Goal: Transaction & Acquisition: Purchase product/service

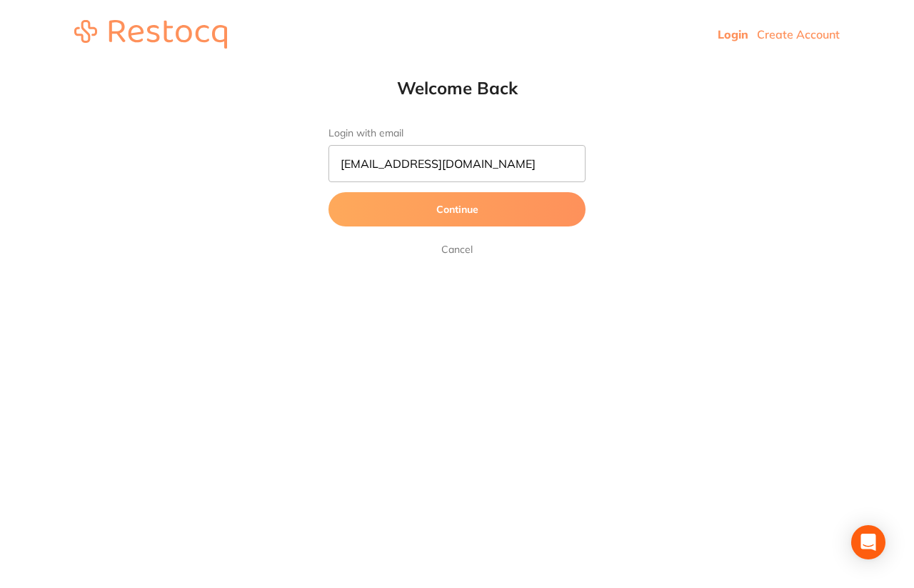
type input "[EMAIL_ADDRESS][DOMAIN_NAME]"
click at [444, 216] on button "Continue" at bounding box center [457, 209] width 257 height 34
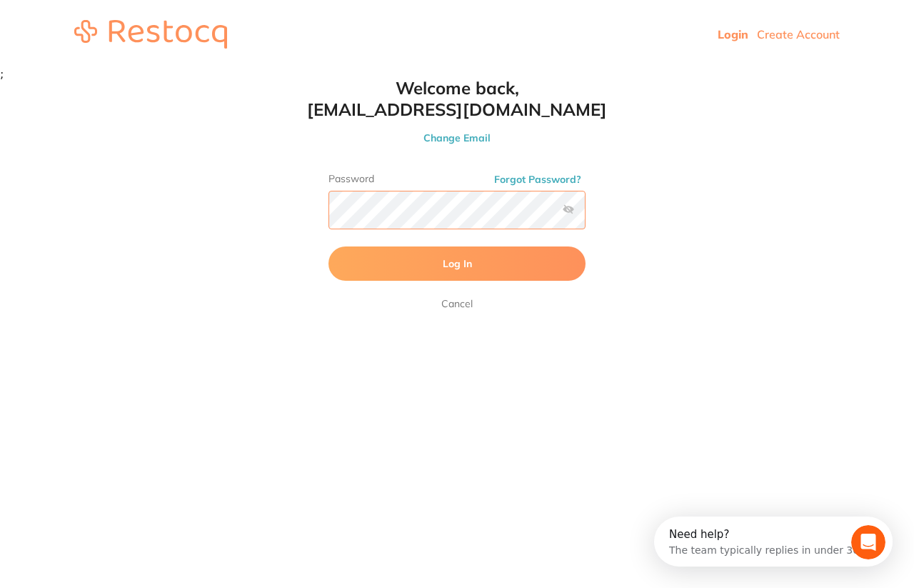
click at [329, 246] on button "Log In" at bounding box center [457, 263] width 257 height 34
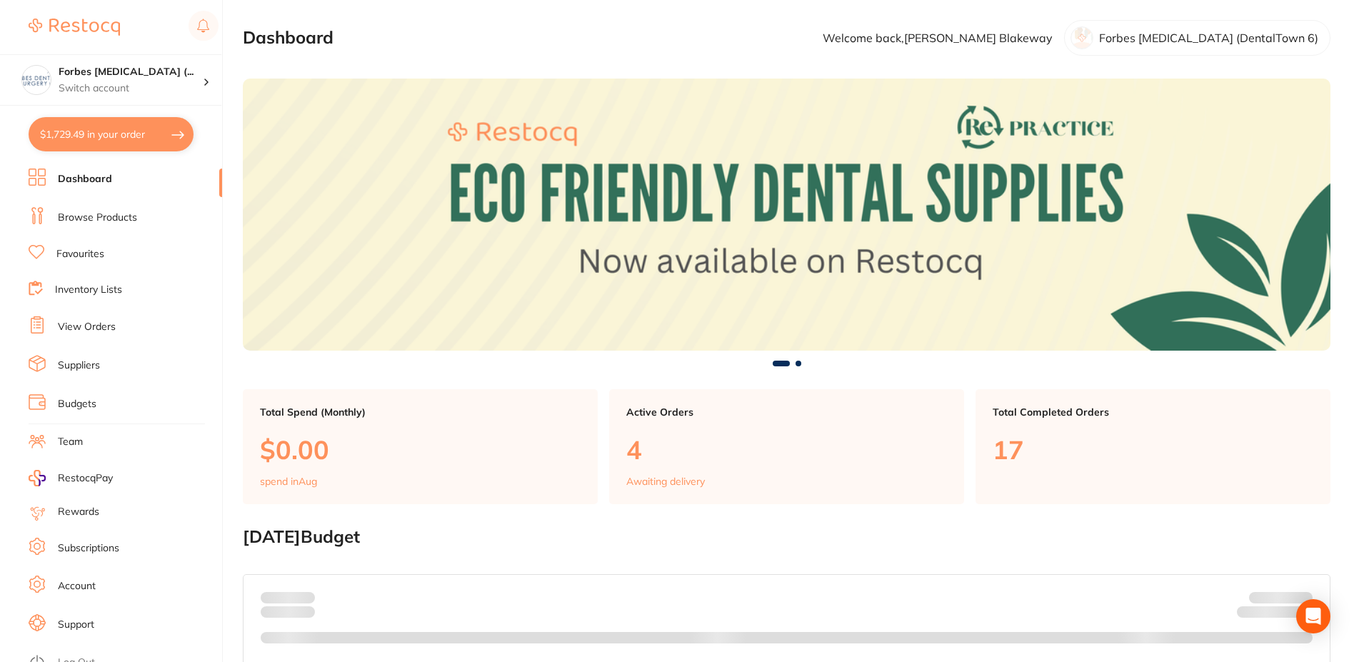
click at [72, 137] on button "$1,729.49 in your order" at bounding box center [111, 134] width 165 height 34
checkbox input "true"
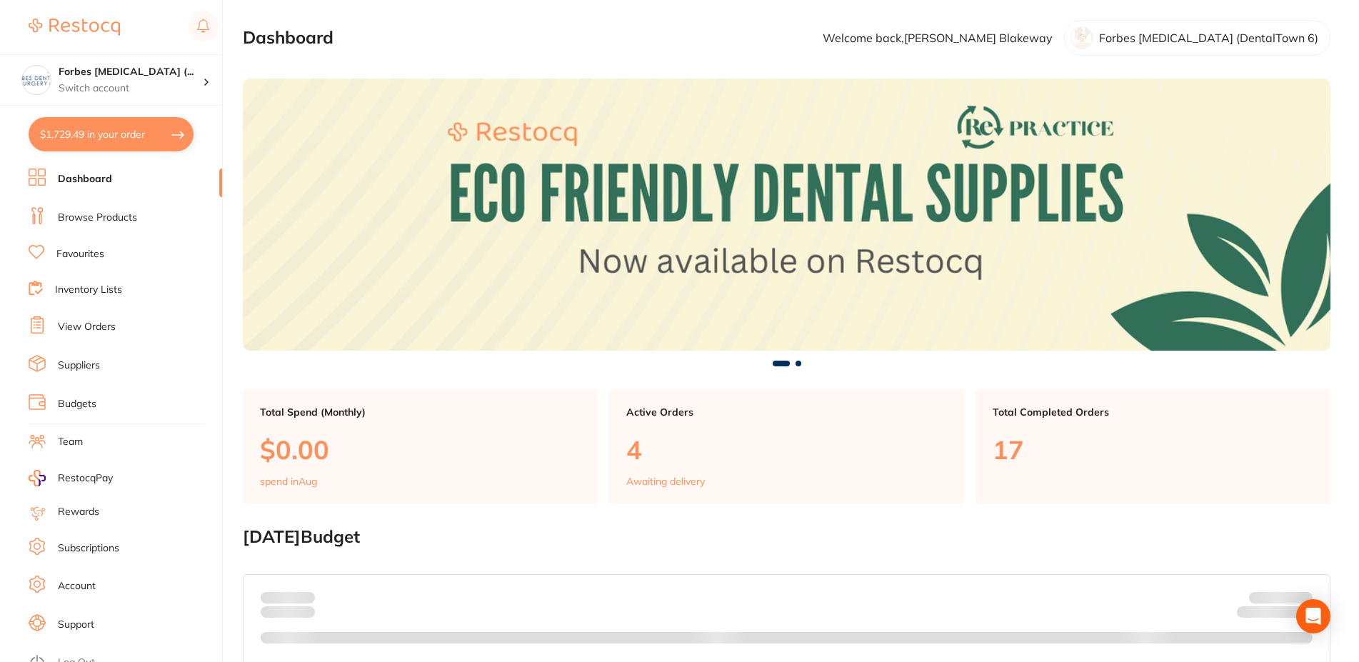
checkbox input "true"
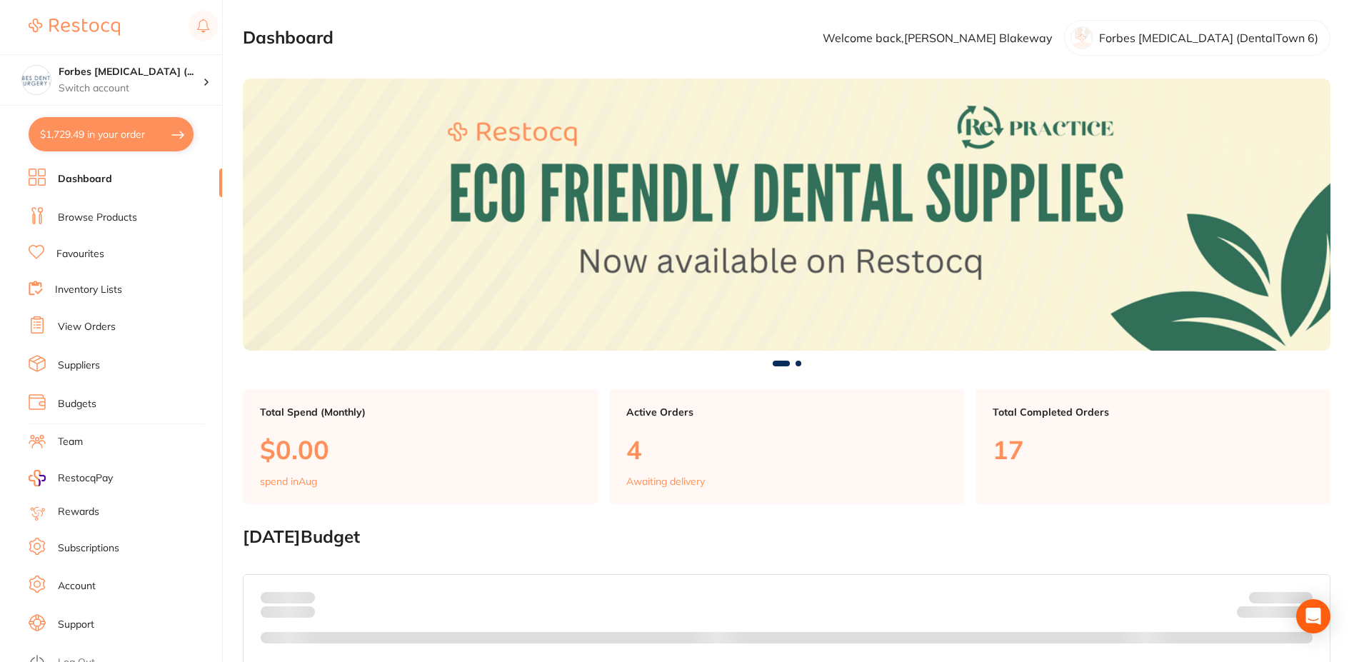
checkbox input "true"
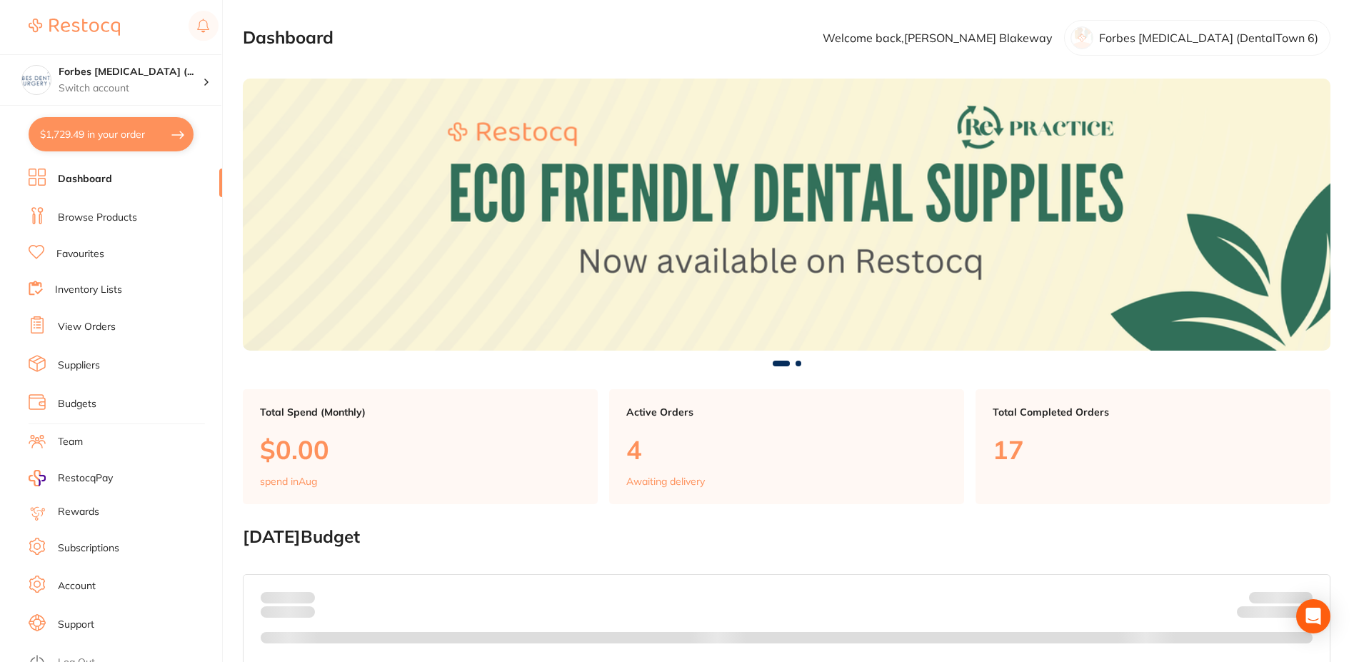
checkbox input "true"
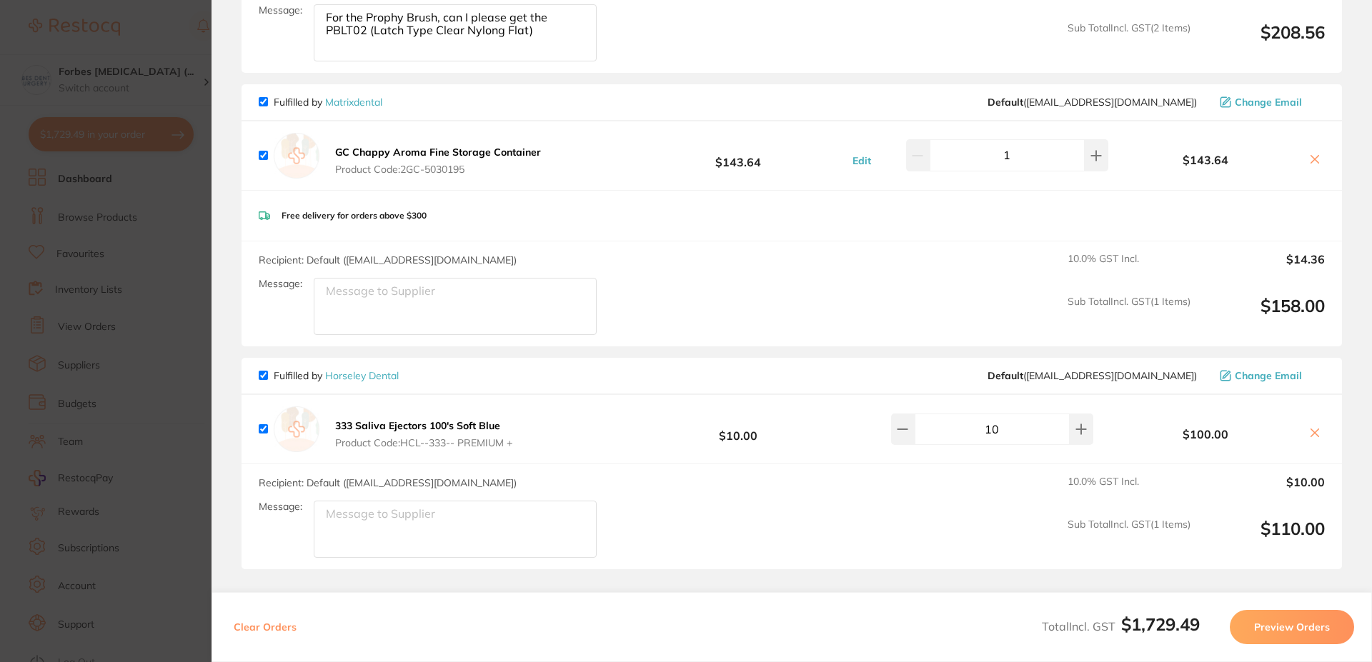
scroll to position [1543, 0]
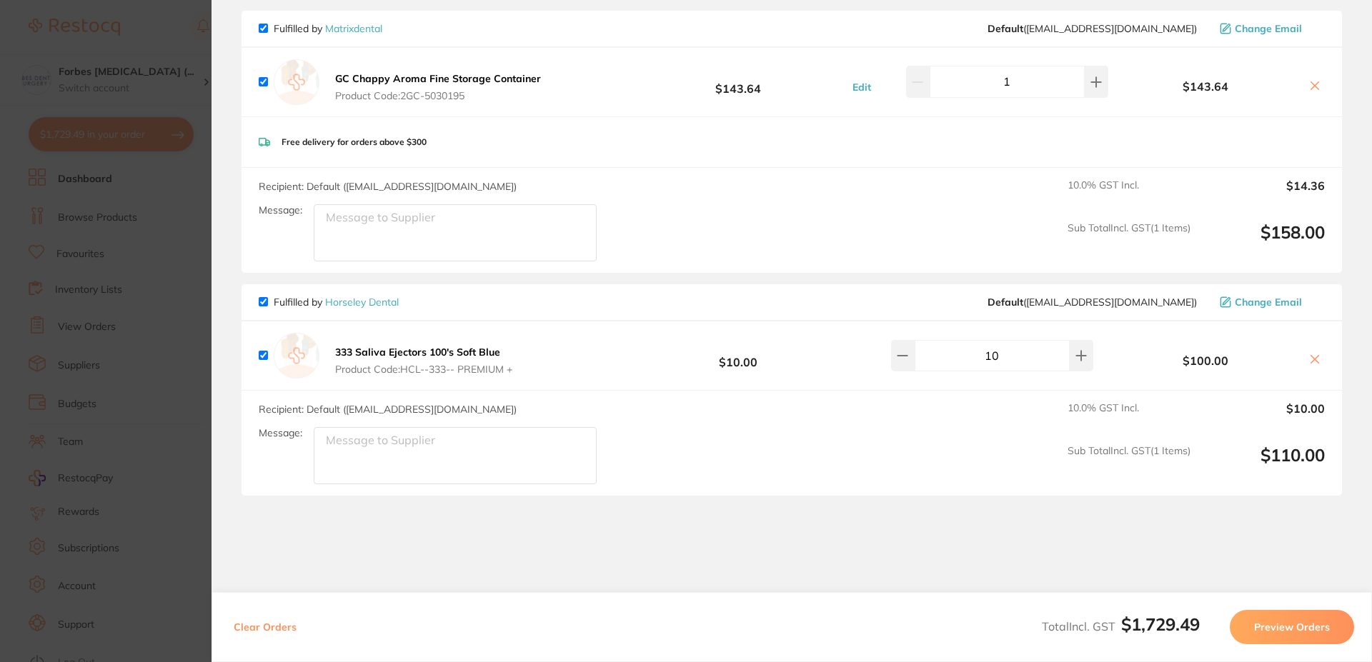
click at [914, 356] on icon at bounding box center [1315, 360] width 8 height 8
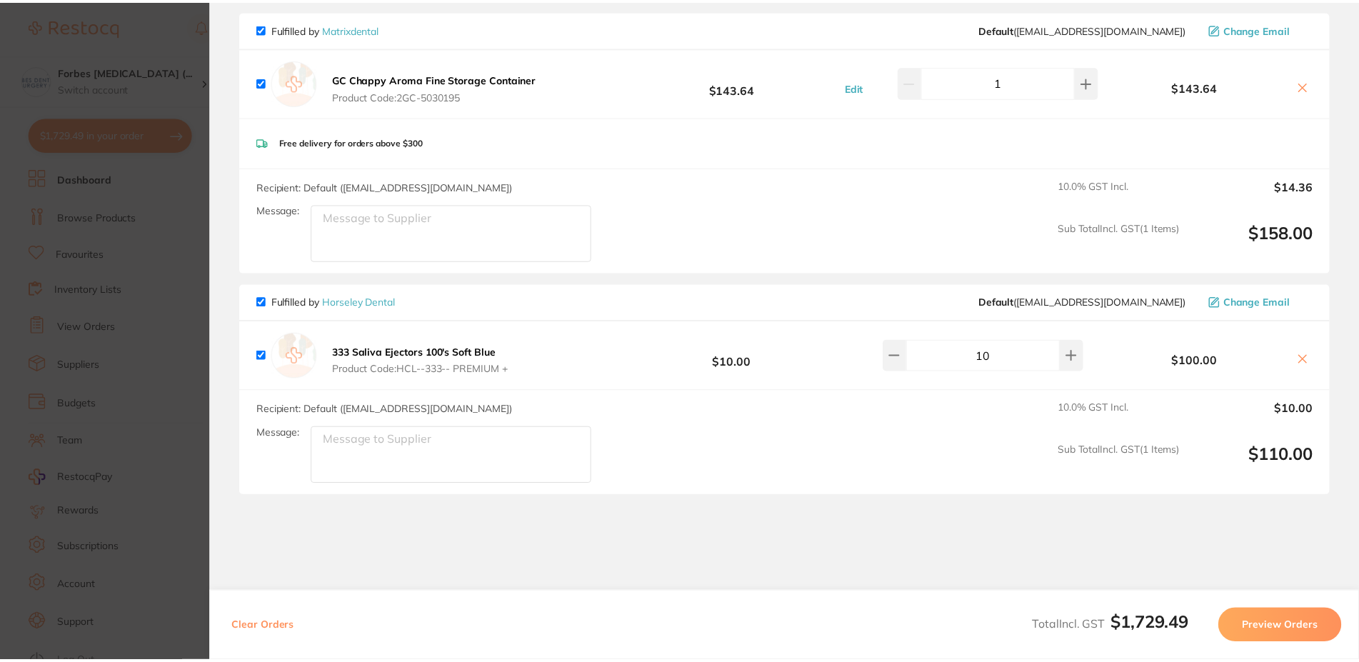
scroll to position [1371, 0]
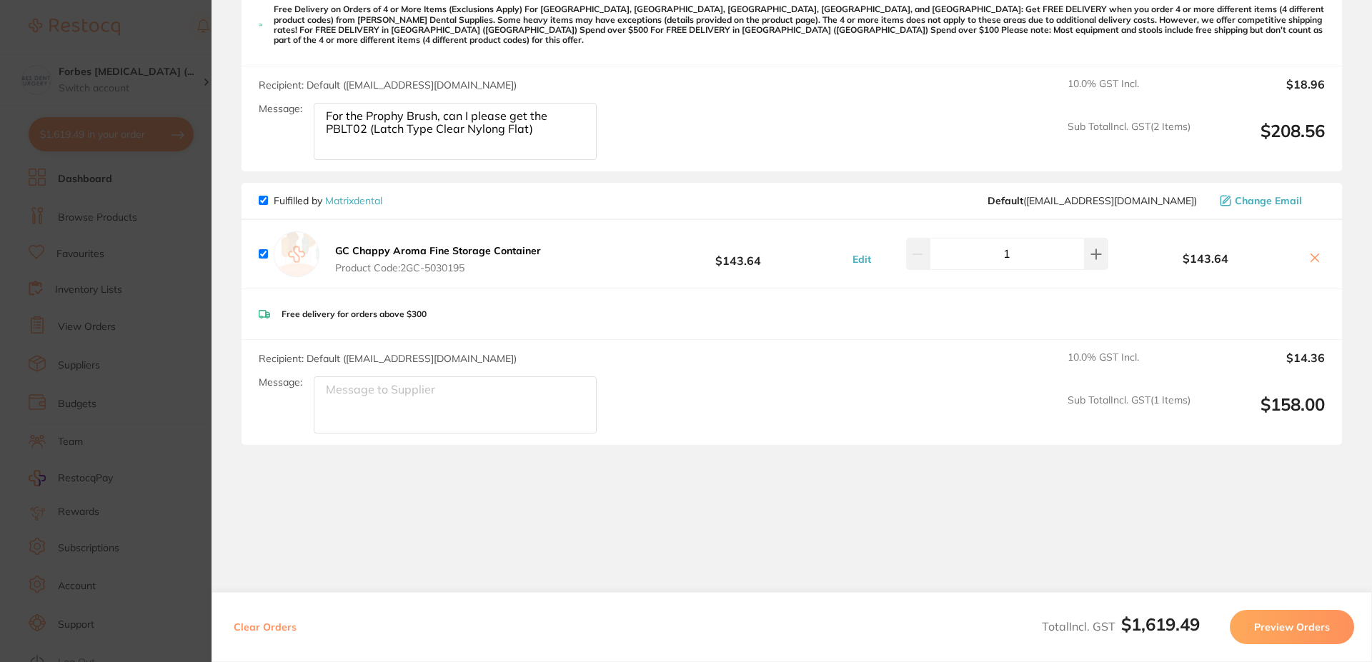
click at [162, 537] on section "Update RRP Set your pre negotiated price for this item. Item Agreed RRP (excl. …" at bounding box center [686, 331] width 1372 height 662
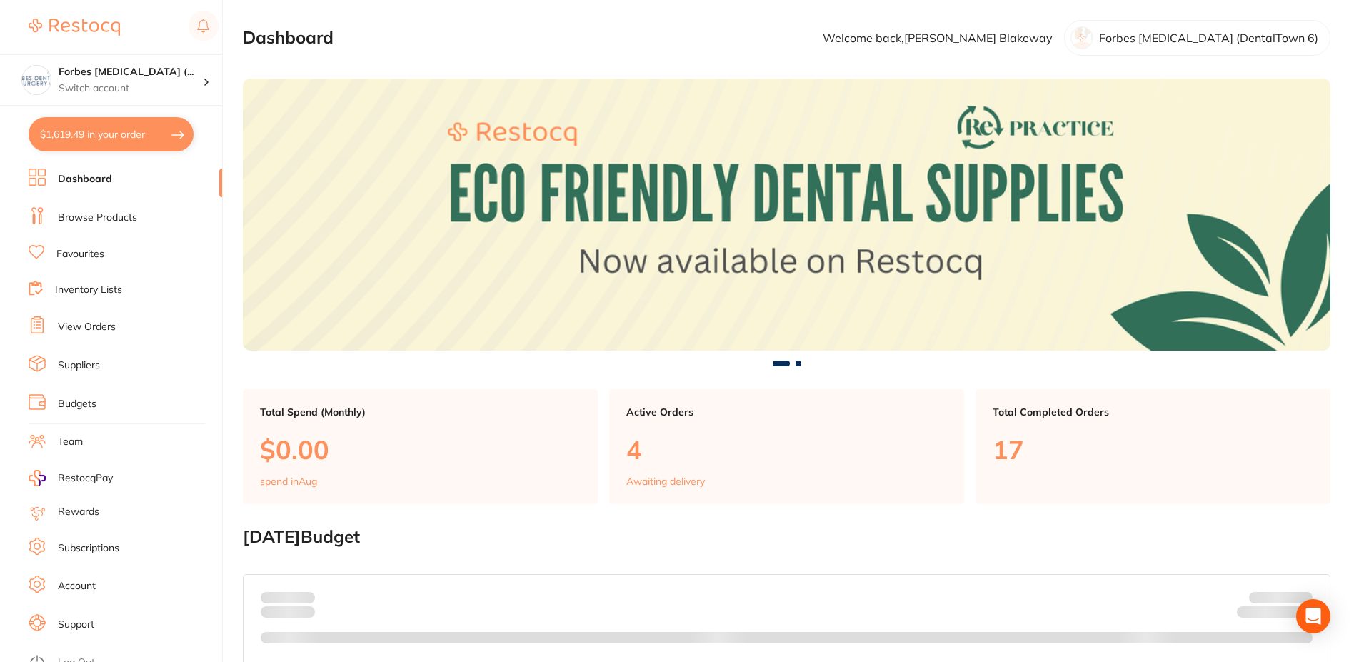
click at [94, 214] on link "Browse Products" at bounding box center [97, 218] width 79 height 14
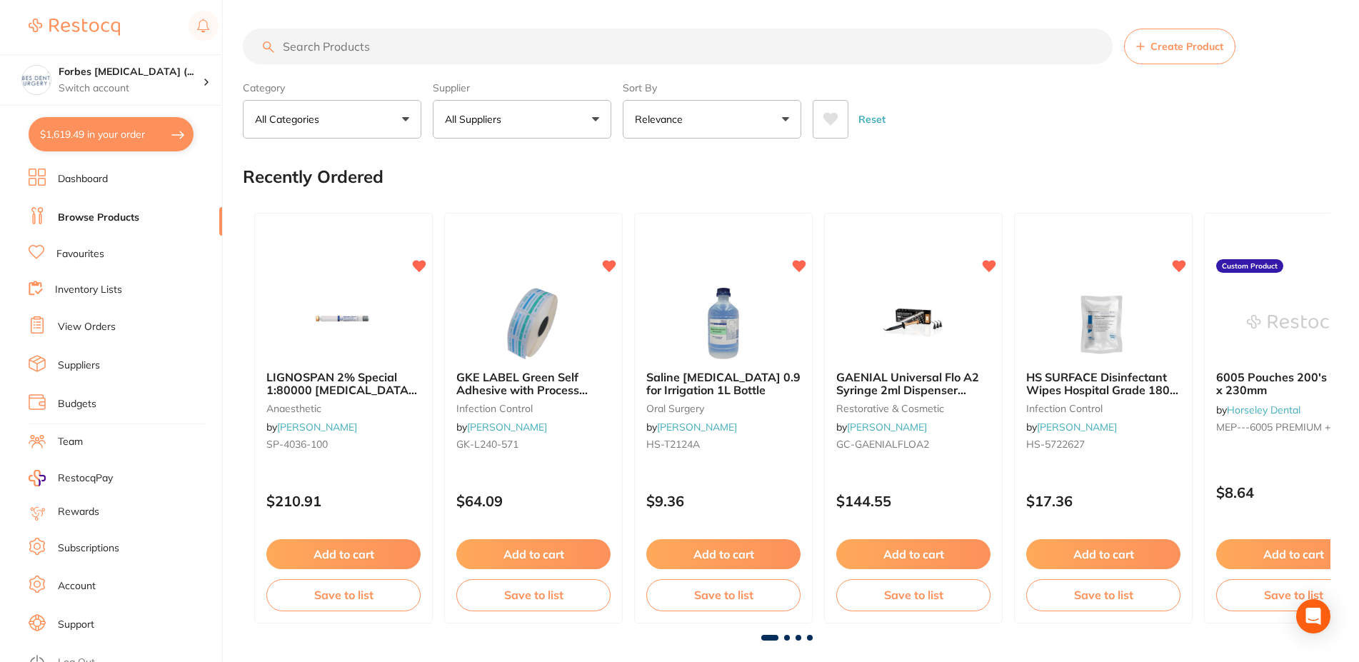
click at [99, 131] on button "$1,619.49 in your order" at bounding box center [111, 134] width 165 height 34
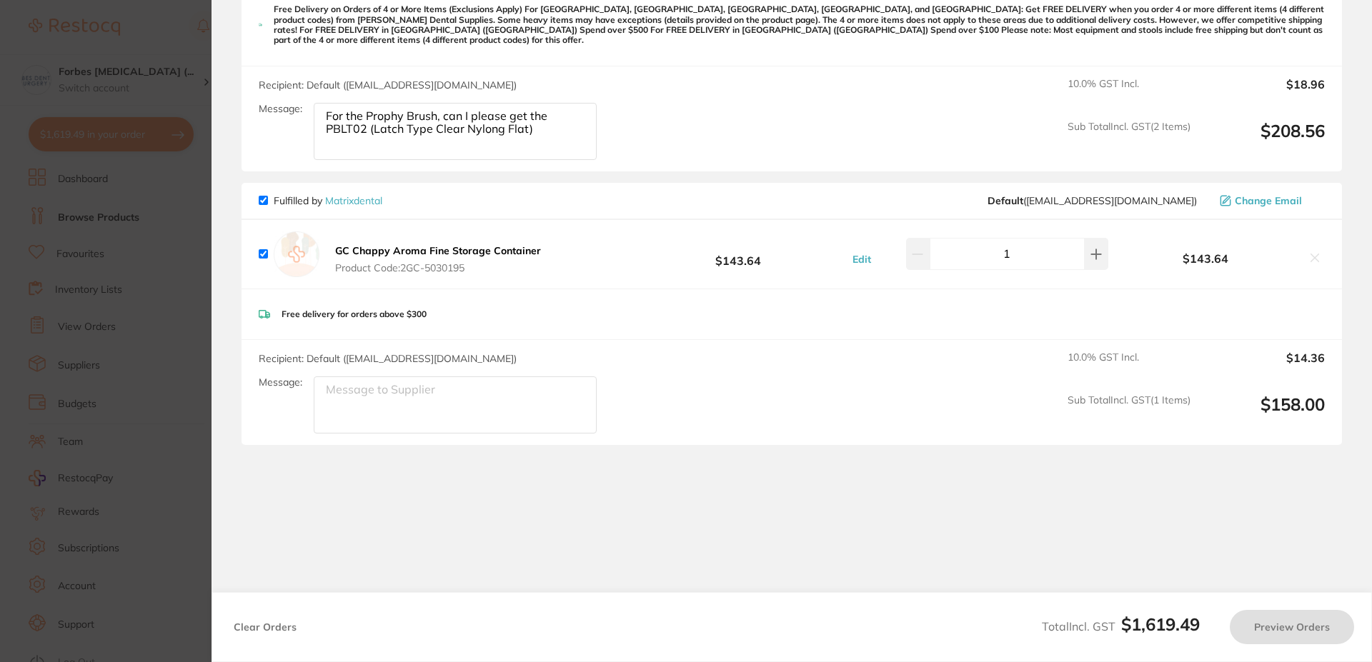
checkbox input "true"
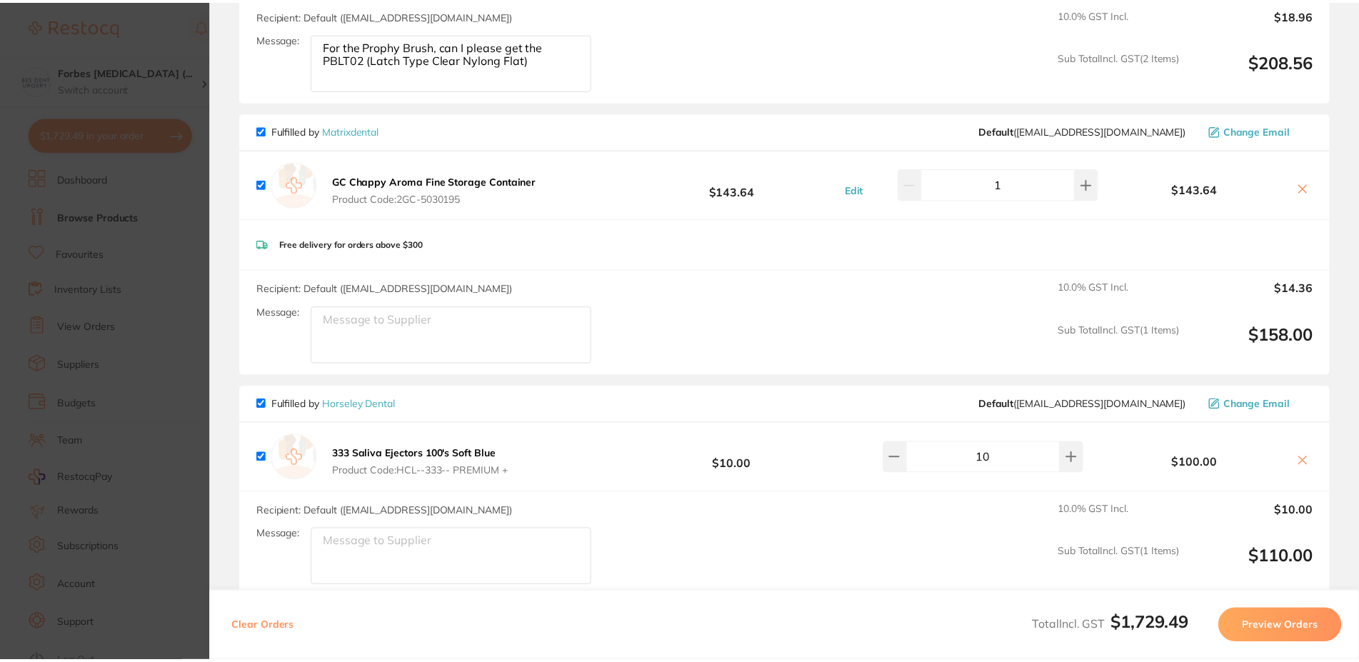
scroll to position [1457, 0]
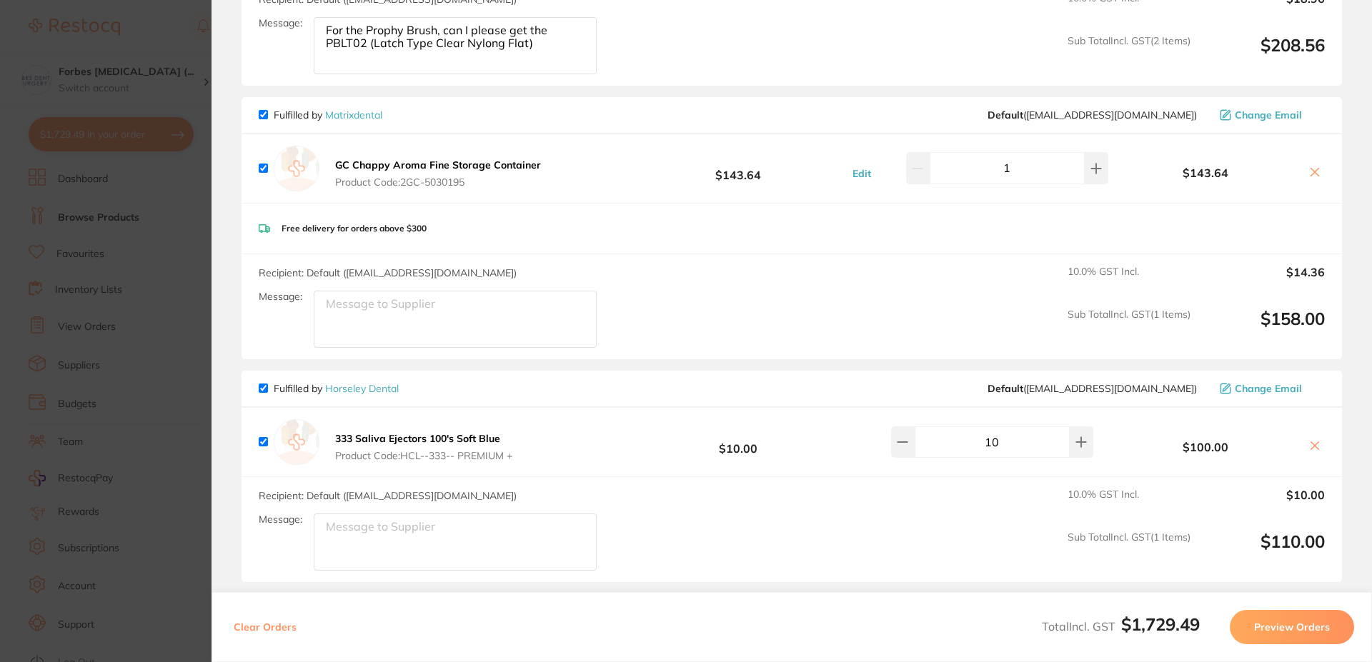
click at [116, 182] on section "Update RRP Set your pre negotiated price for this item. Item Agreed RRP (excl. …" at bounding box center [686, 331] width 1372 height 662
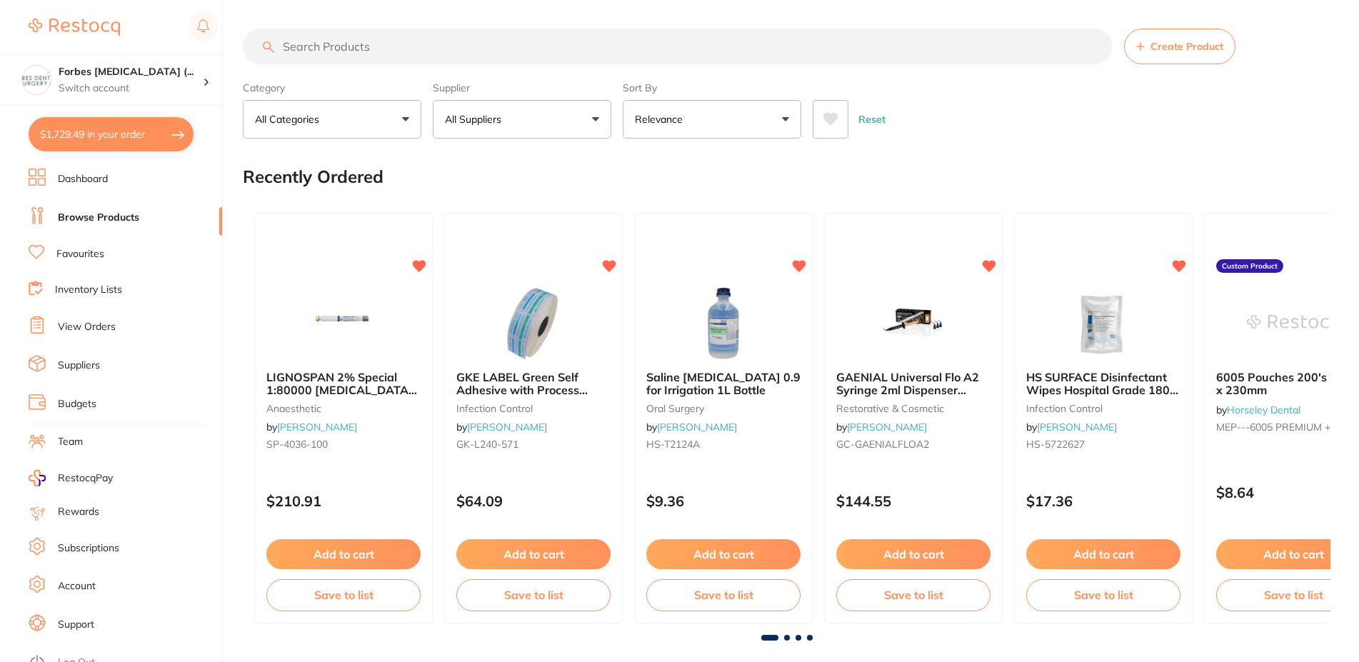
scroll to position [1457, 0]
click at [99, 126] on button "$1,729.49 in your order" at bounding box center [111, 134] width 165 height 34
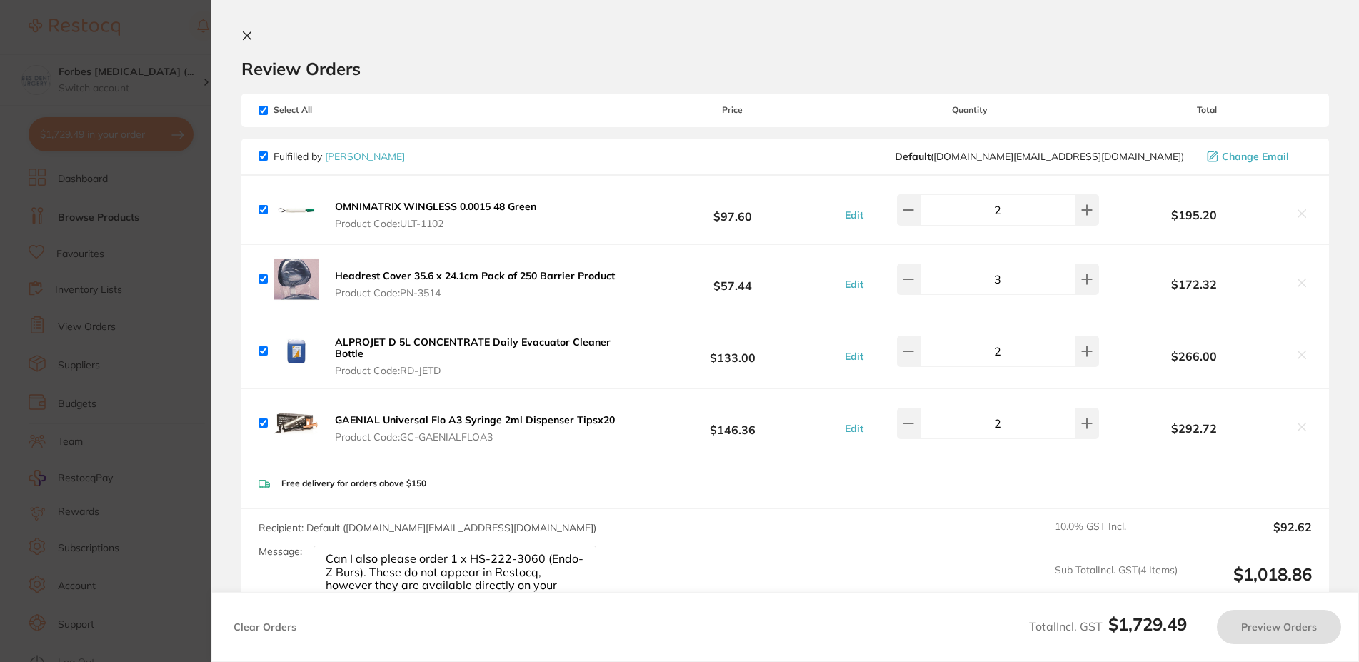
checkbox input "true"
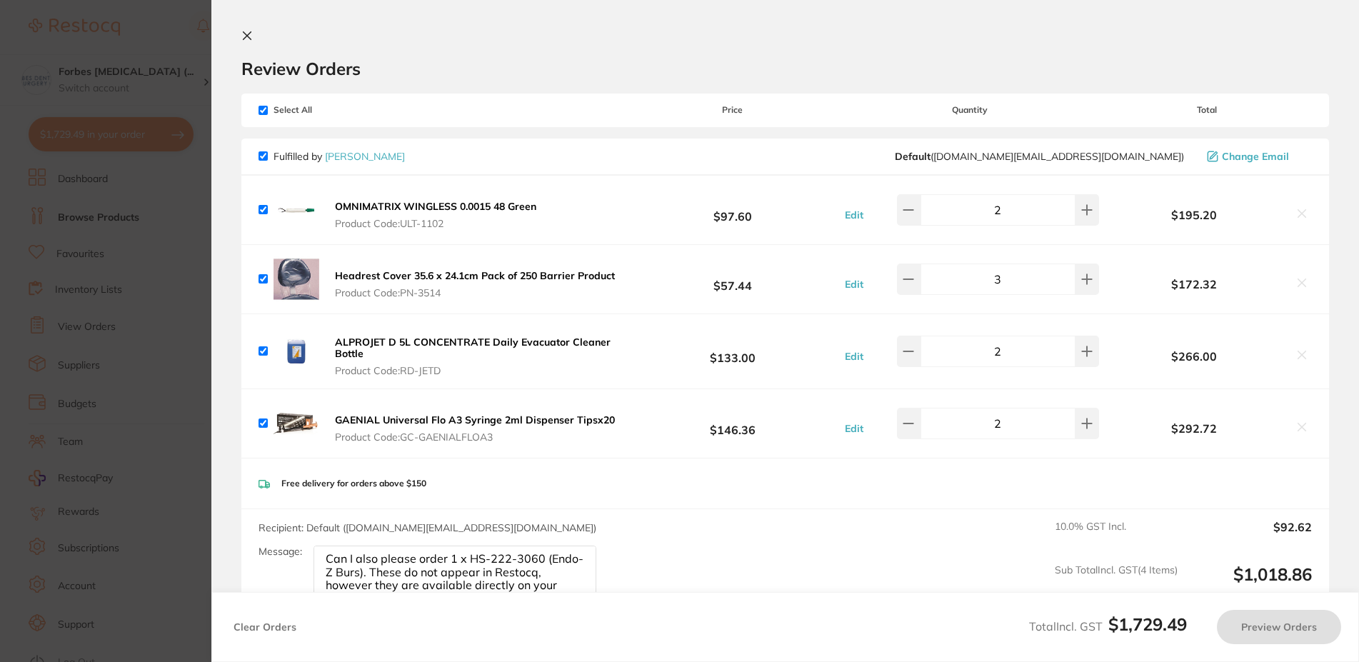
checkbox input "true"
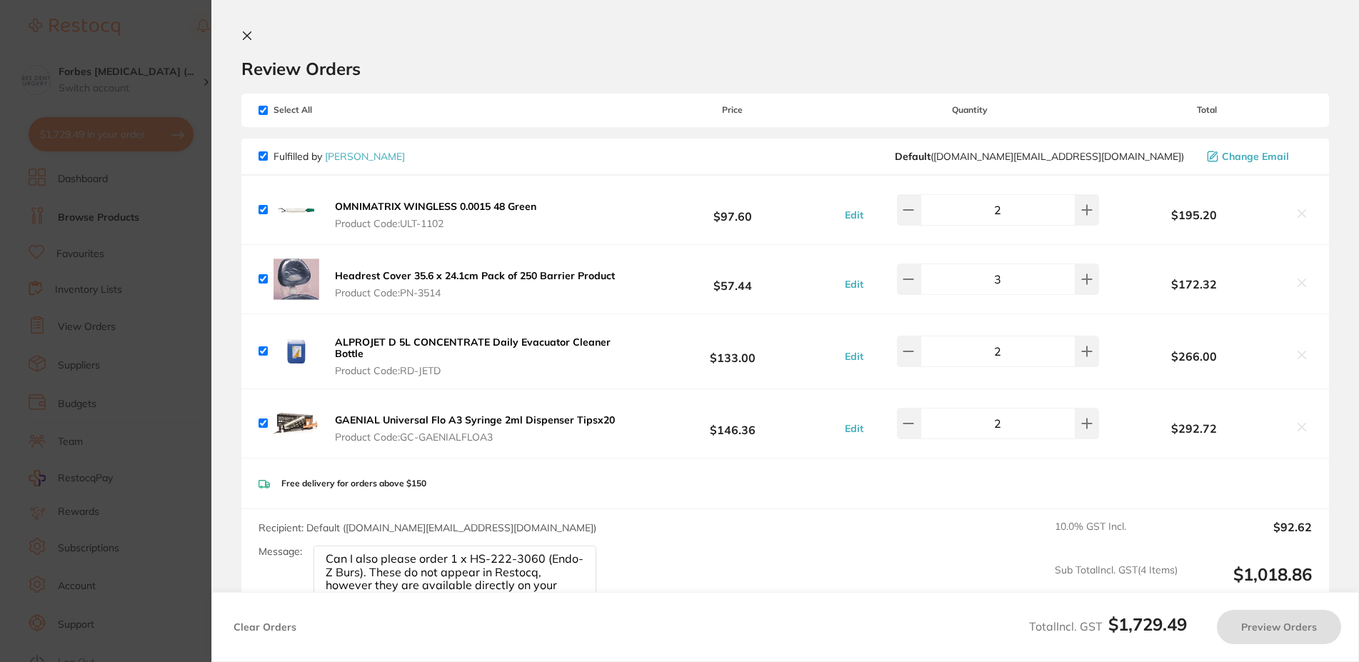
checkbox input "true"
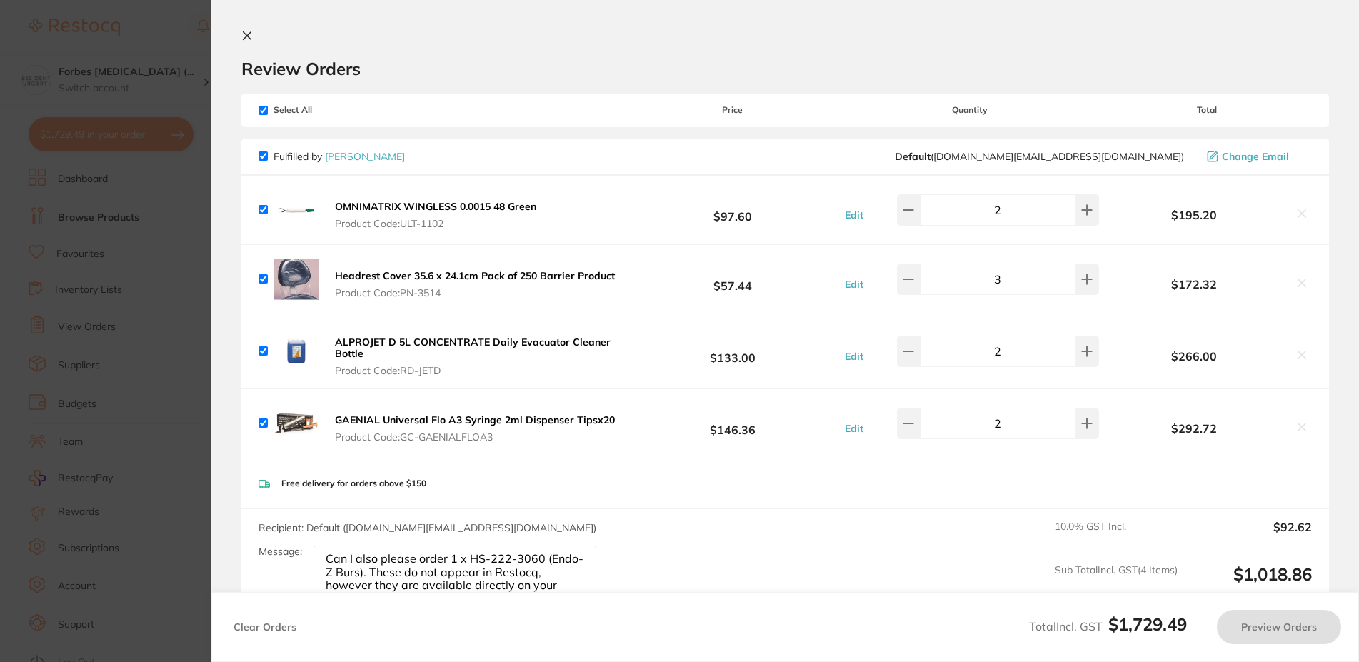
checkbox input "true"
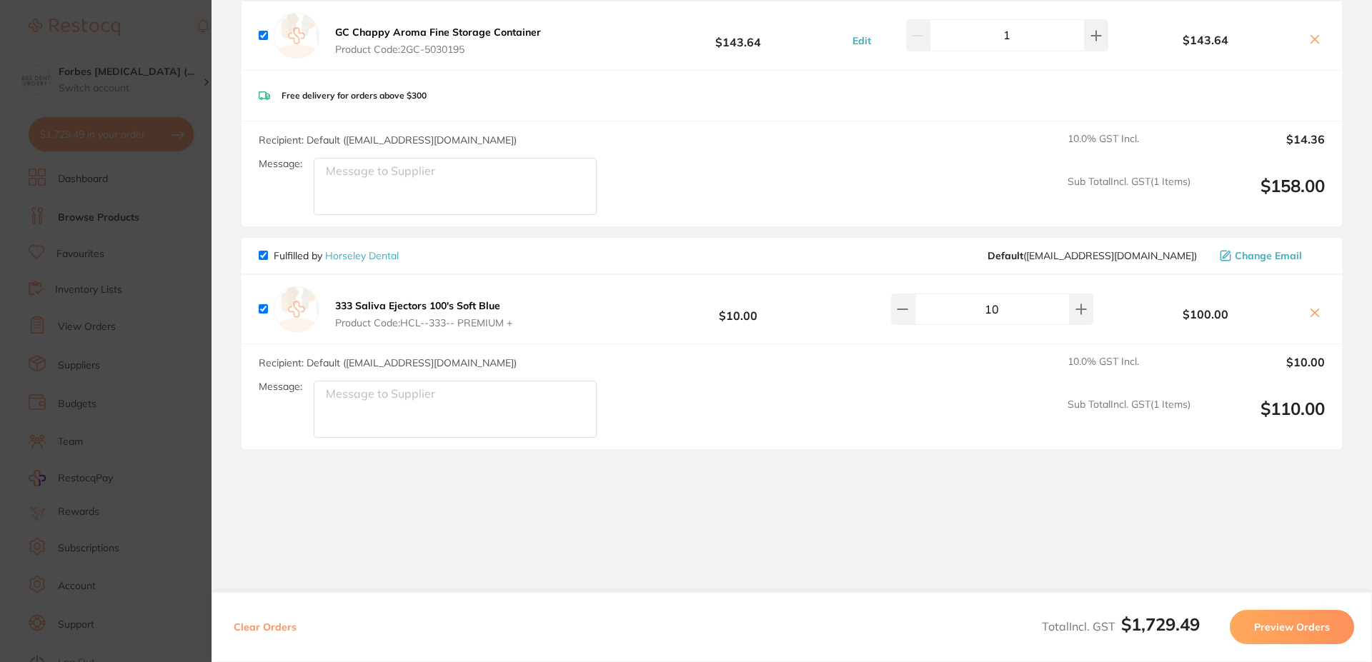
scroll to position [1594, 0]
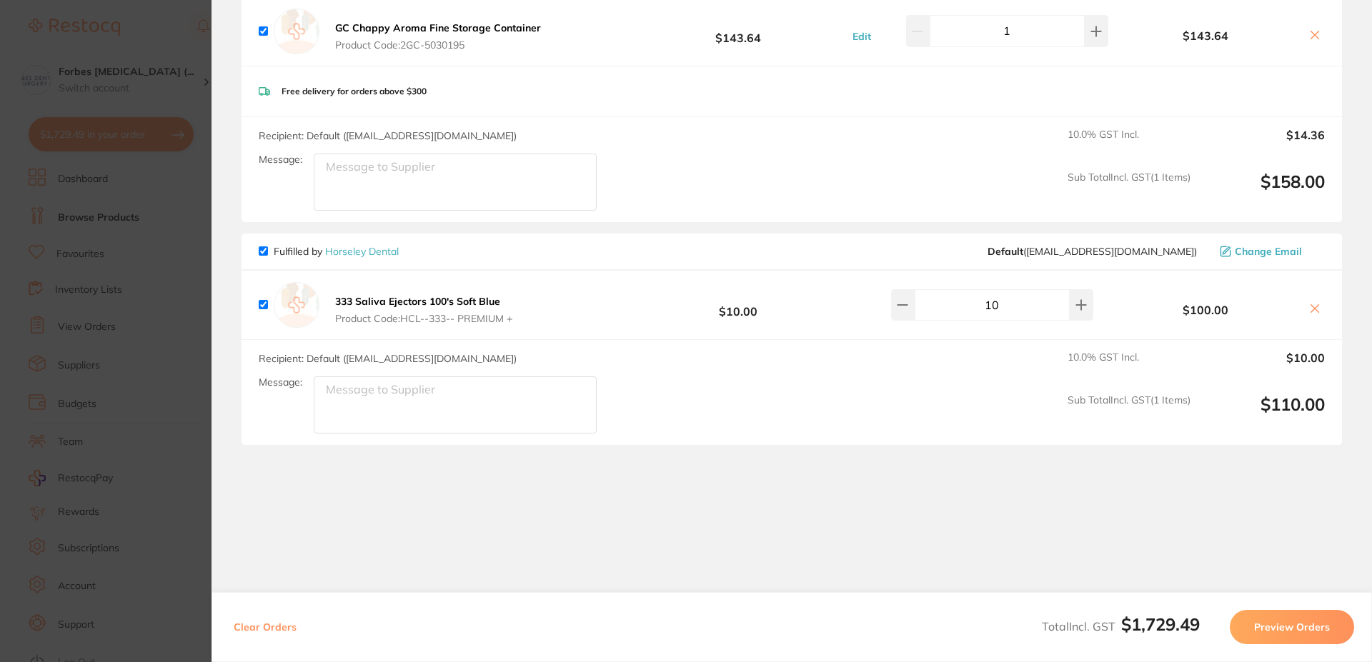
click at [263, 246] on input "checkbox" at bounding box center [263, 250] width 9 height 9
checkbox input "false"
click at [1309, 303] on icon at bounding box center [1314, 308] width 11 height 11
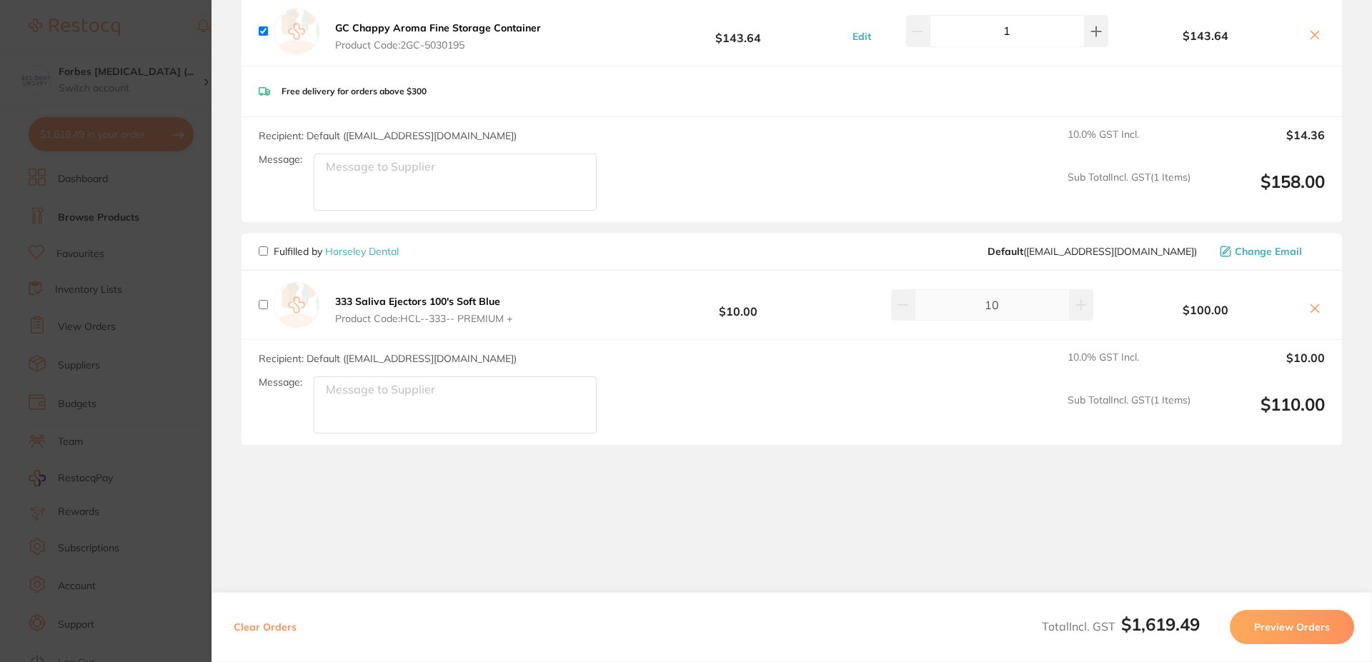
checkbox input "true"
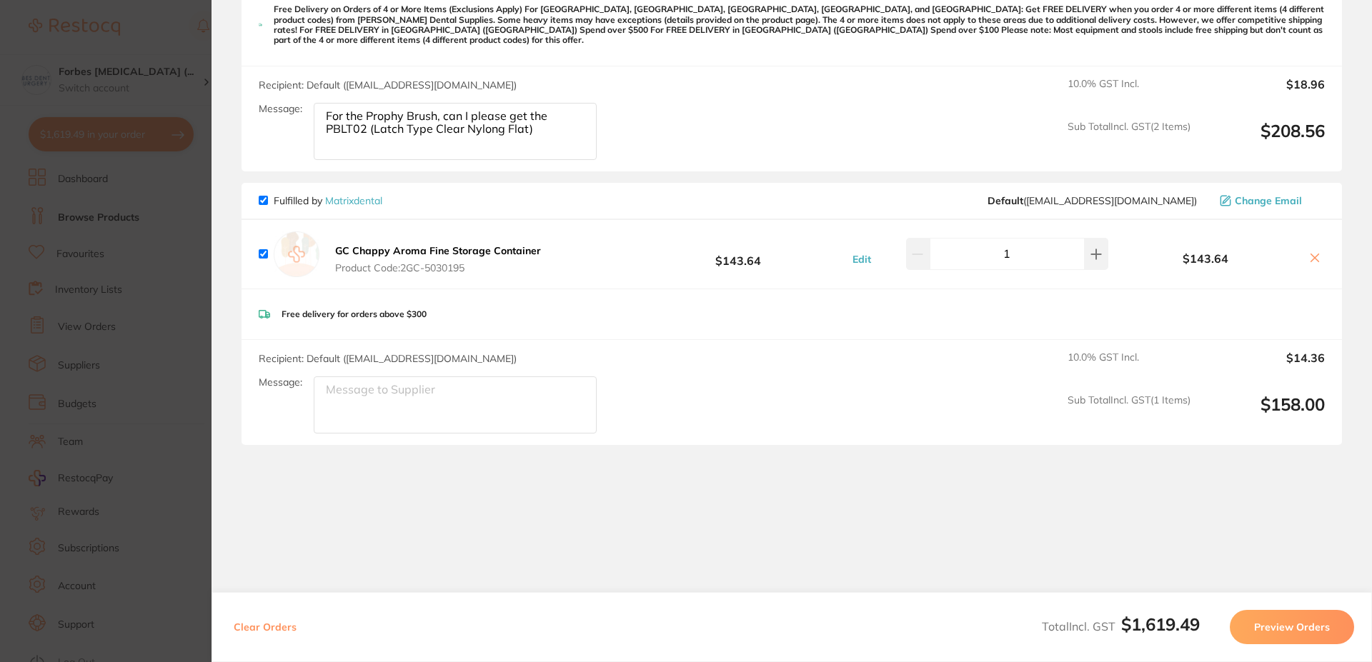
click at [430, 656] on div "Clear Orders Total Incl. GST $1,619.49 Preview Orders" at bounding box center [791, 627] width 1160 height 70
click at [1285, 619] on button "Preview Orders" at bounding box center [1291, 627] width 124 height 34
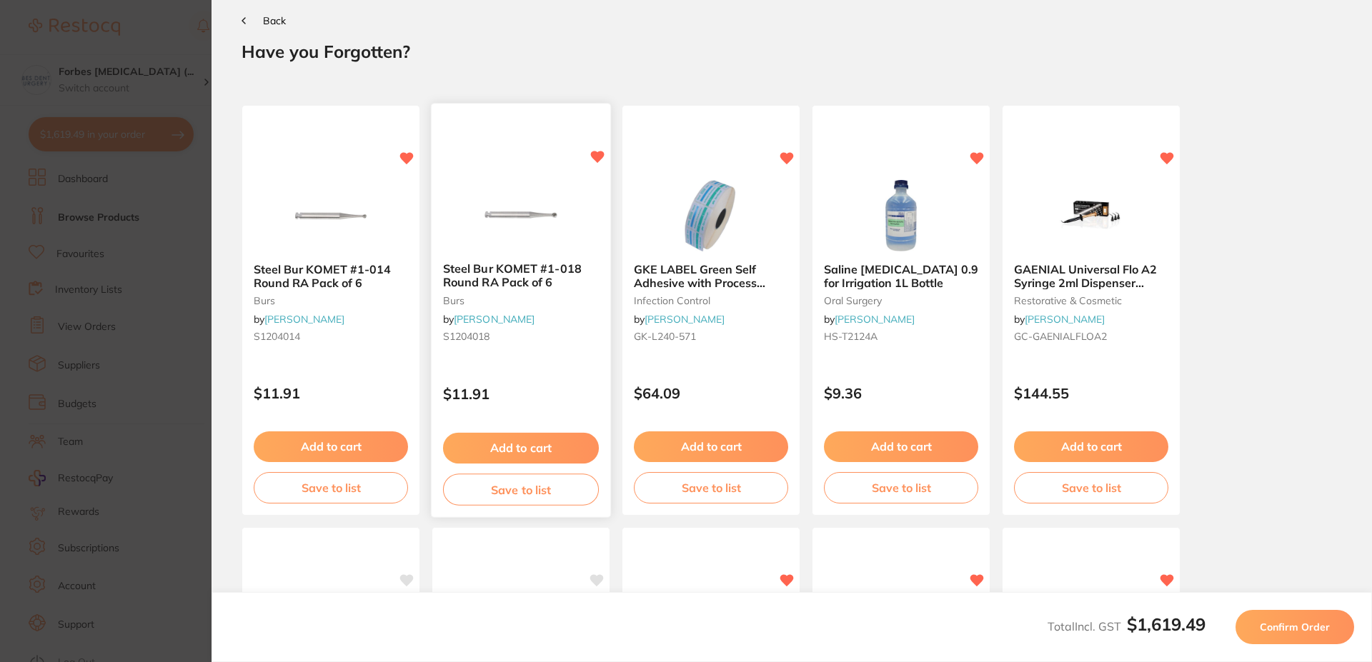
scroll to position [0, 0]
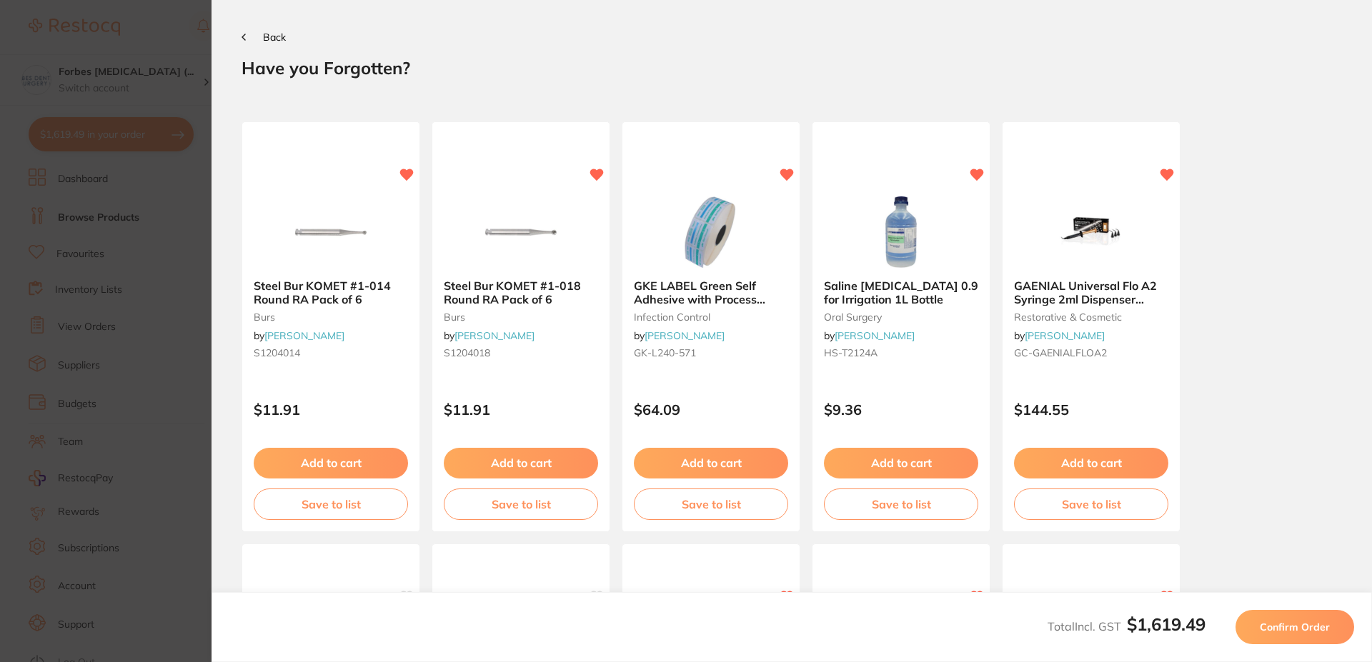
click at [273, 40] on span "Back" at bounding box center [274, 37] width 23 height 13
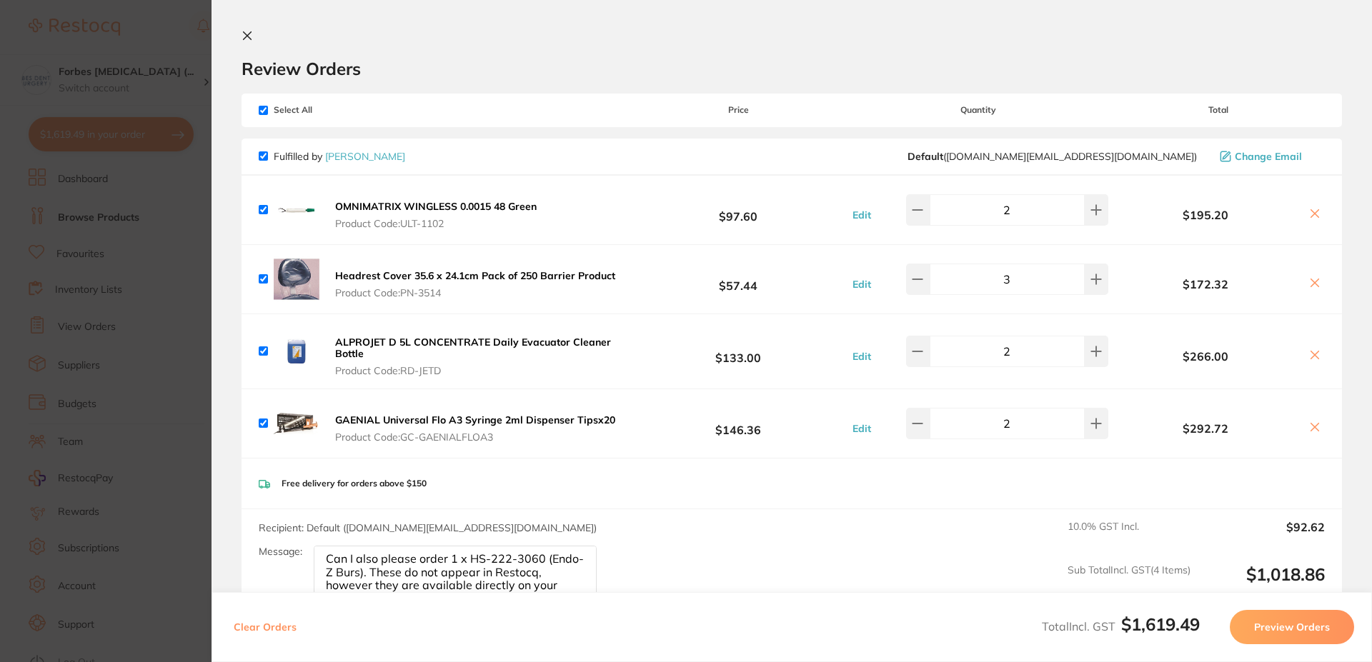
click at [171, 267] on section "Update RRP Set your pre negotiated price for this item. Item Agreed RRP (excl. …" at bounding box center [686, 331] width 1372 height 662
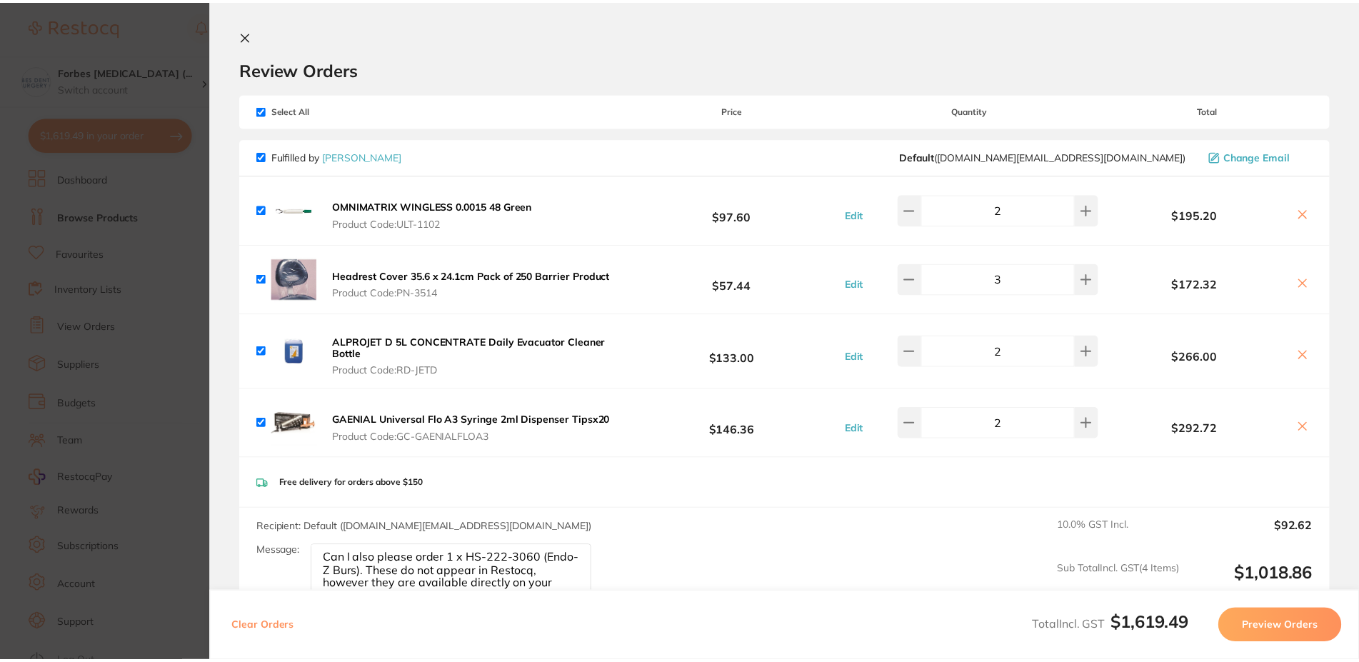
scroll to position [14, 0]
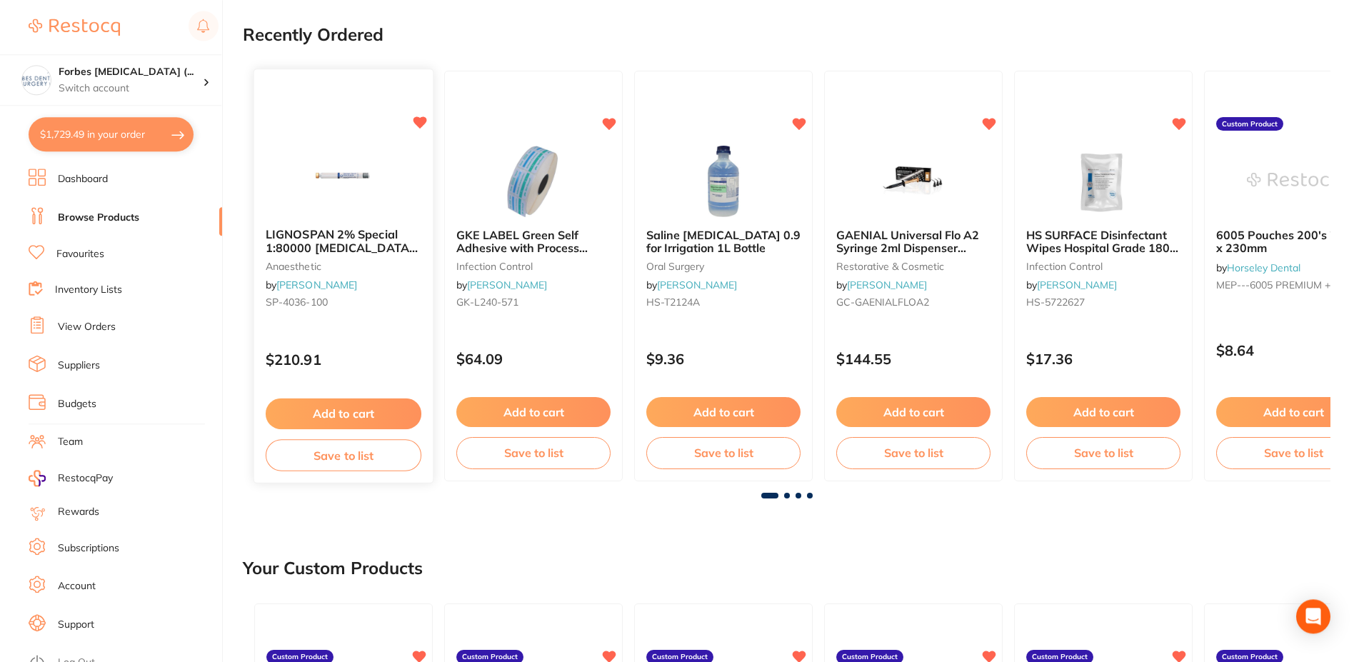
scroll to position [73, 0]
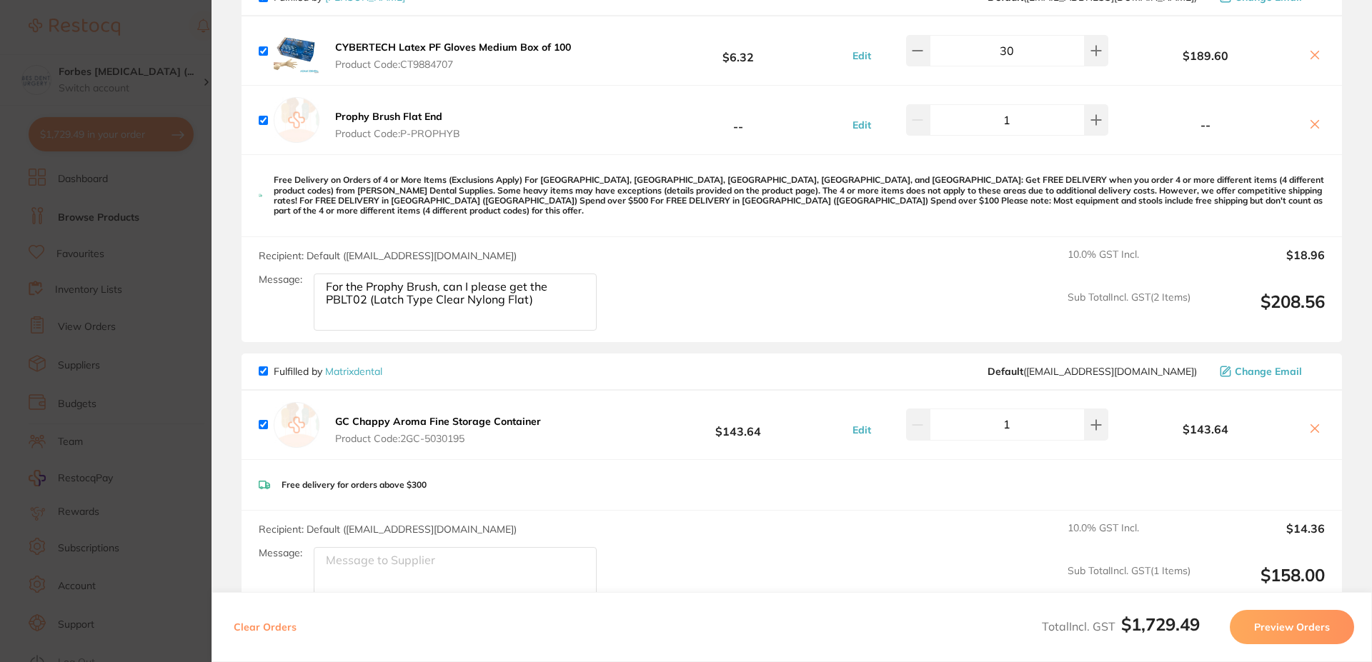
scroll to position [1594, 0]
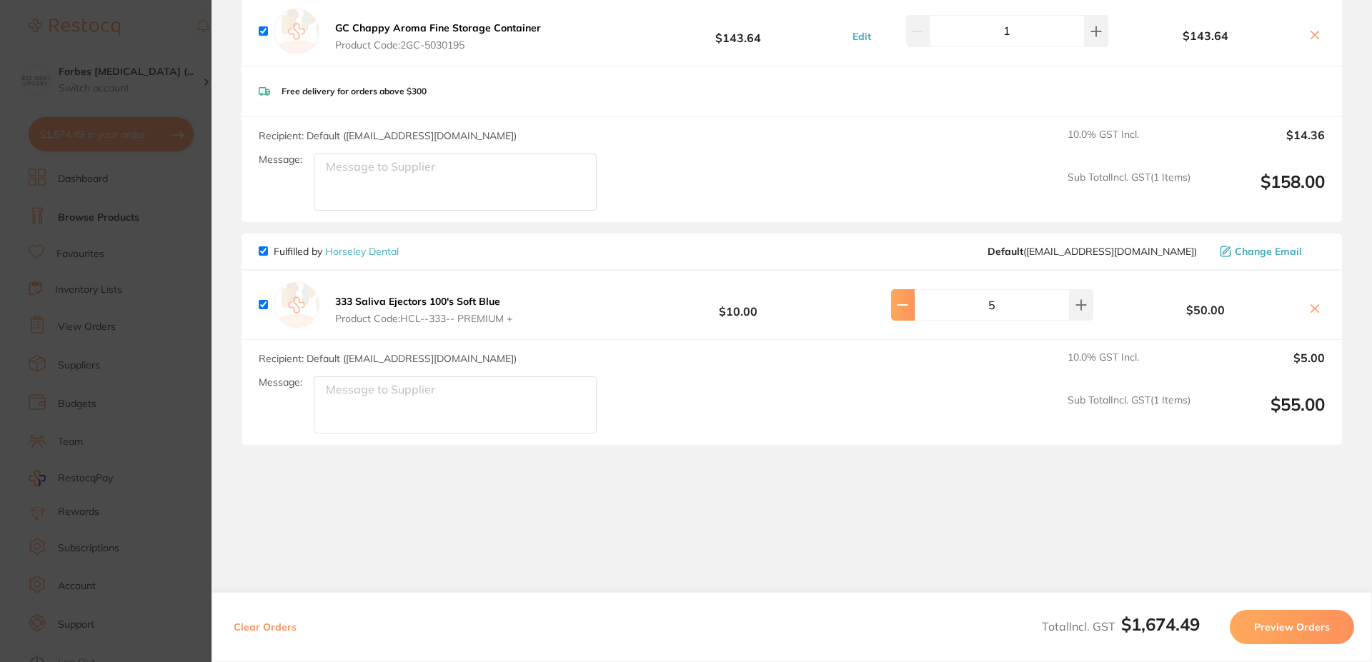
type input "1"
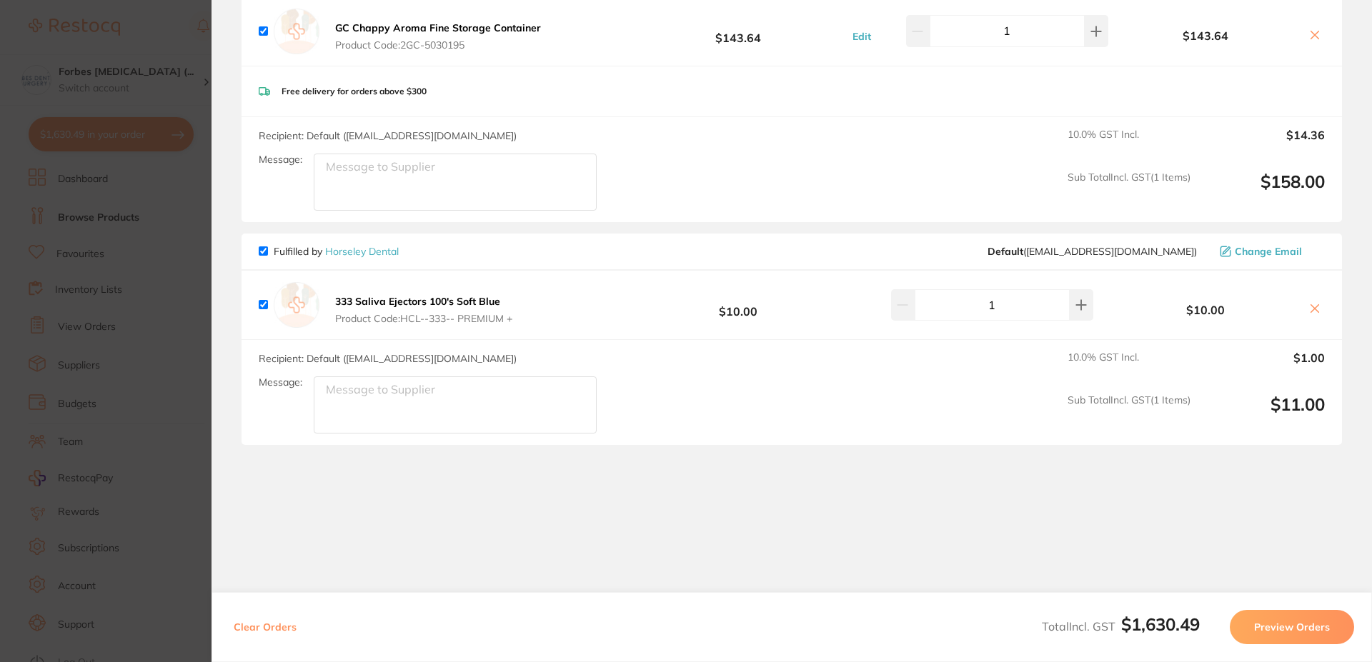
click at [1309, 303] on icon at bounding box center [1314, 308] width 11 height 11
checkbox input "false"
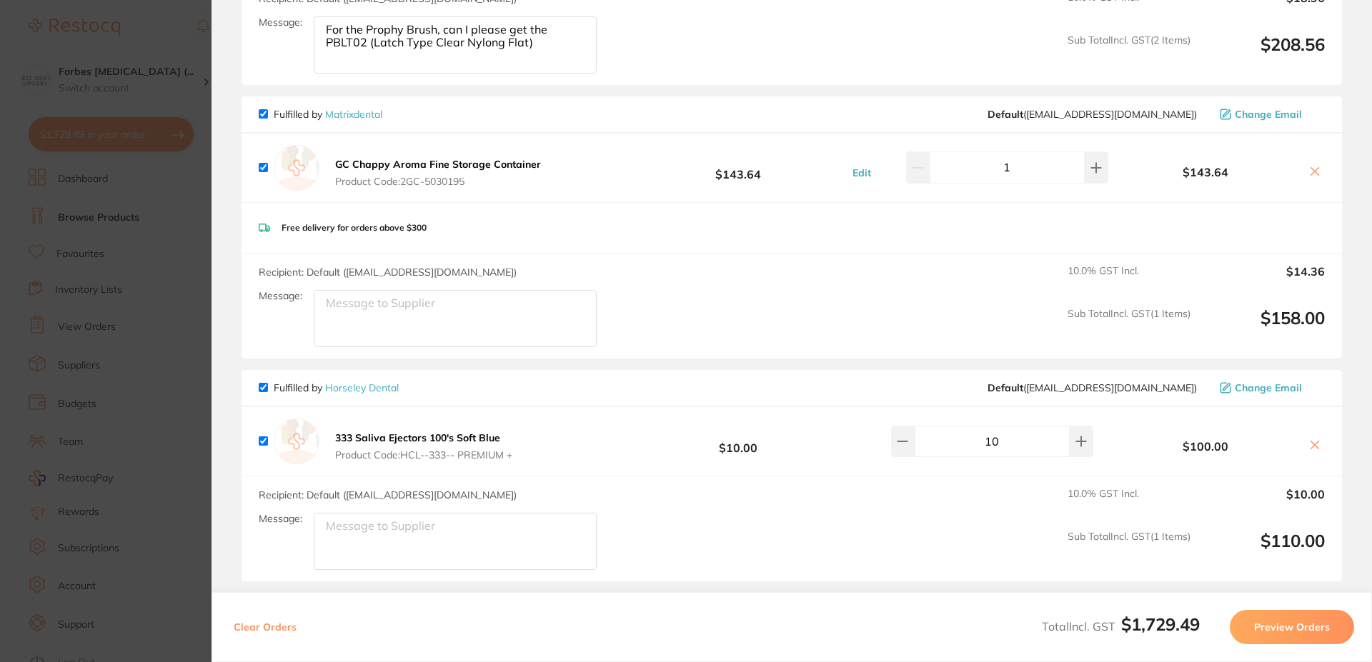
scroll to position [1594, 0]
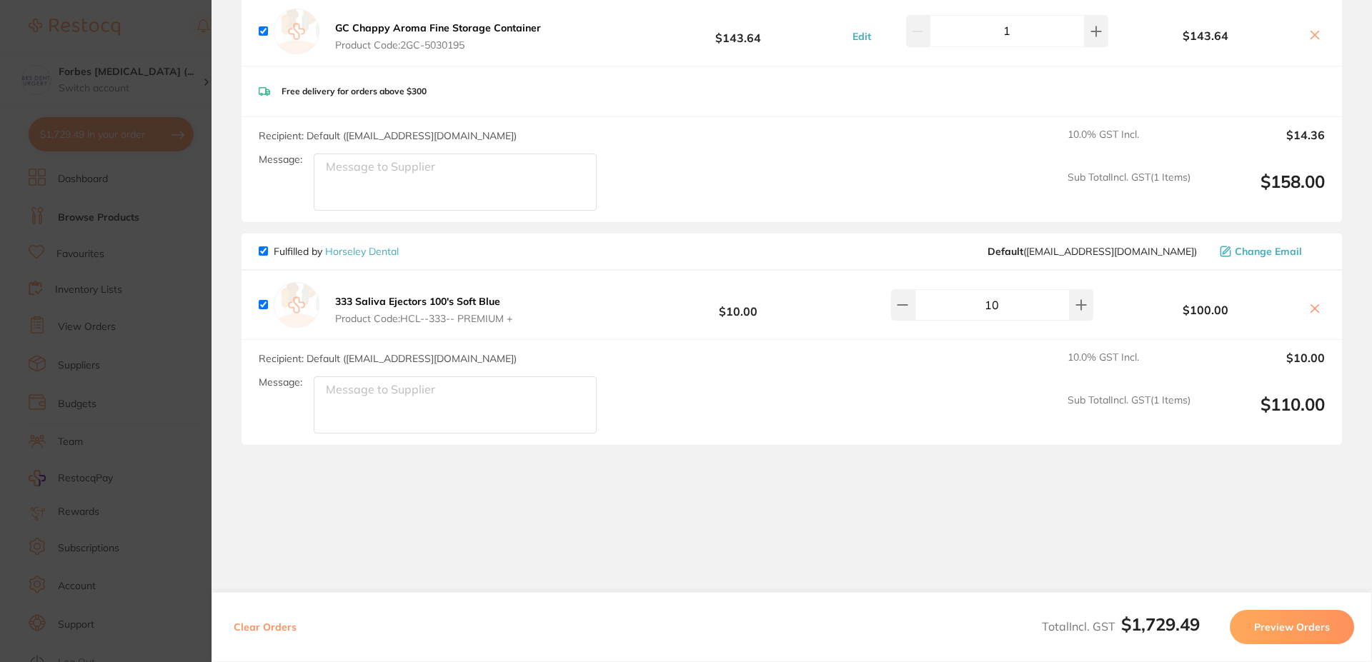
click at [124, 452] on section "Update RRP Set your pre negotiated price for this item. Item Agreed RRP (excl. …" at bounding box center [686, 331] width 1372 height 662
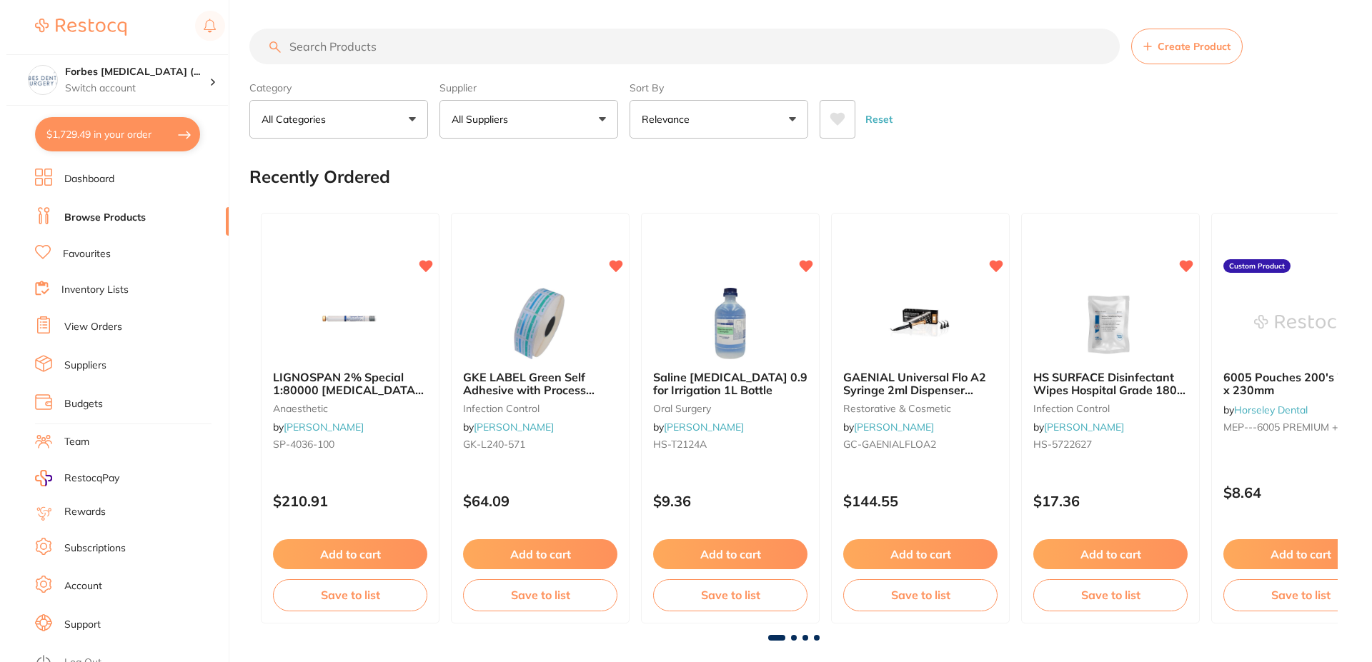
scroll to position [1594, 0]
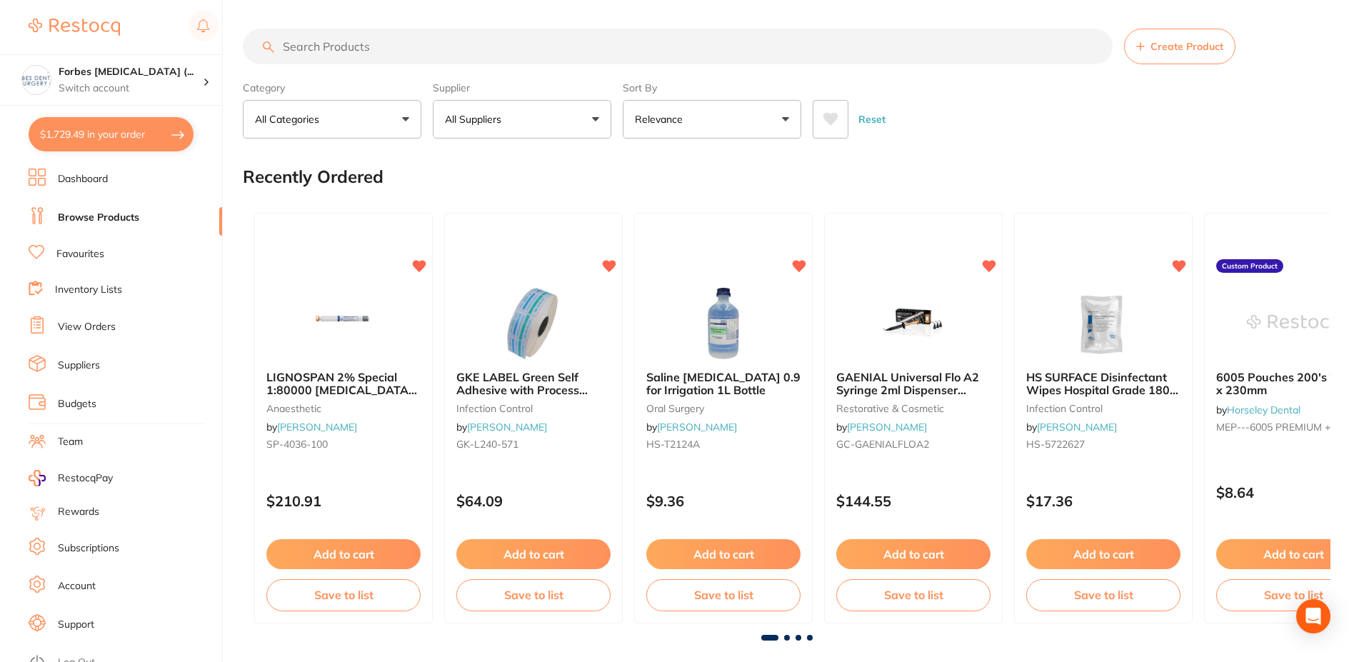
click at [61, 128] on button "$1,729.49 in your order" at bounding box center [111, 134] width 165 height 34
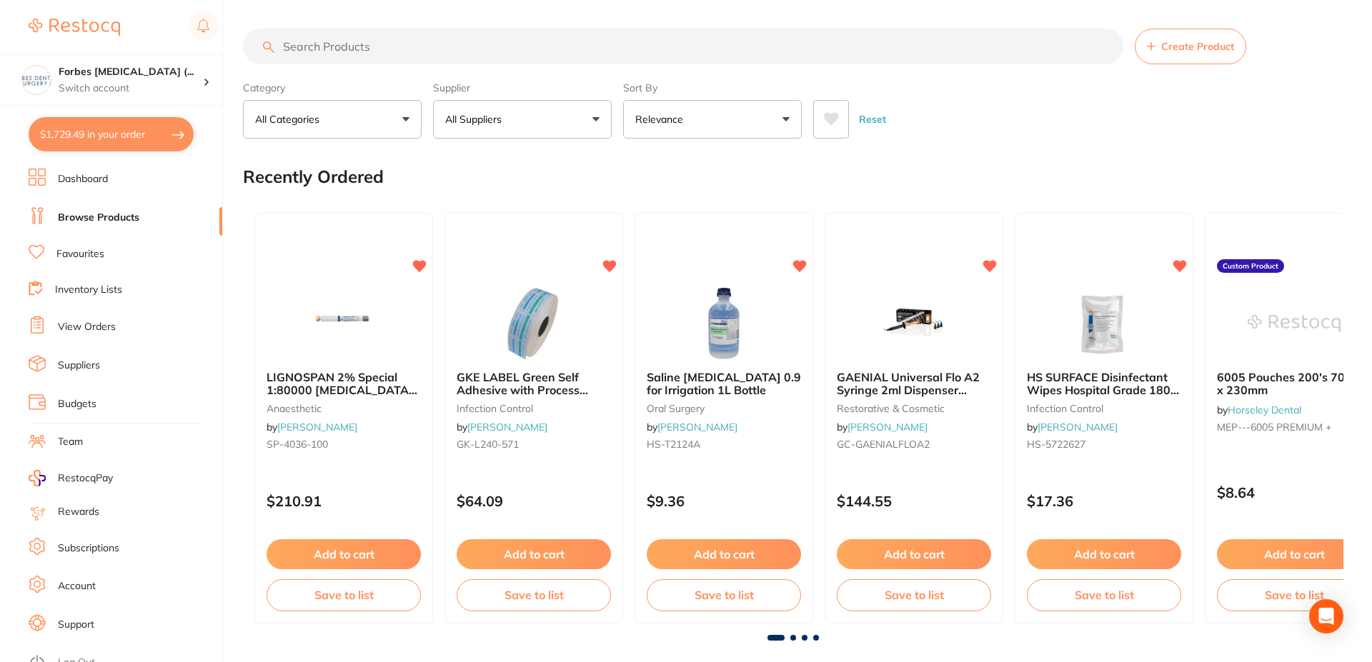
checkbox input "true"
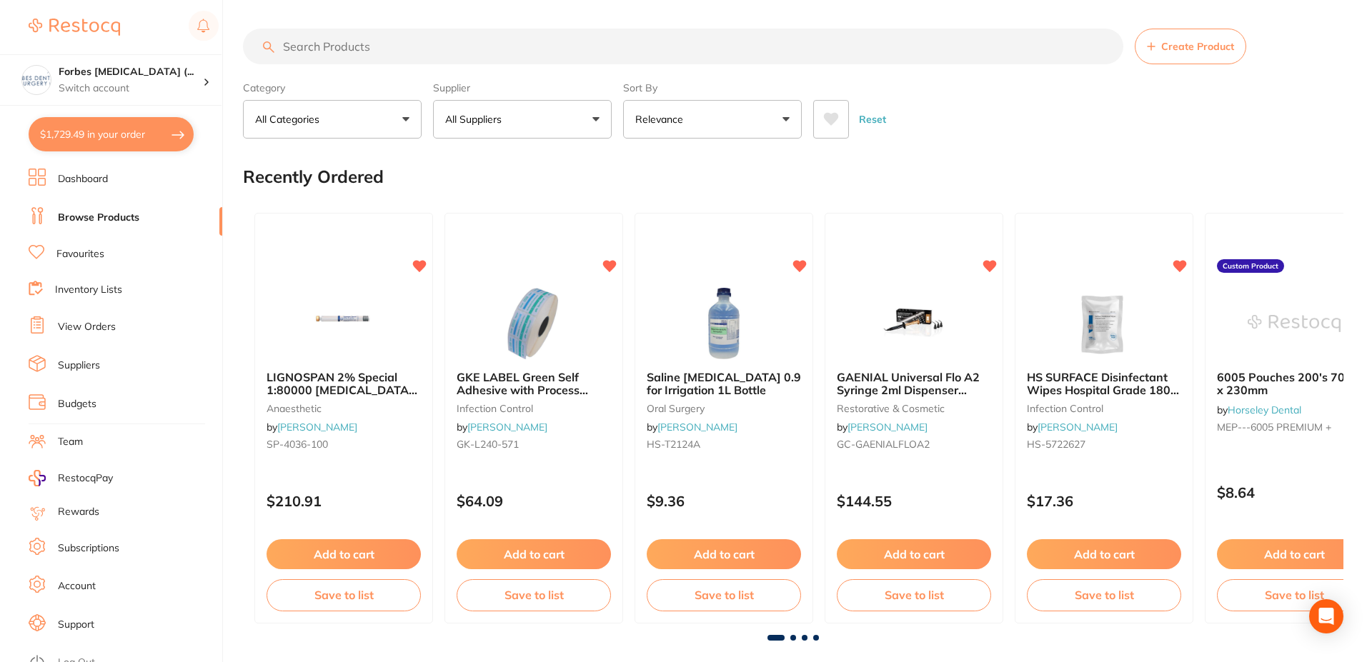
checkbox input "true"
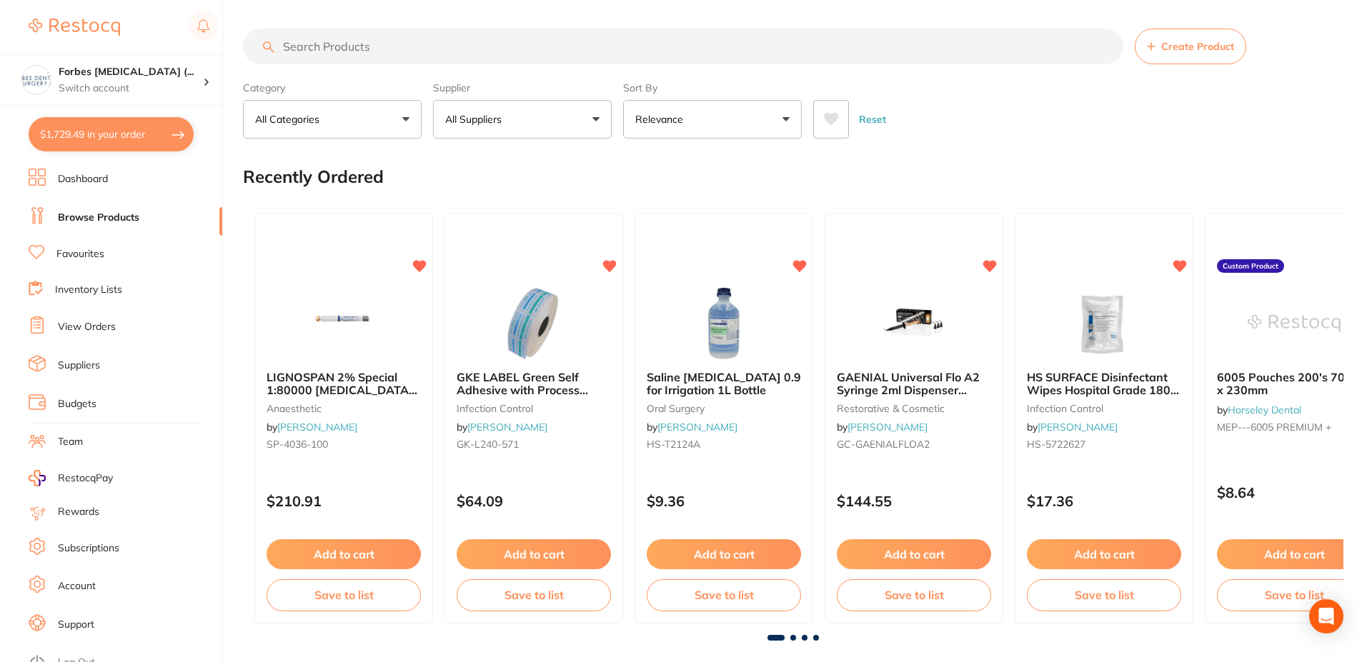
checkbox input "true"
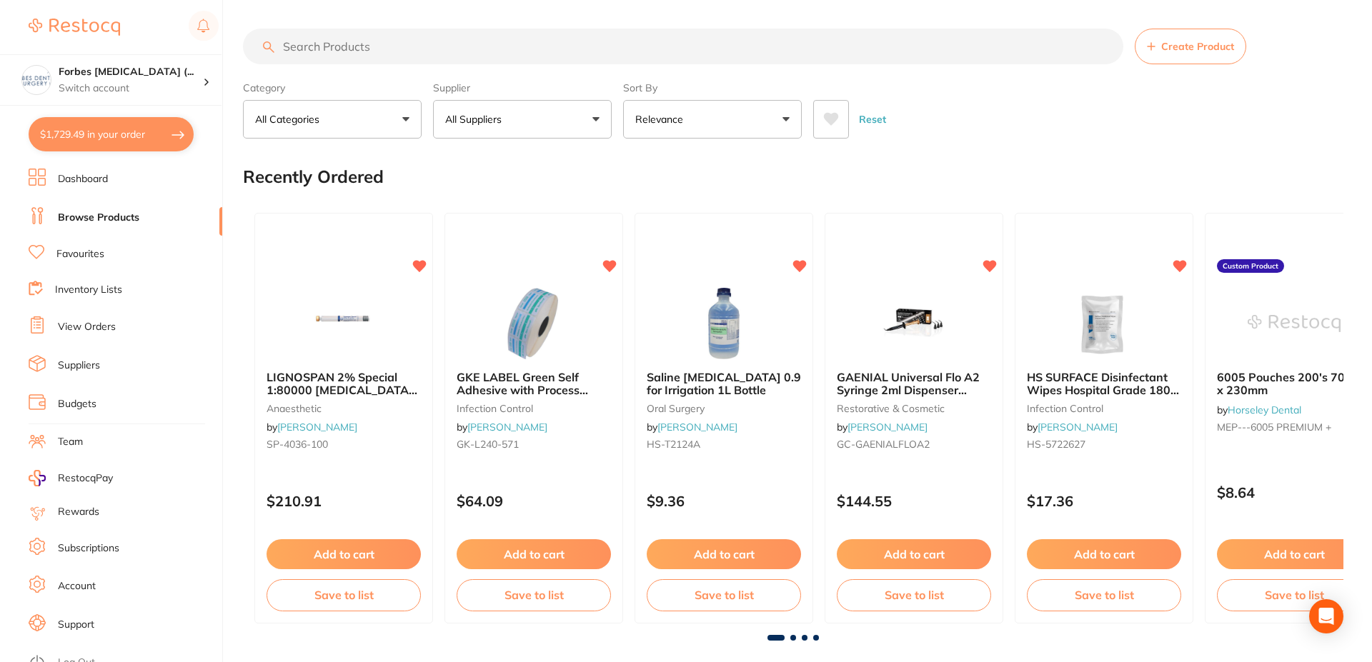
checkbox input "true"
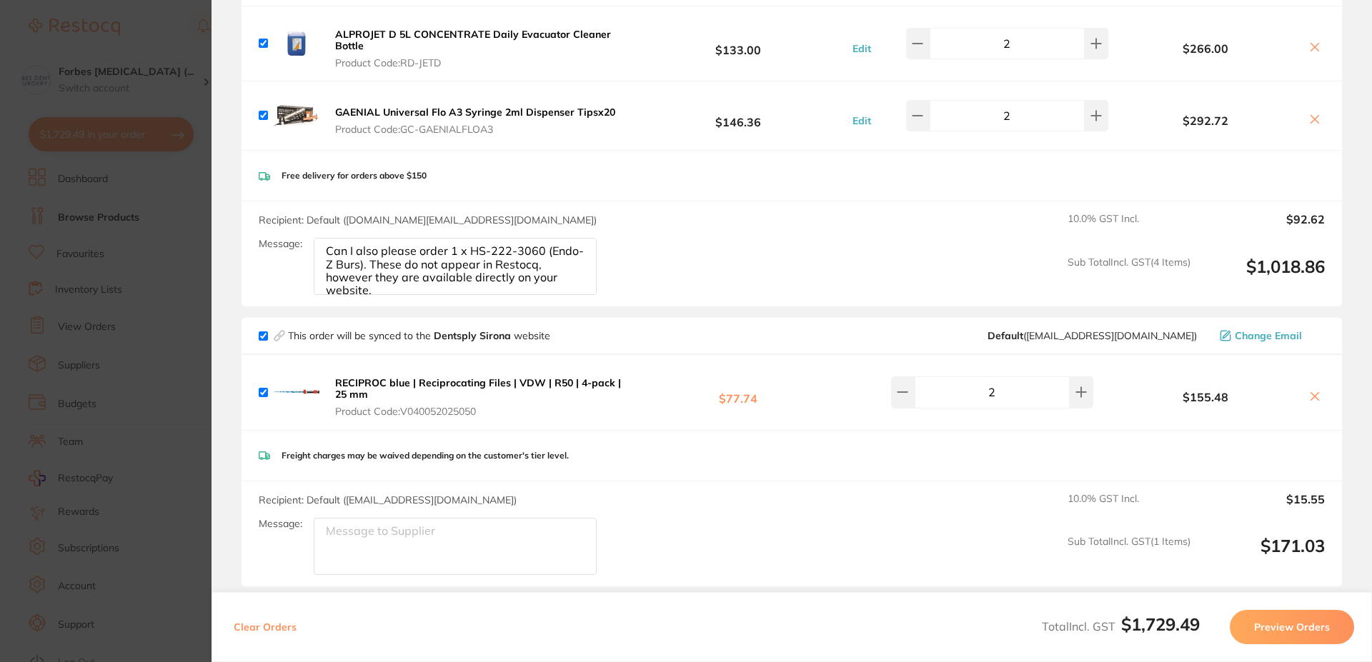
scroll to position [51, 0]
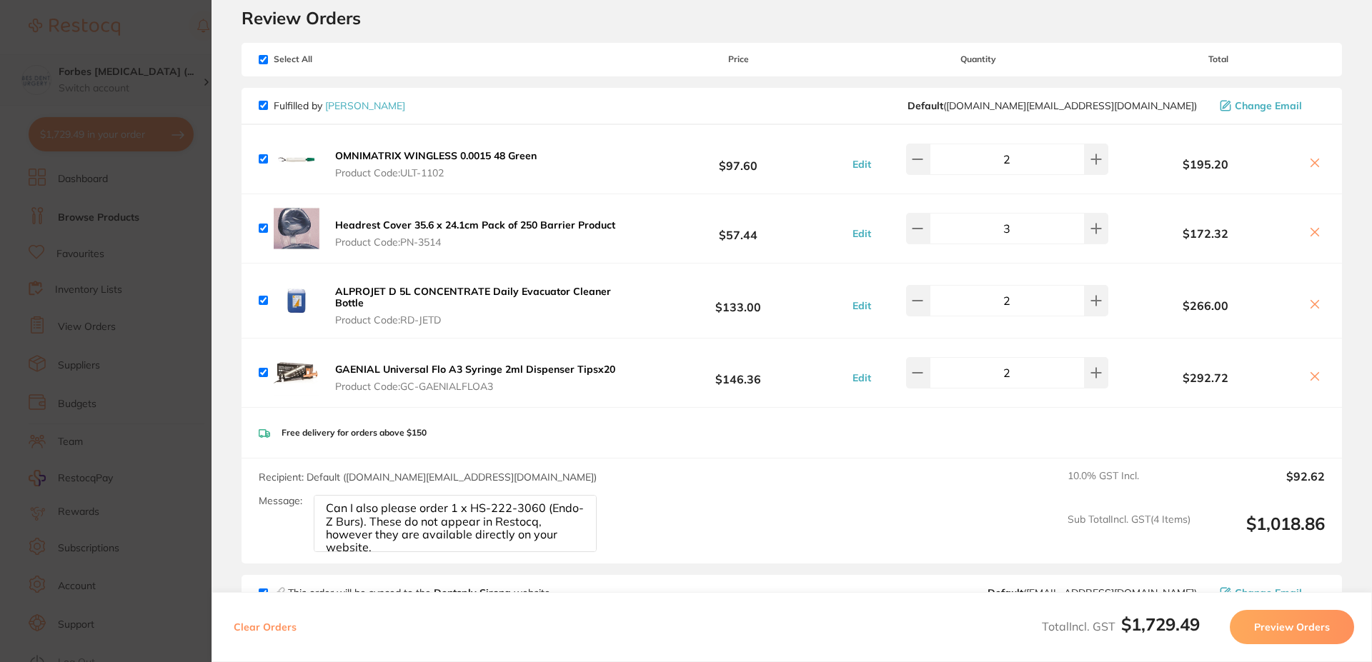
click at [196, 165] on section "Update RRP Set your pre negotiated price for this item. Item Agreed RRP (excl. …" at bounding box center [686, 331] width 1372 height 662
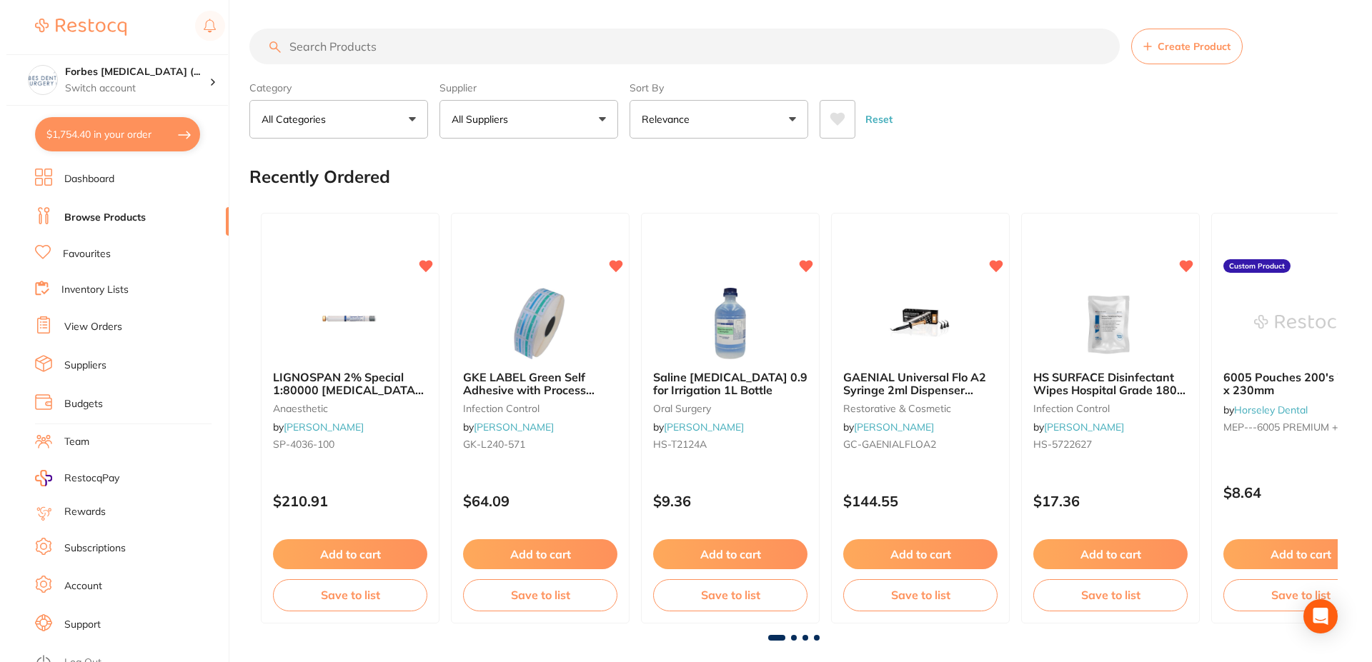
scroll to position [51, 0]
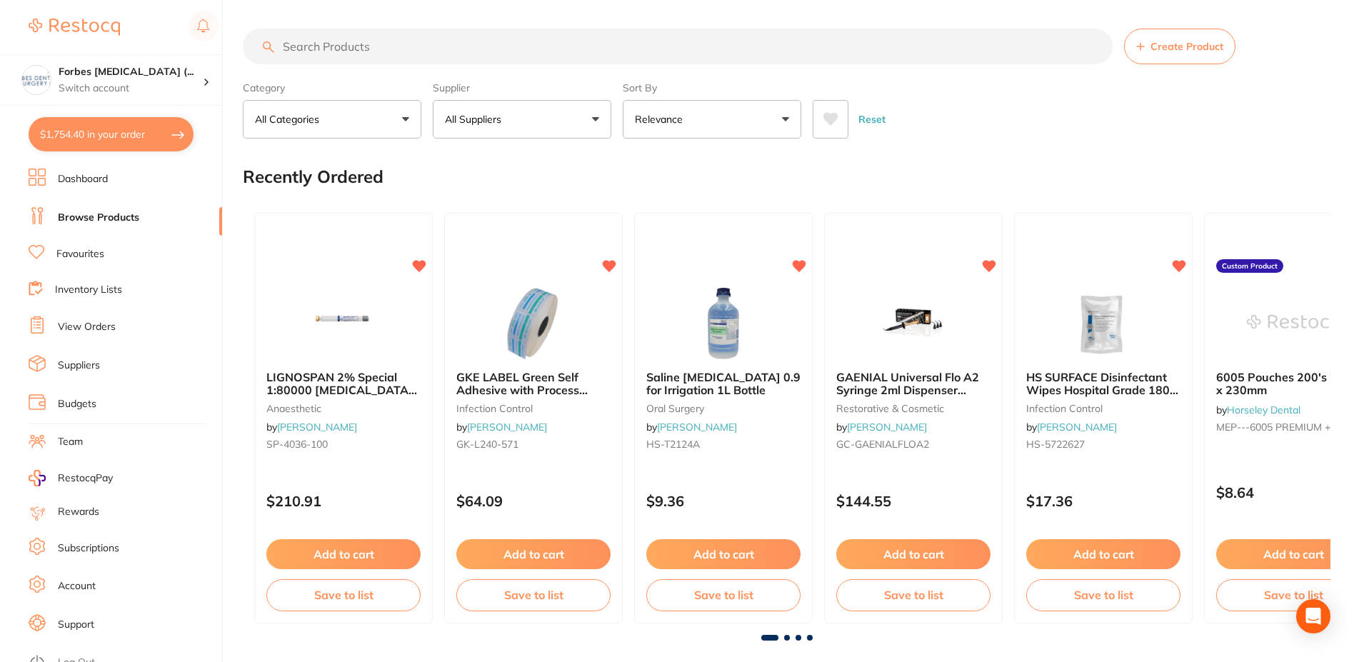
click at [116, 142] on button "$1,754.40 in your order" at bounding box center [111, 134] width 165 height 34
checkbox input "true"
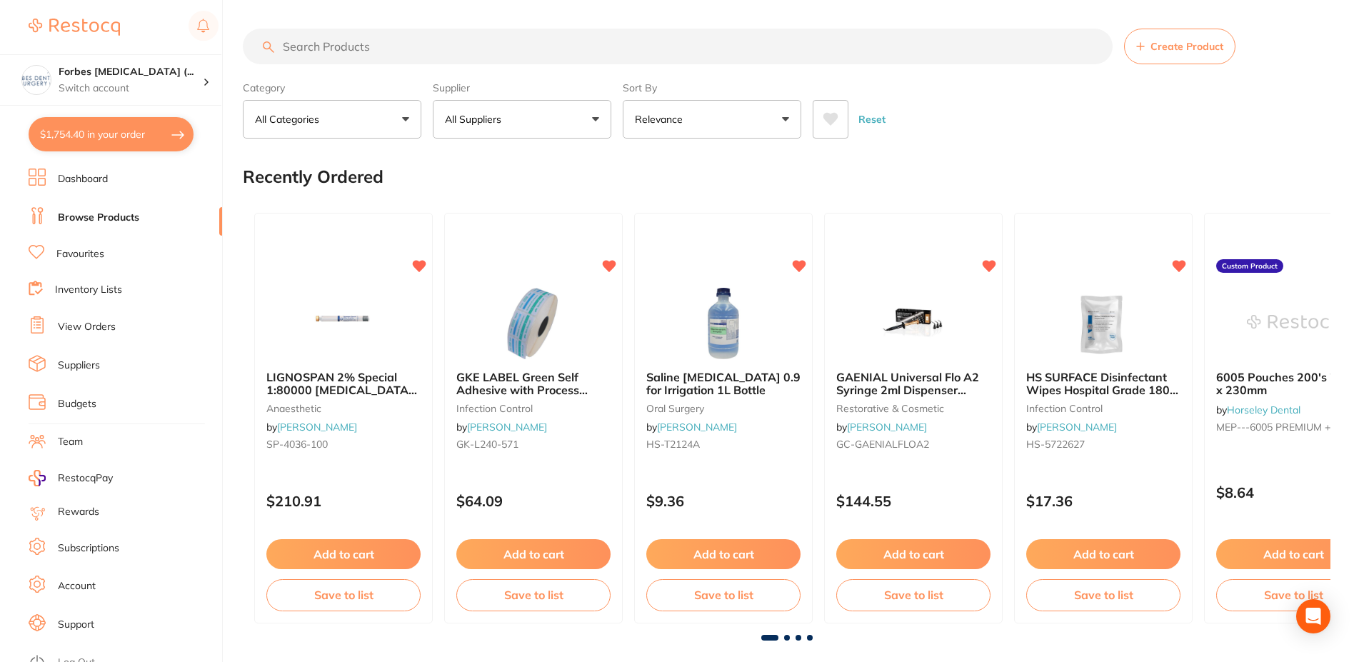
checkbox input "true"
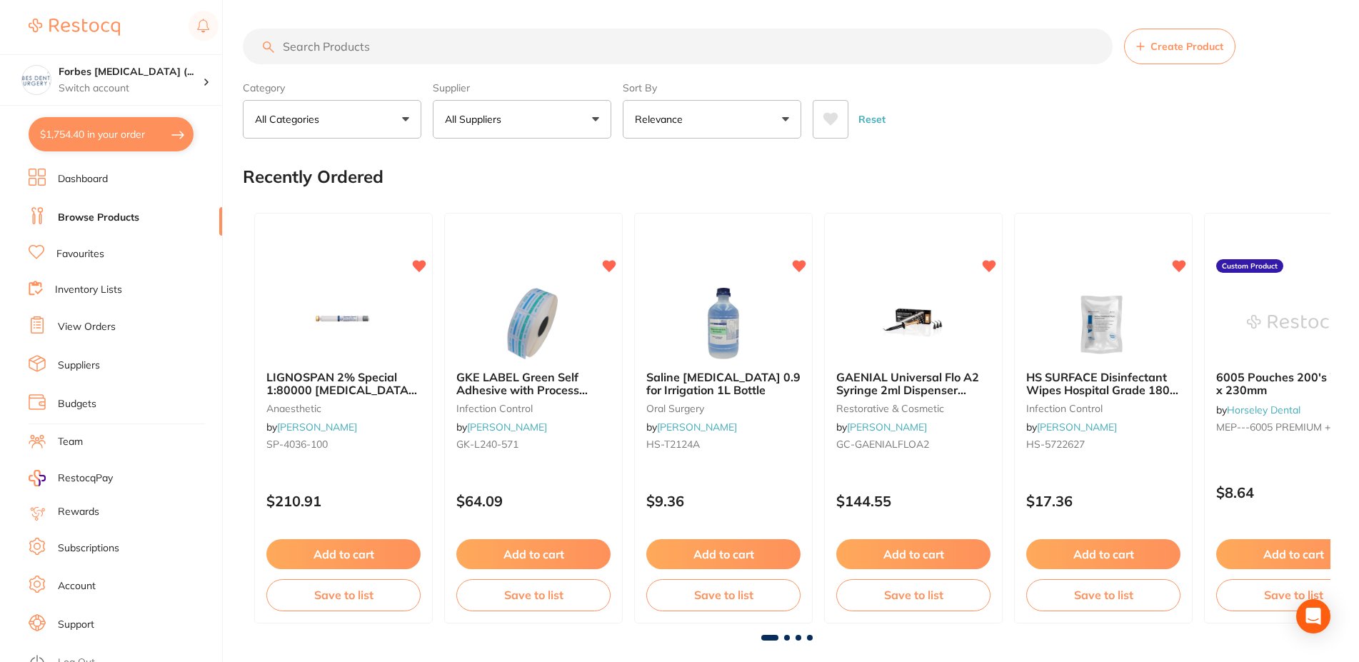
checkbox input "true"
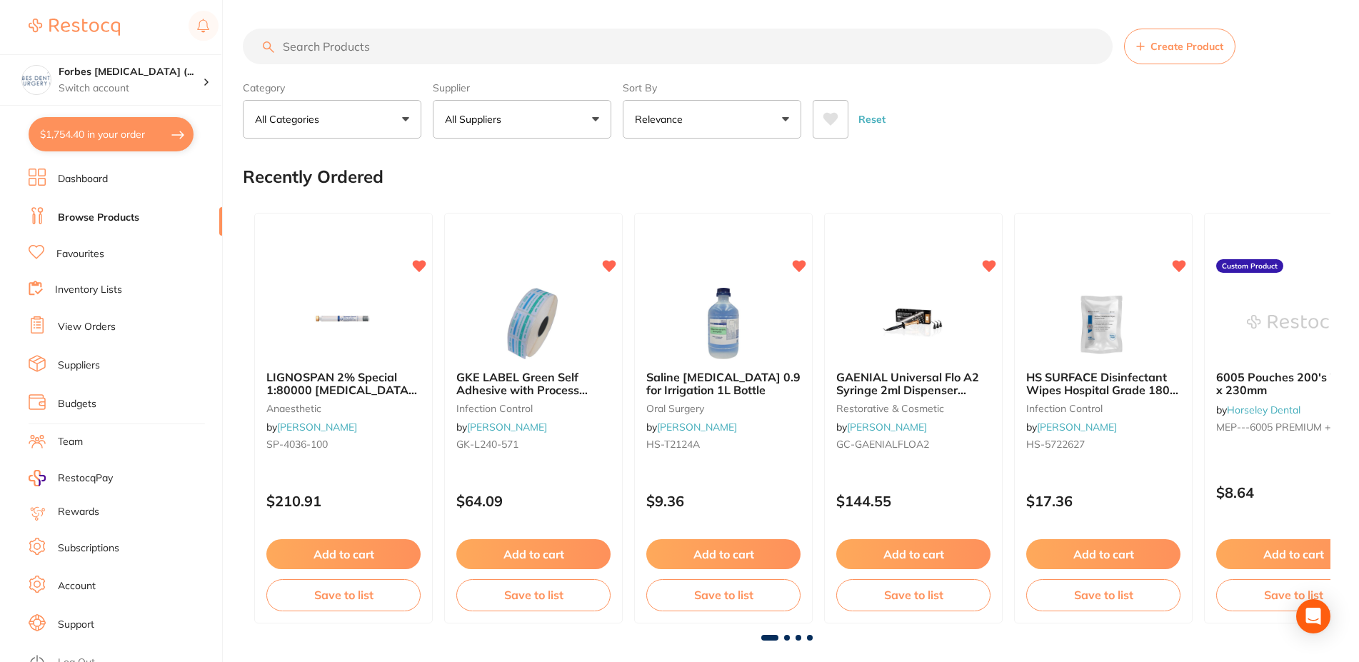
checkbox input "true"
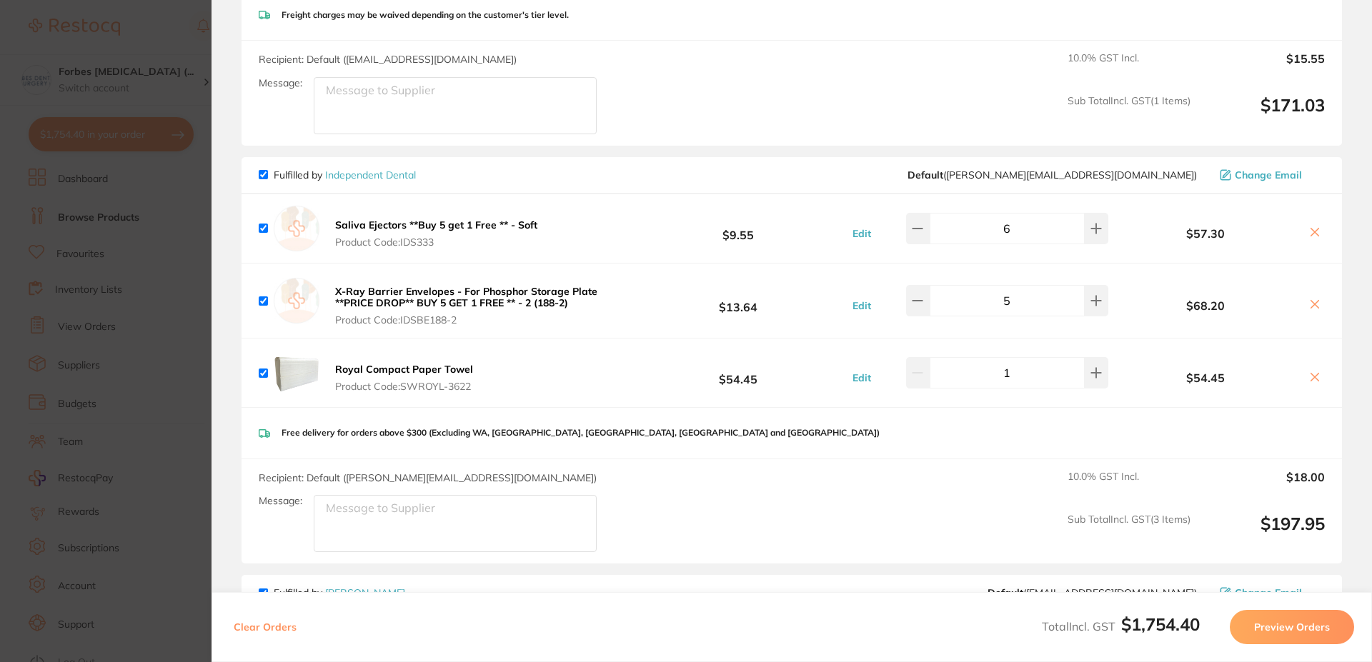
scroll to position [744, 0]
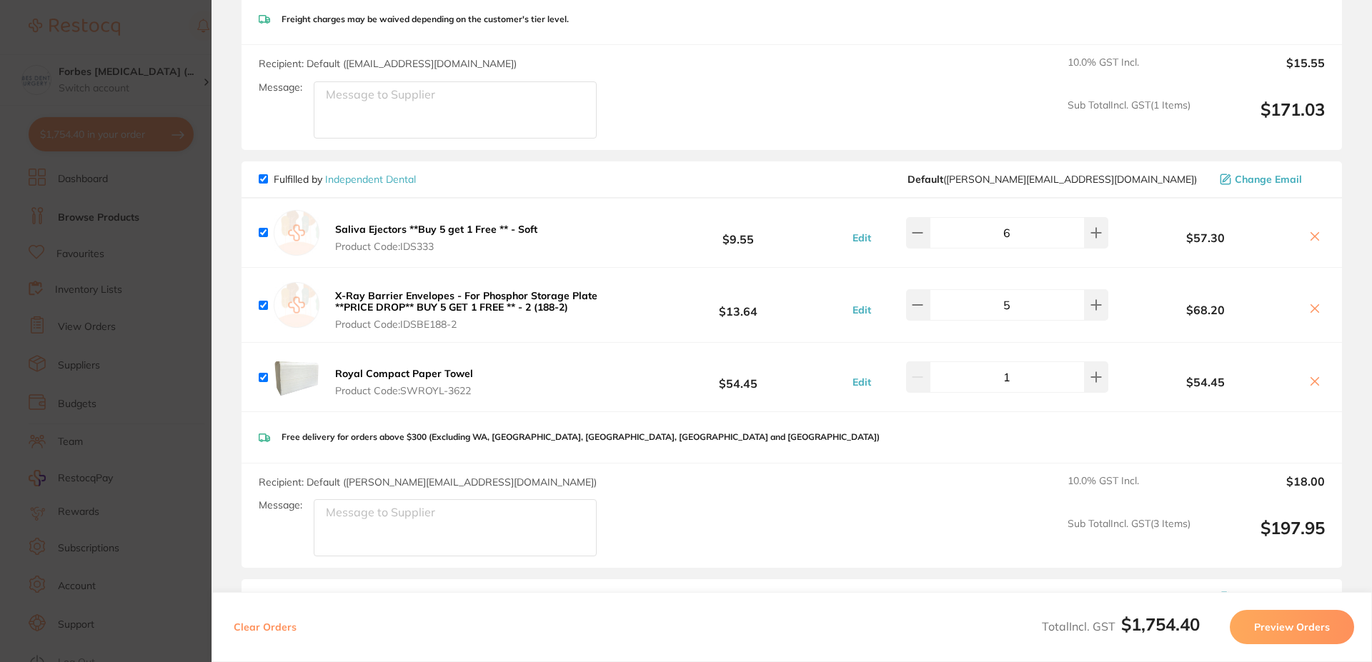
drag, startPoint x: 1002, startPoint y: 234, endPoint x: 999, endPoint y: 226, distance: 8.6
click at [989, 234] on input "6" at bounding box center [1006, 232] width 155 height 31
type input "10"
click at [876, 579] on div "Fulfilled by Henry Schein Halas Default ( customer.care@henryschein.com.au ) Ch…" at bounding box center [791, 305] width 1100 height 1822
drag, startPoint x: 1000, startPoint y: 304, endPoint x: 991, endPoint y: 304, distance: 9.3
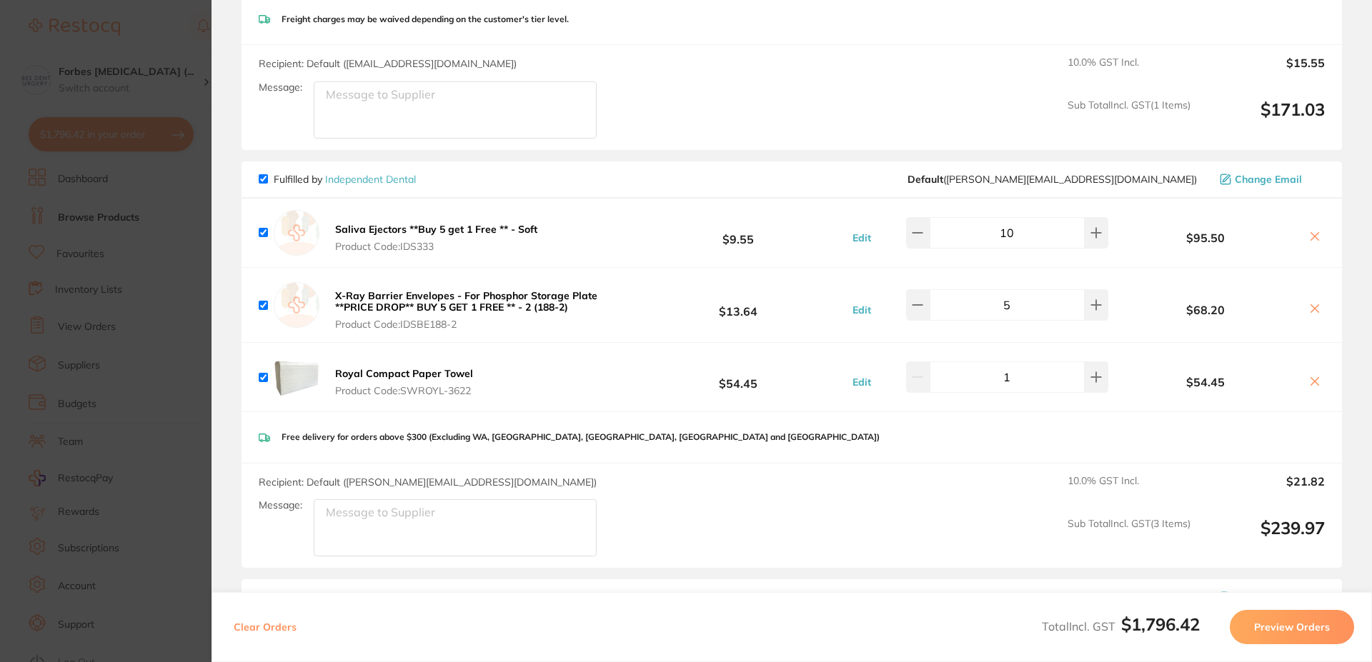
click at [991, 304] on input "5" at bounding box center [1006, 304] width 155 height 31
type input "10"
click at [1032, 461] on div "Free delivery for orders above $300 (Excluding WA, SA, NT, TAS and Northern Que…" at bounding box center [791, 437] width 1100 height 51
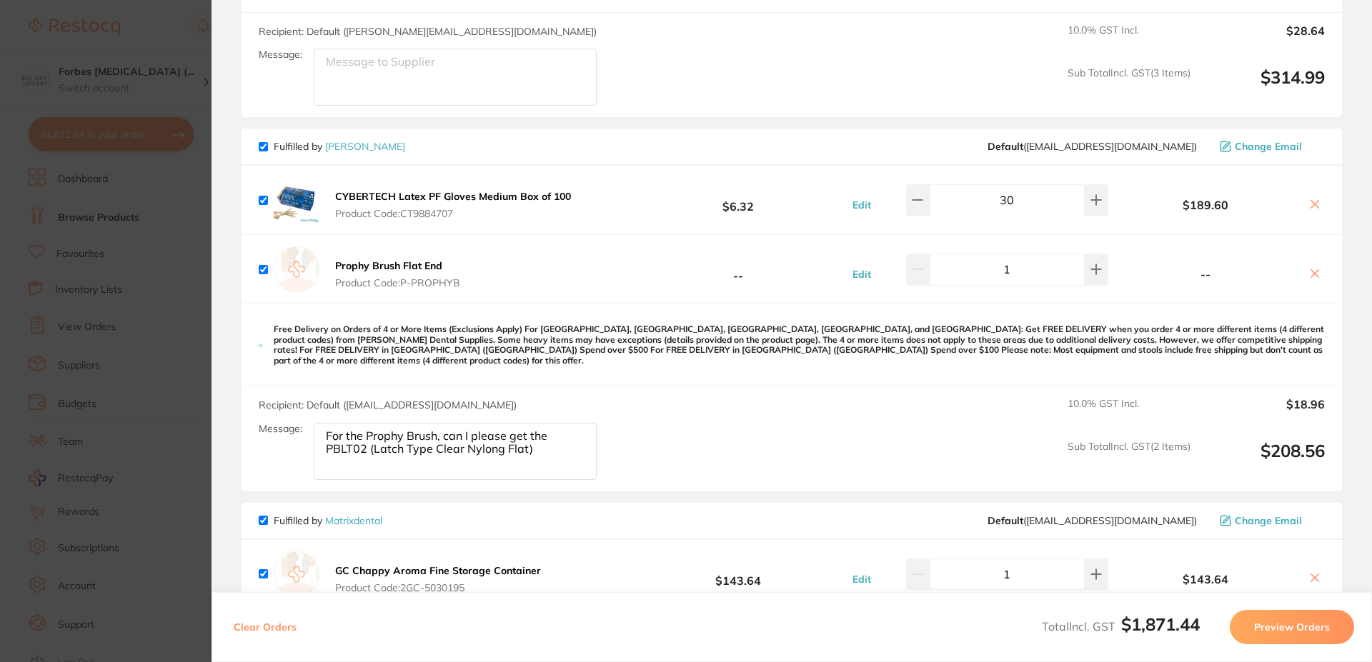
scroll to position [1173, 0]
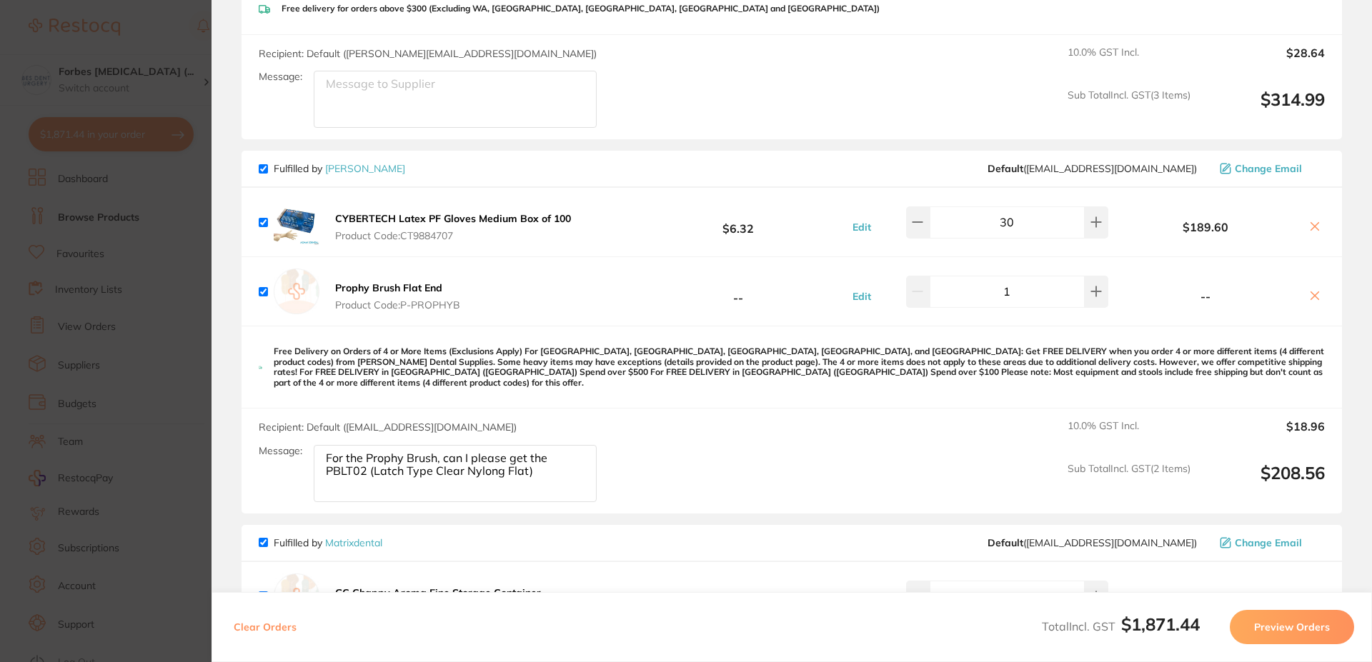
click at [147, 352] on section "Update RRP Set your pre negotiated price for this item. Item Agreed RRP (excl. …" at bounding box center [686, 331] width 1372 height 662
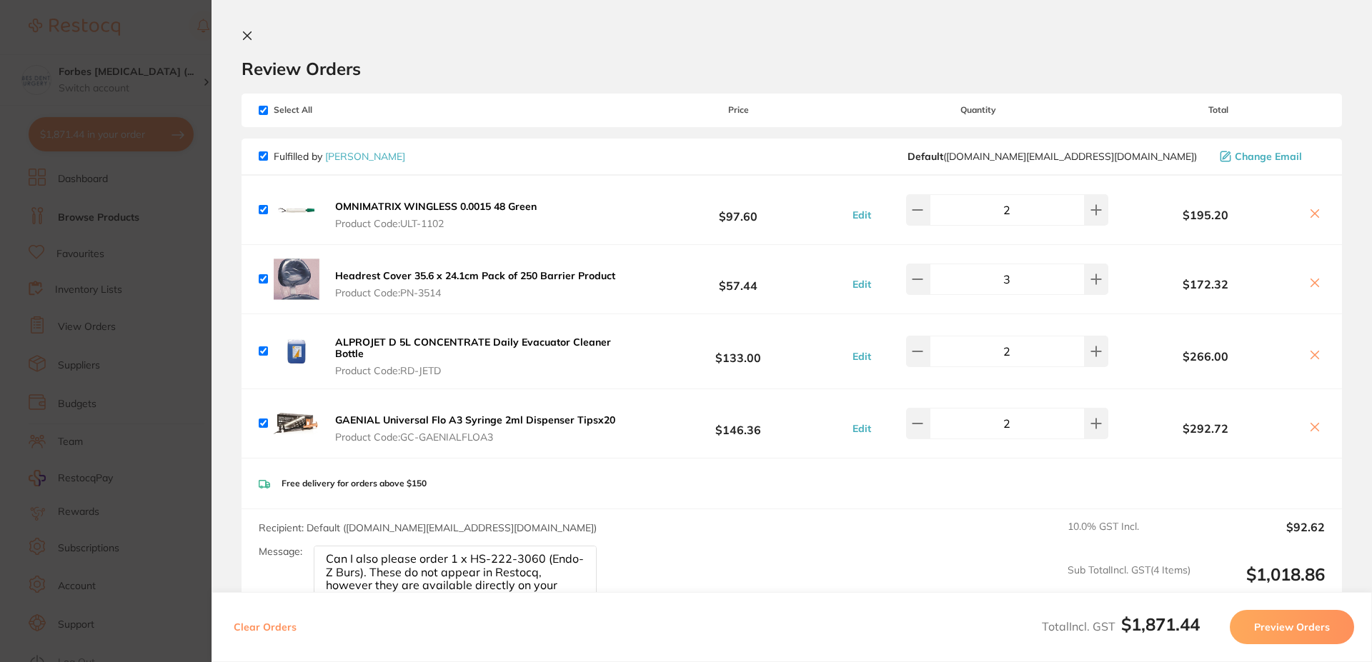
click at [134, 260] on section "Update RRP Set your pre negotiated price for this item. Item Agreed RRP (excl. …" at bounding box center [686, 331] width 1372 height 662
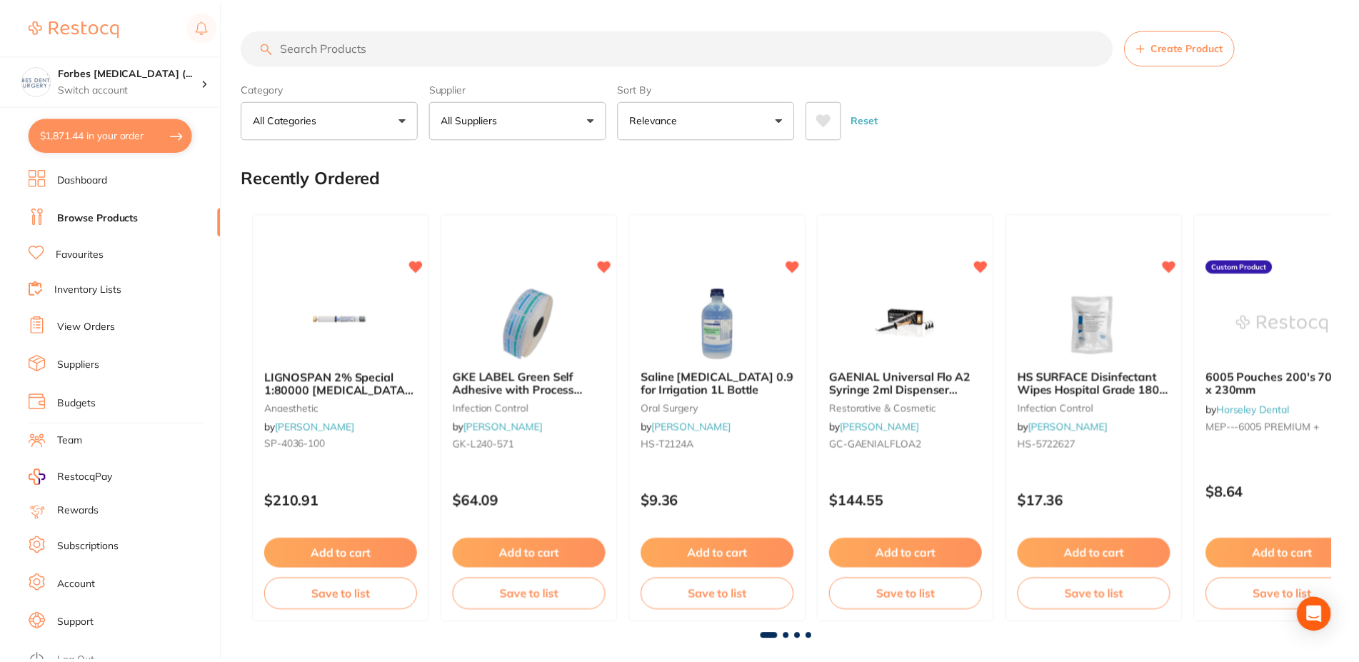
scroll to position [73, 0]
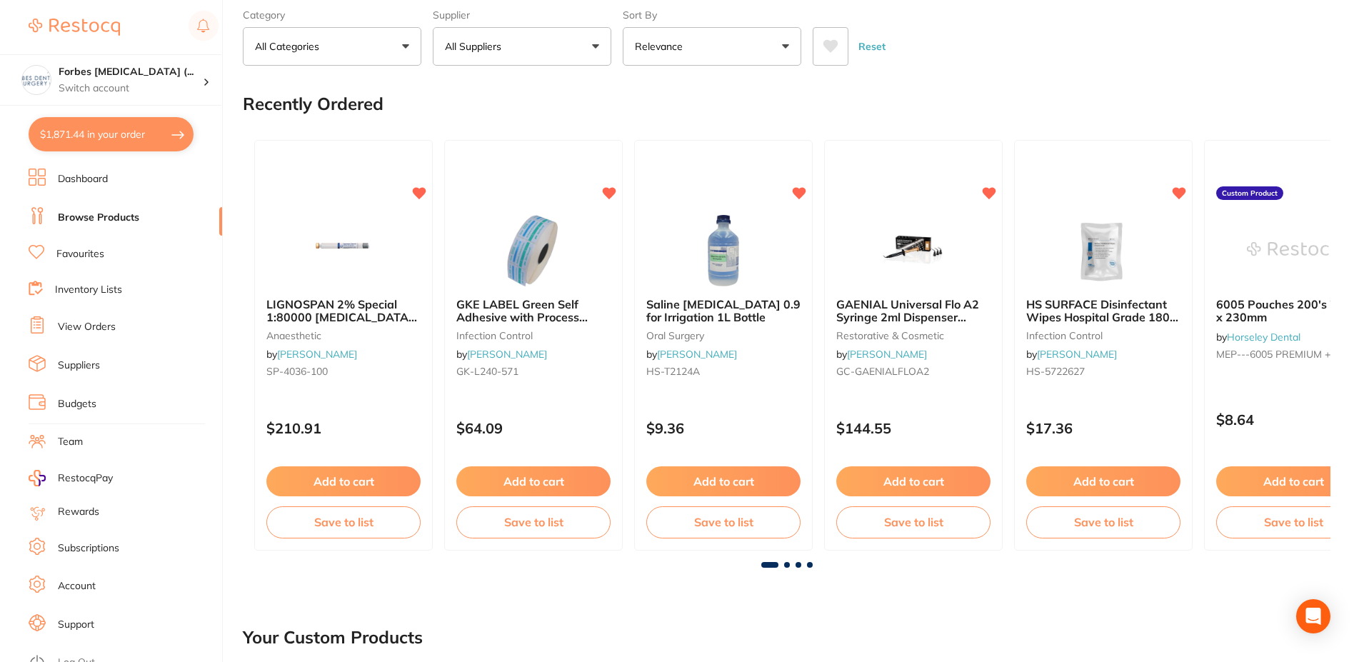
click at [92, 219] on link "Browse Products" at bounding box center [98, 218] width 81 height 14
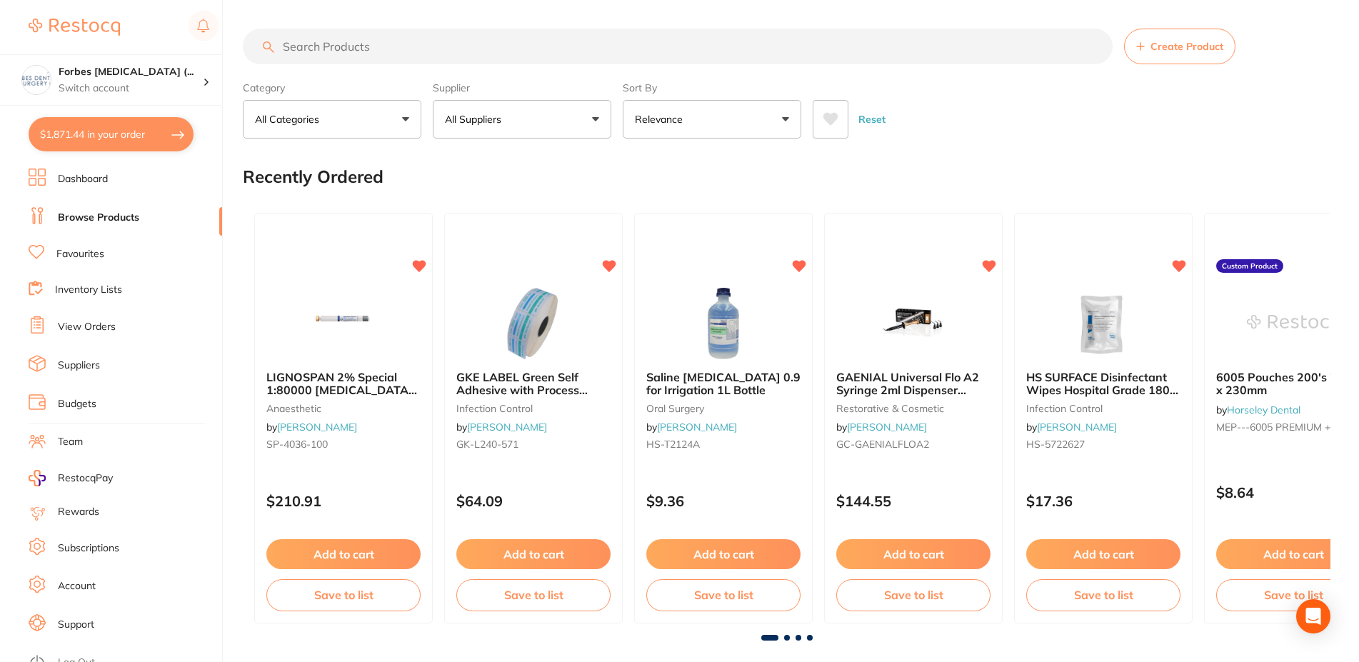
click at [313, 49] on input "search" at bounding box center [678, 47] width 870 height 36
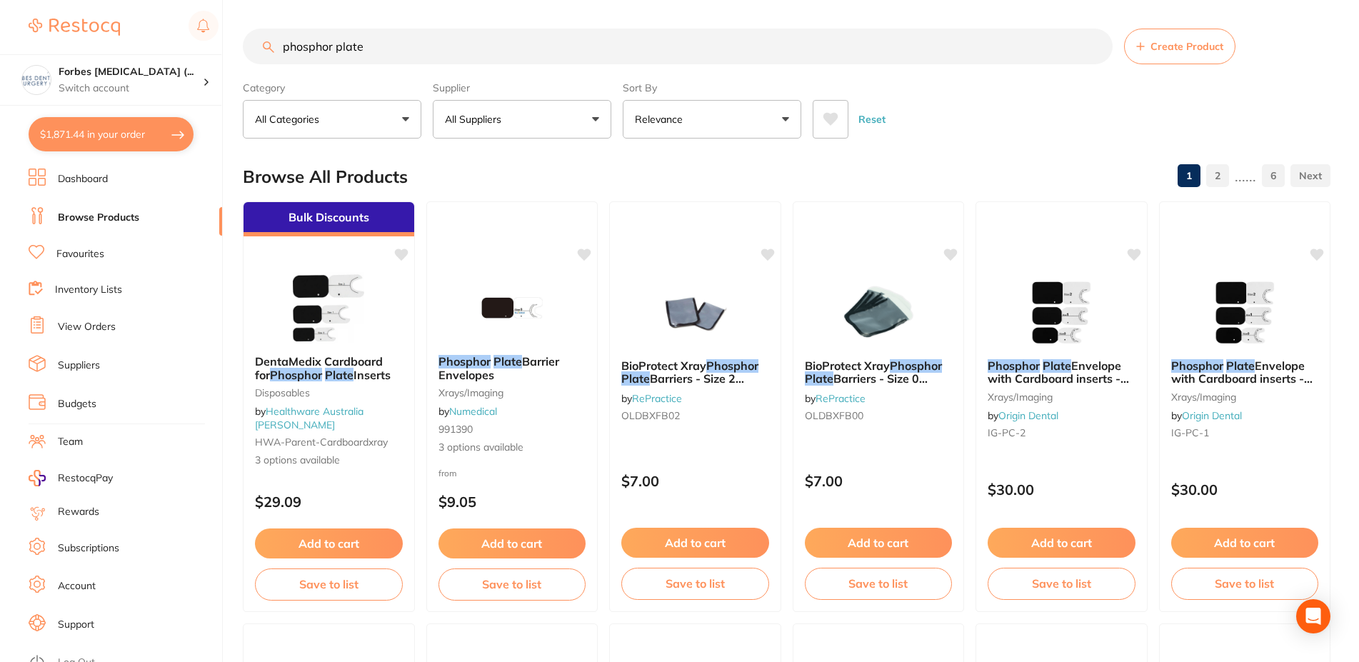
click at [471, 93] on label "Supplier" at bounding box center [522, 87] width 179 height 13
click at [483, 130] on button "All Suppliers" at bounding box center [522, 119] width 179 height 39
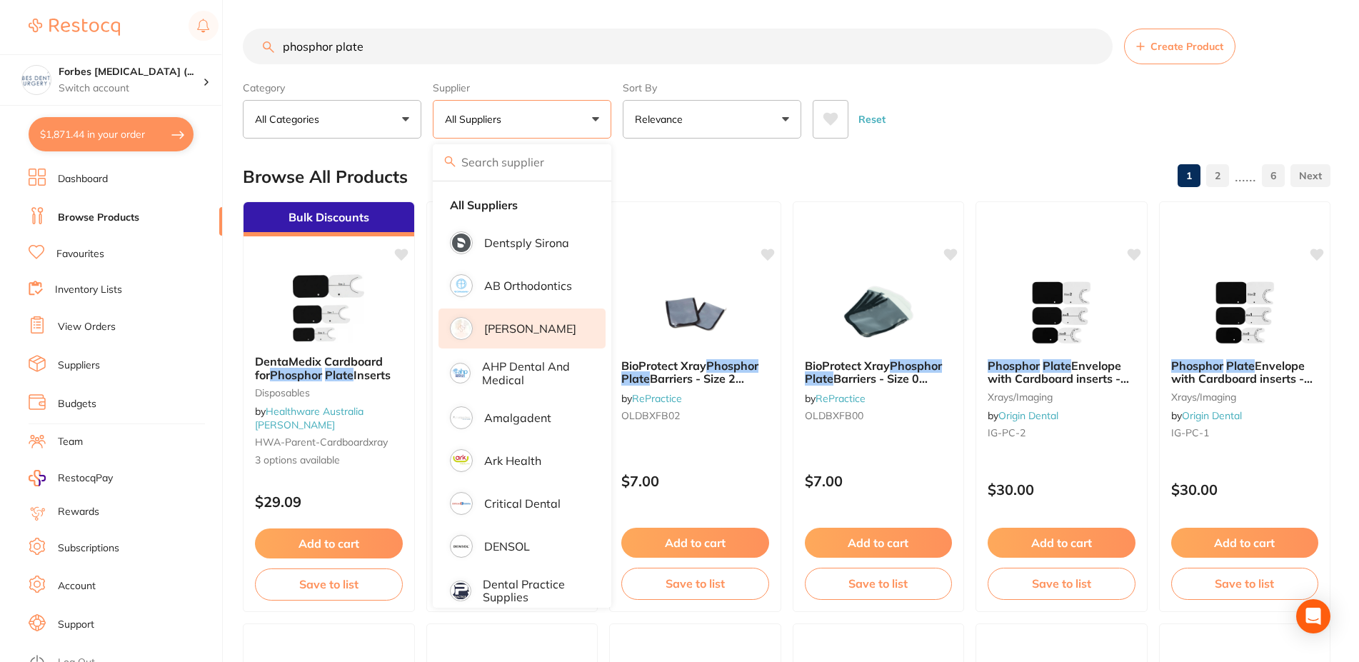
click at [514, 329] on p "[PERSON_NAME]" at bounding box center [530, 328] width 92 height 13
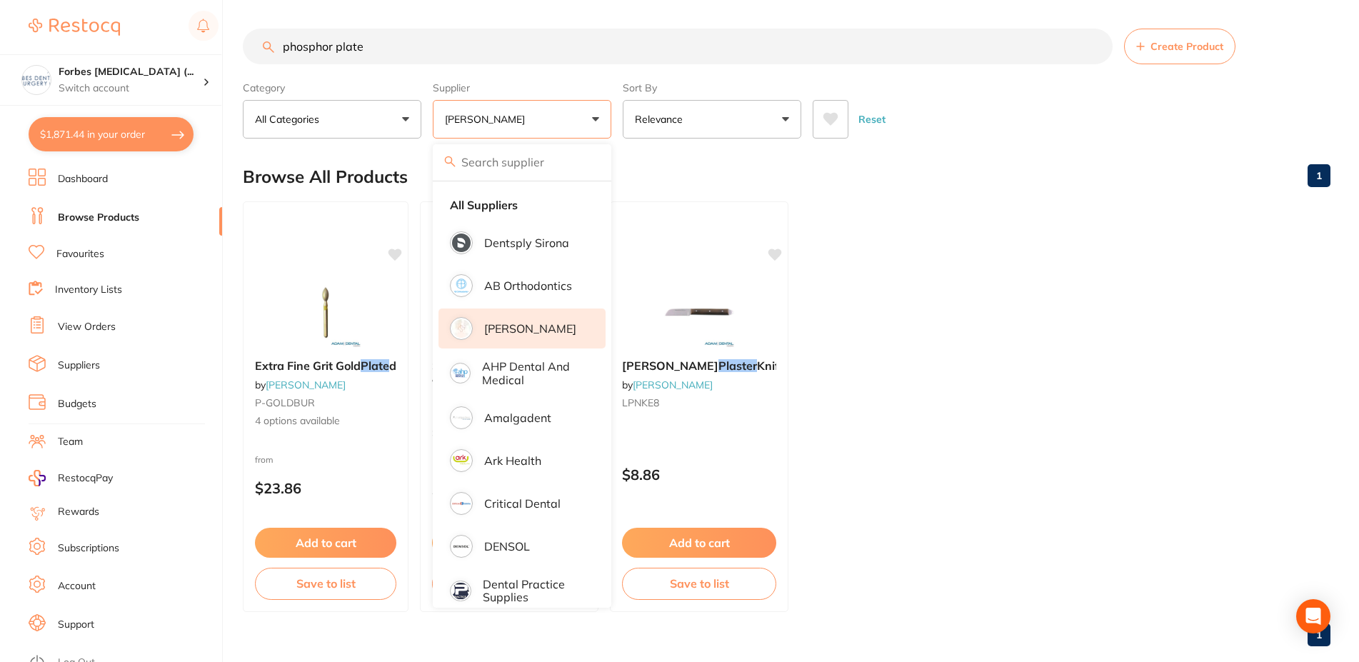
click at [914, 148] on main "phosphor plate Create Product Category All Categories All Categories impression…" at bounding box center [801, 343] width 1117 height 686
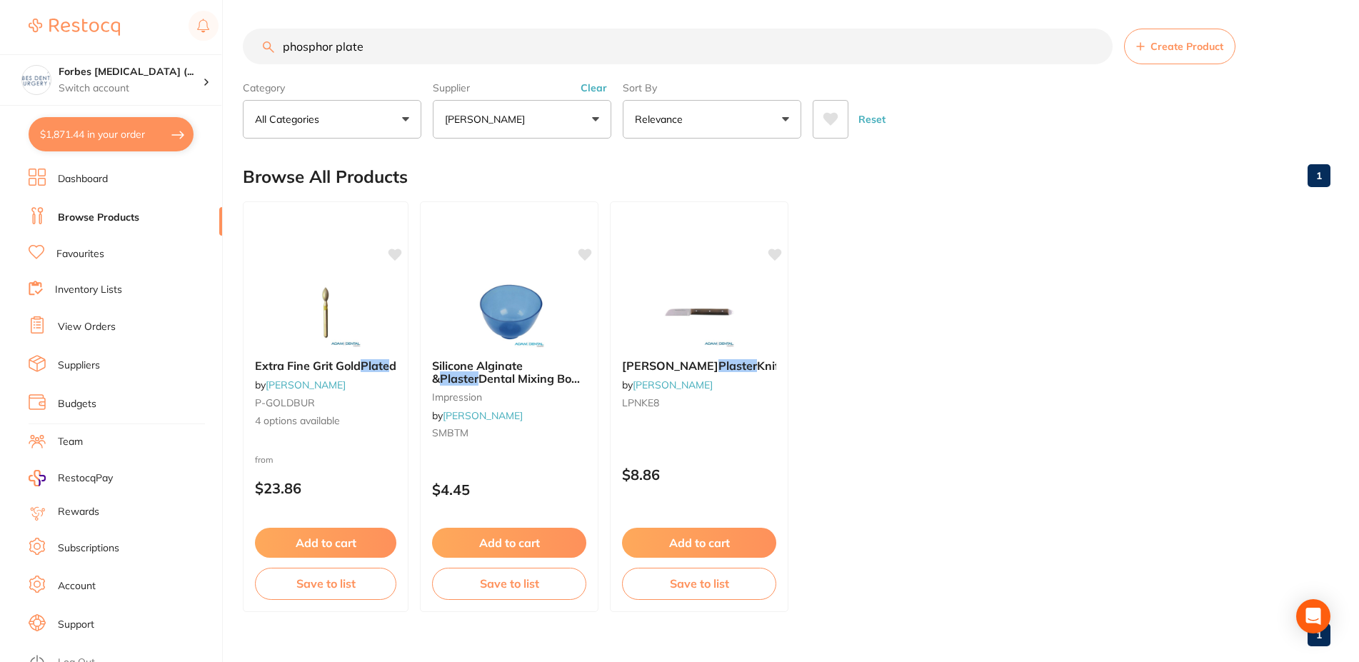
drag, startPoint x: 376, startPoint y: 40, endPoint x: 313, endPoint y: 146, distance: 123.4
click at [243, 64] on input "phosphor plate" at bounding box center [678, 47] width 870 height 36
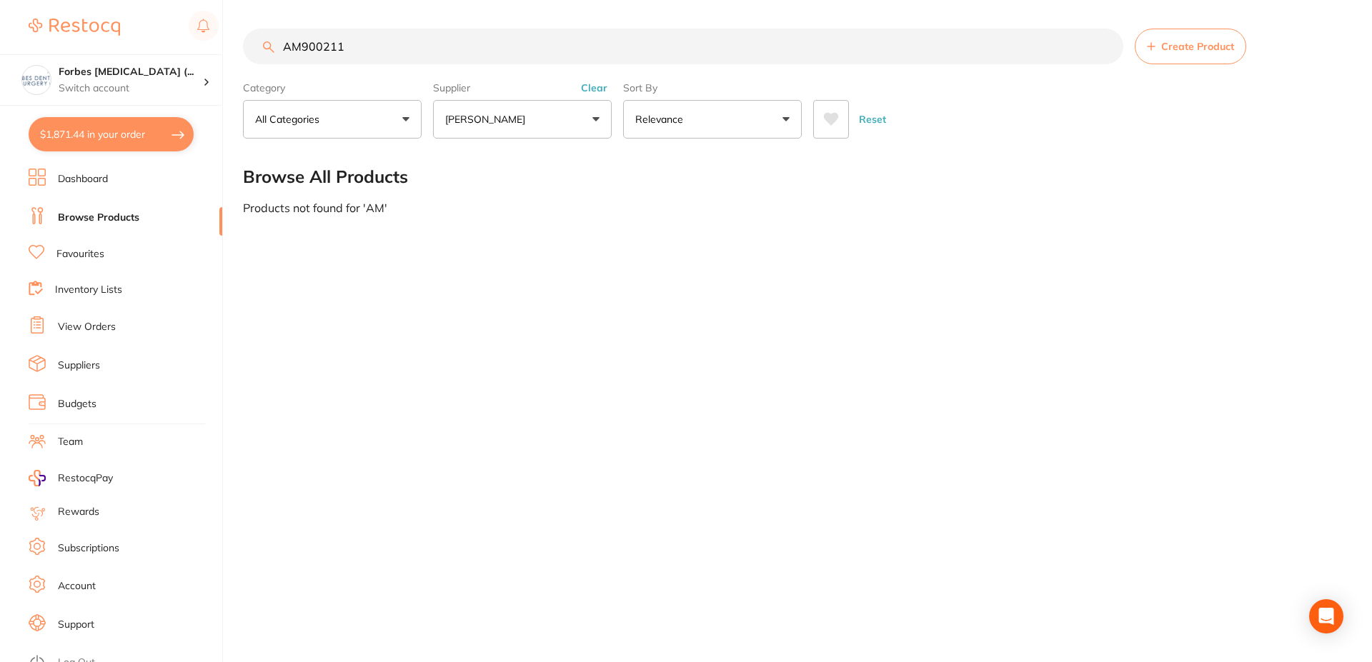
type input "AM900211"
click at [109, 239] on ul "Dashboard Browse Products Favourites Inventory Lists View Orders Suppliers Budg…" at bounding box center [126, 416] width 194 height 494
click at [109, 250] on li "Favourites" at bounding box center [126, 254] width 194 height 19
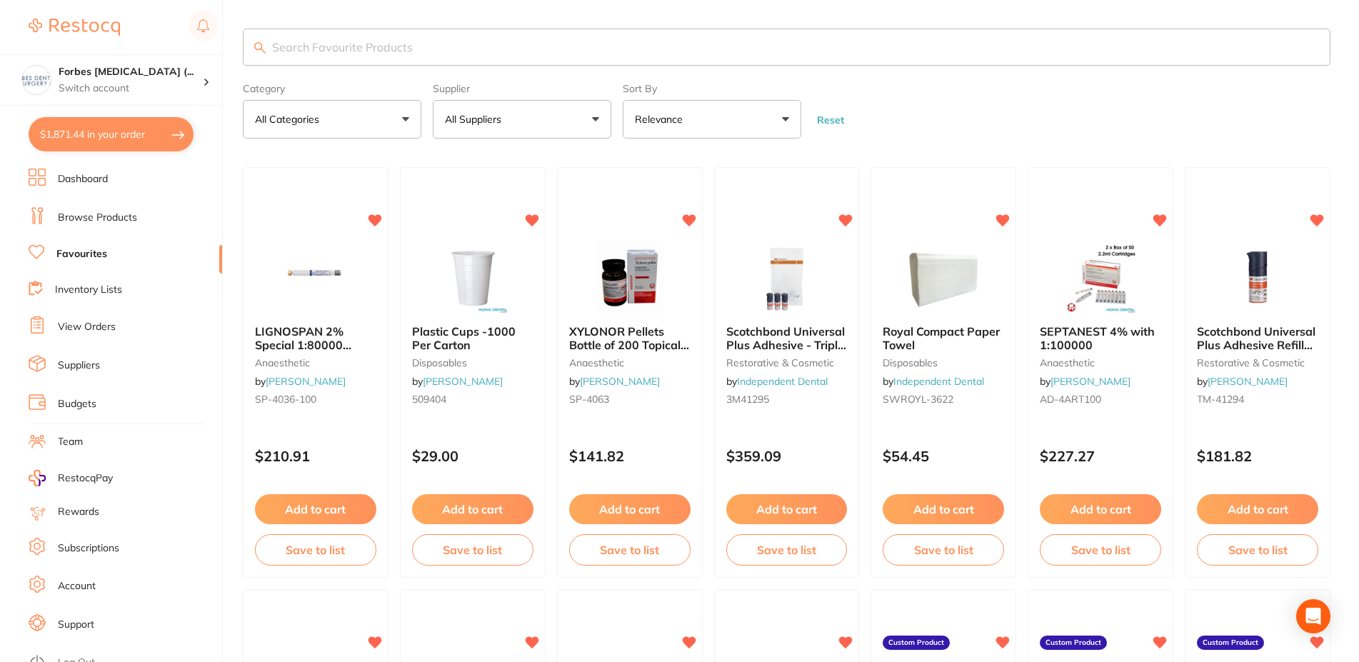
click at [549, 123] on button "All Suppliers" at bounding box center [522, 119] width 179 height 39
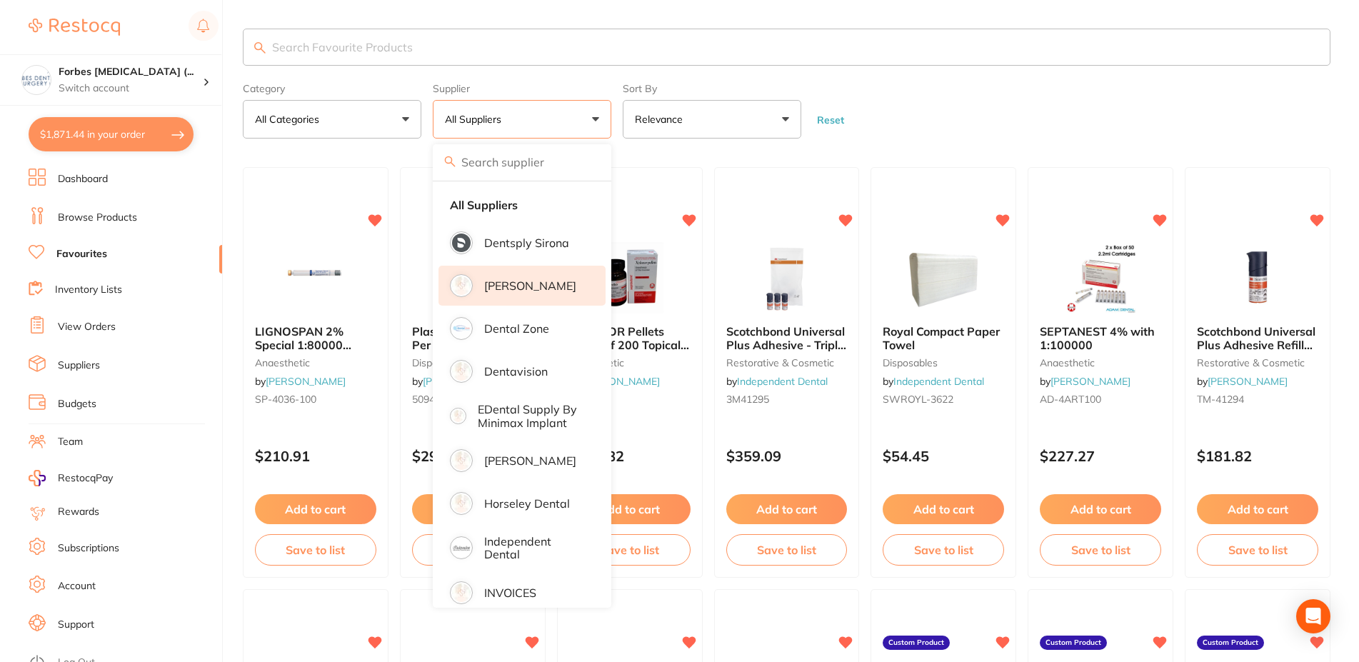
click at [497, 285] on p "[PERSON_NAME]" at bounding box center [530, 285] width 92 height 13
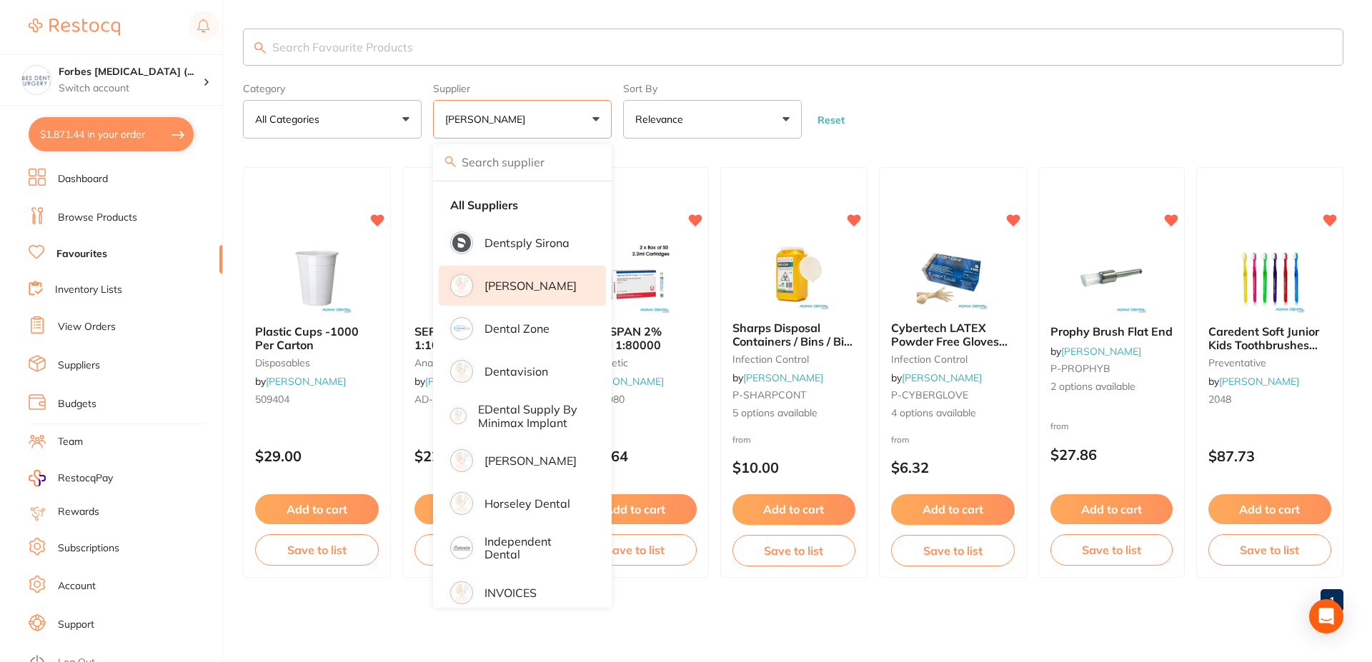
click at [917, 119] on form "Category All Categories All Categories anaesthetic disposables infection contro…" at bounding box center [793, 107] width 1100 height 61
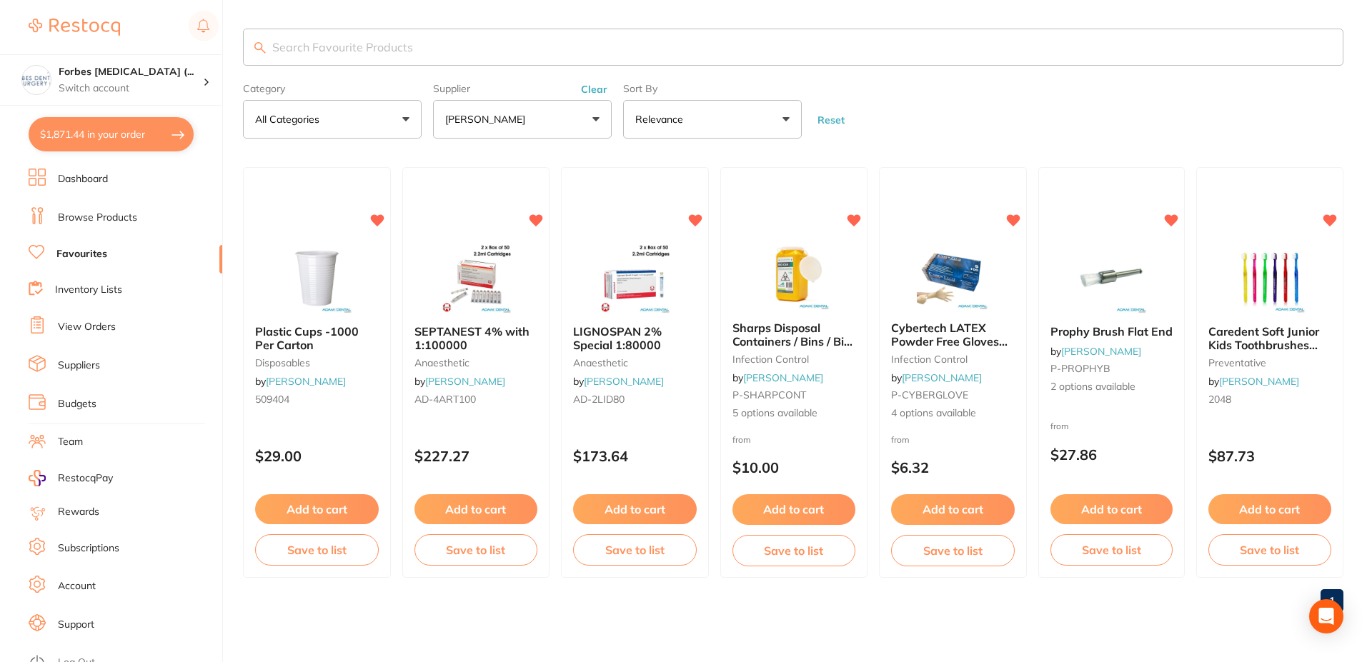
click at [101, 329] on link "View Orders" at bounding box center [87, 327] width 58 height 14
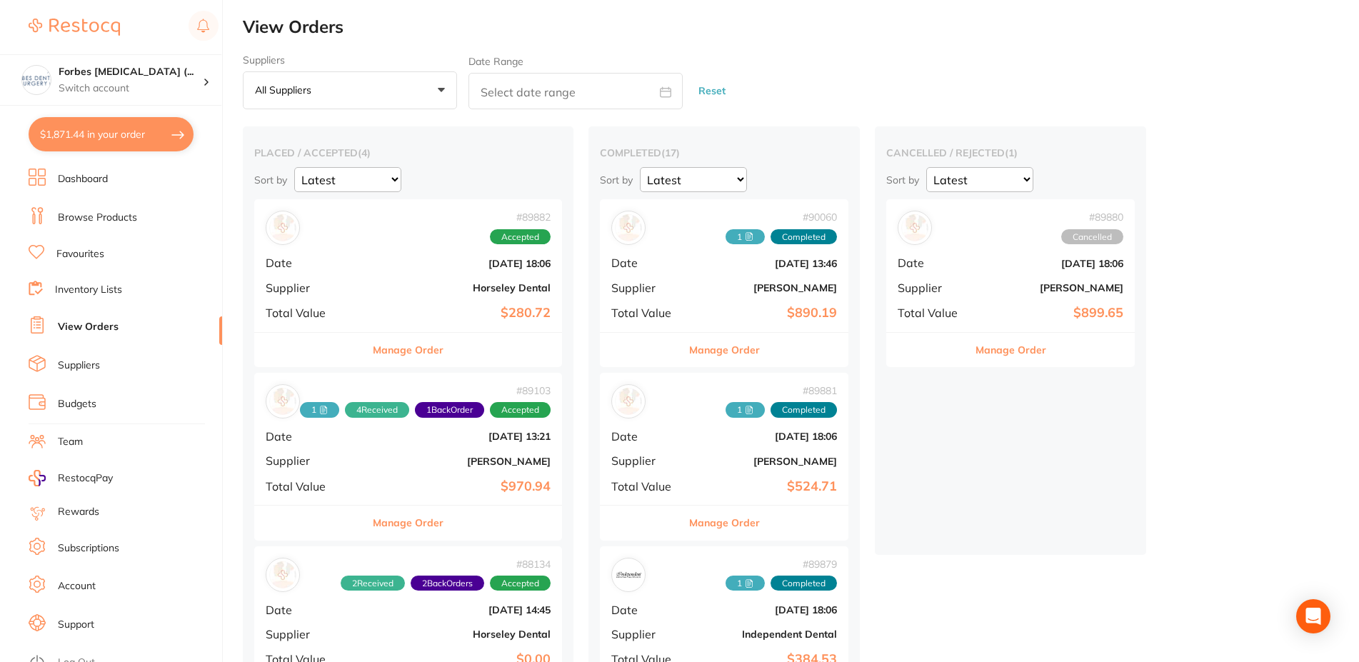
click at [69, 180] on link "Dashboard" at bounding box center [83, 179] width 50 height 14
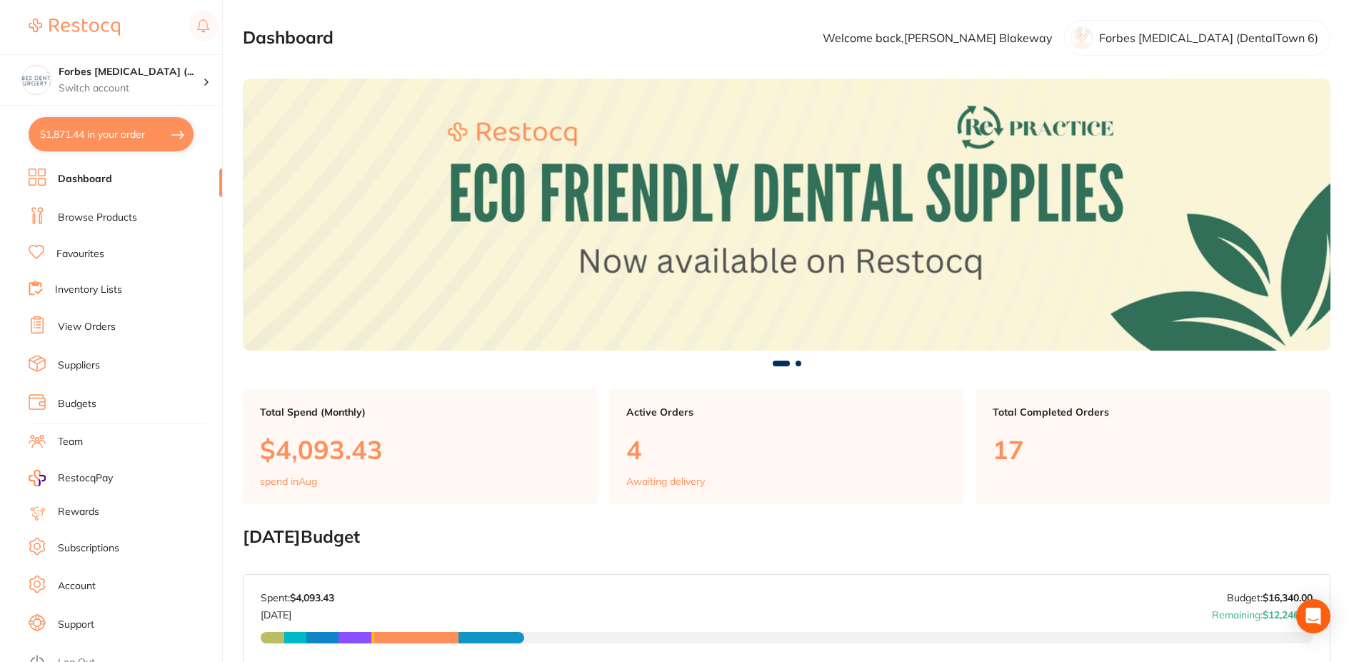
click at [59, 137] on button "$1,871.44 in your order" at bounding box center [111, 134] width 165 height 34
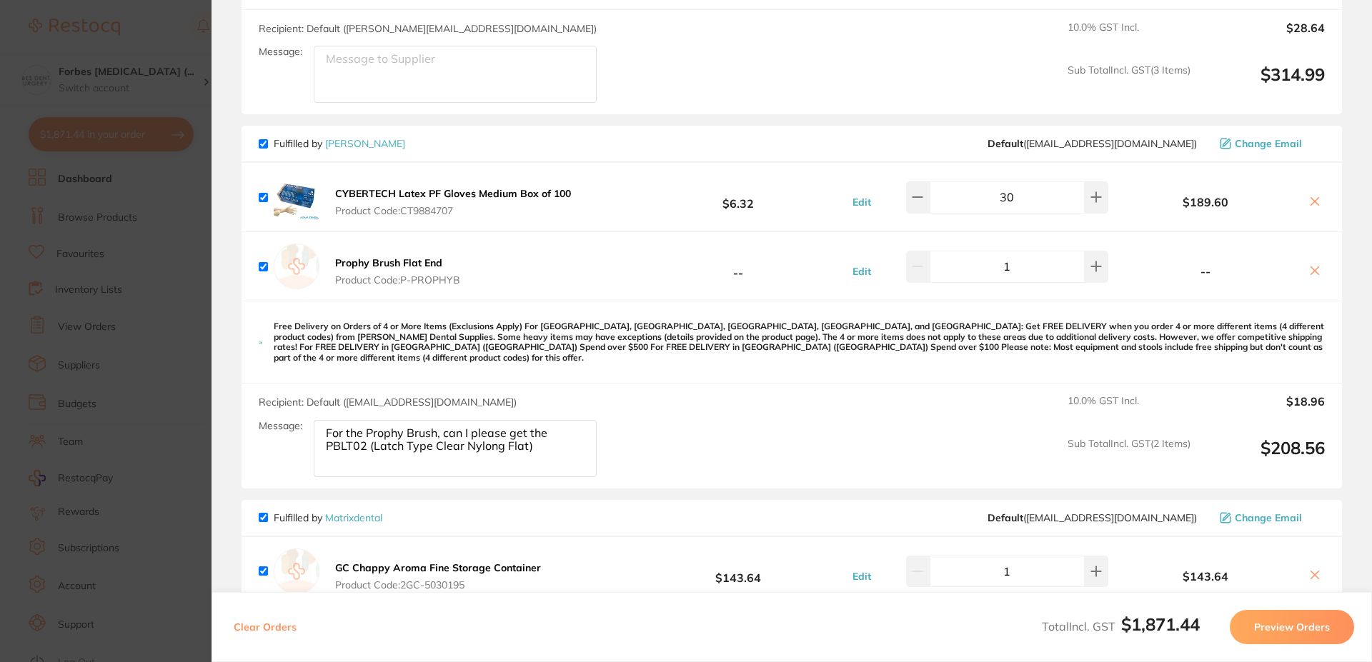
scroll to position [1200, 0]
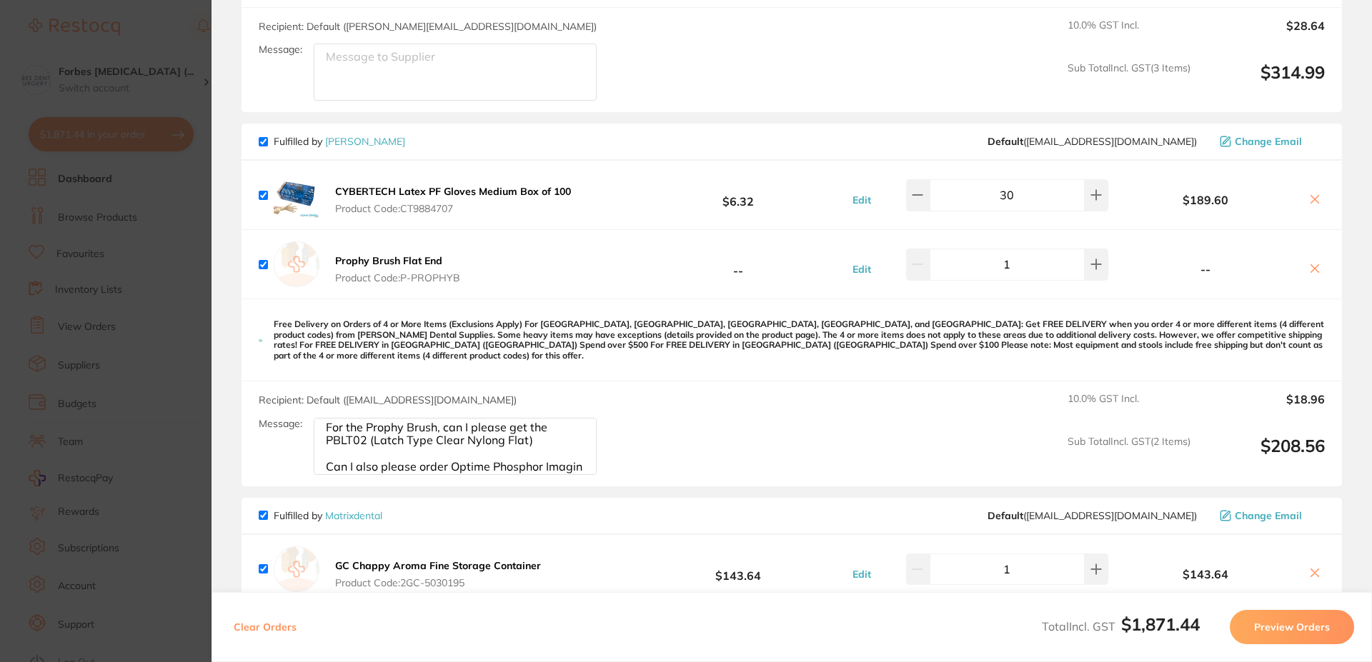
scroll to position [16, 0]
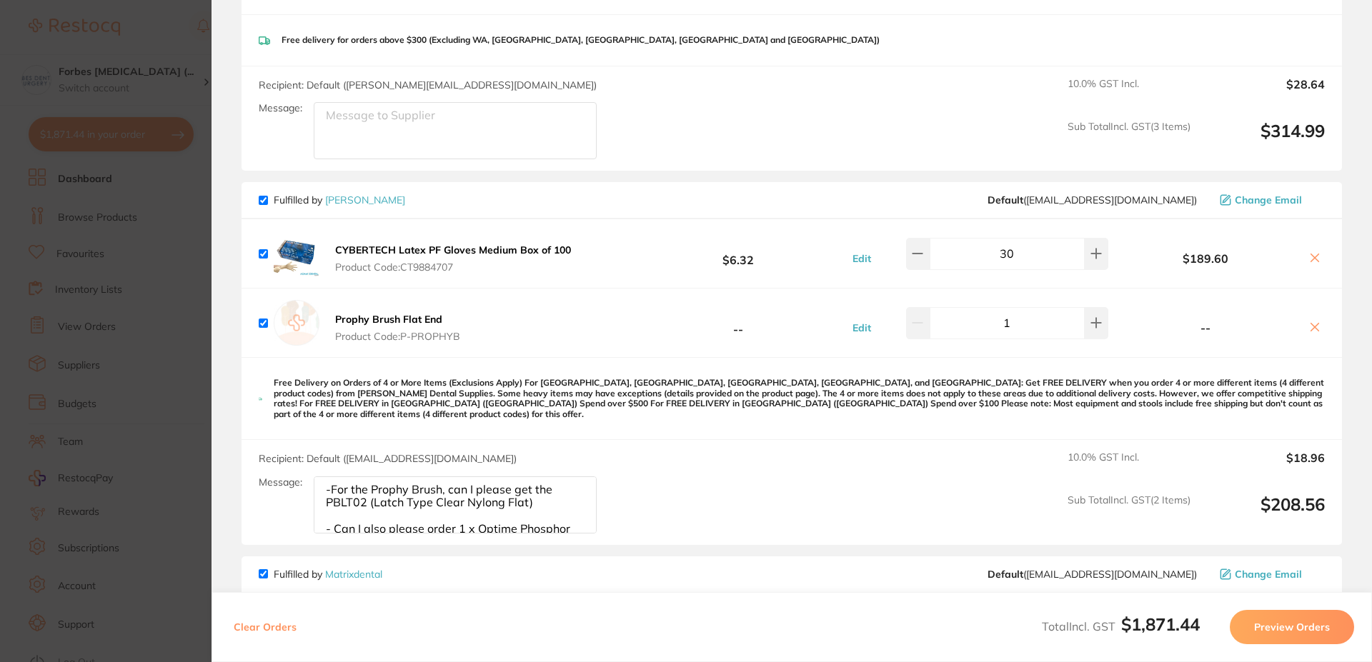
scroll to position [1200, 0]
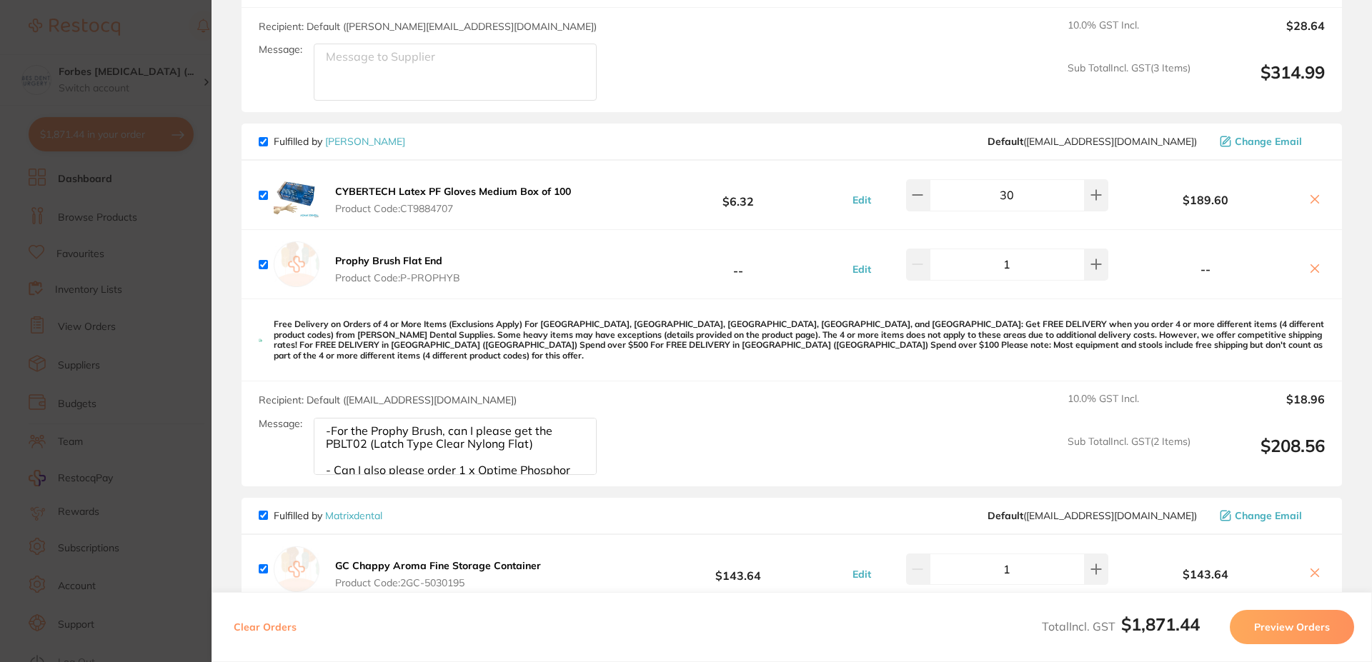
type textarea "- For the Prophy Brush, can I please get the PBLT02 (Latch Type Clear Nylon Fla…"
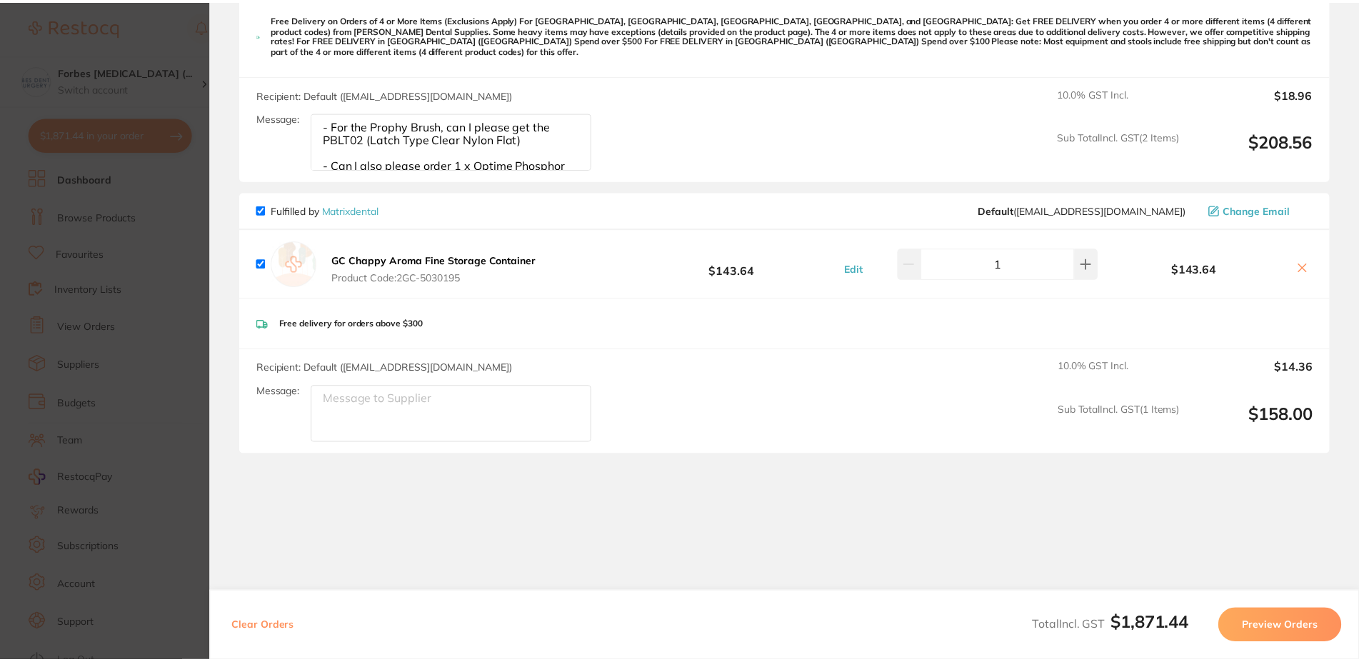
scroll to position [1516, 0]
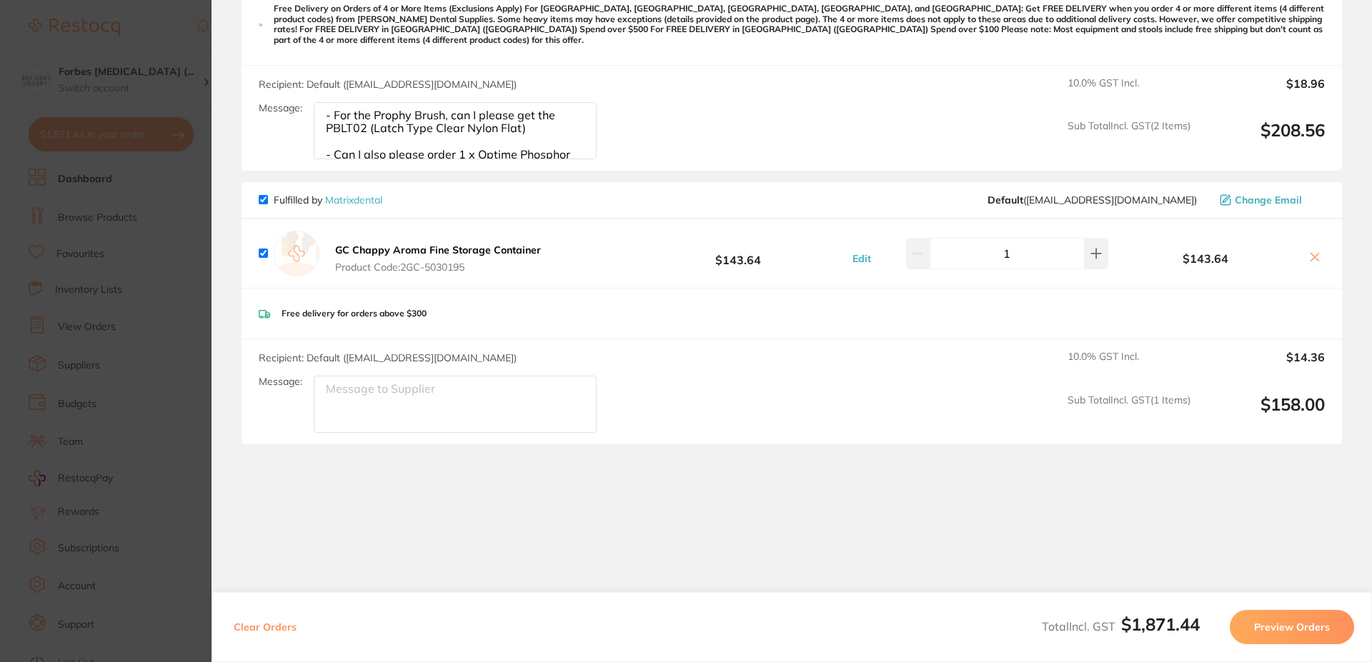
click at [200, 256] on section "Update RRP Set your pre negotiated price for this item. Item Agreed RRP (excl. …" at bounding box center [686, 331] width 1372 height 662
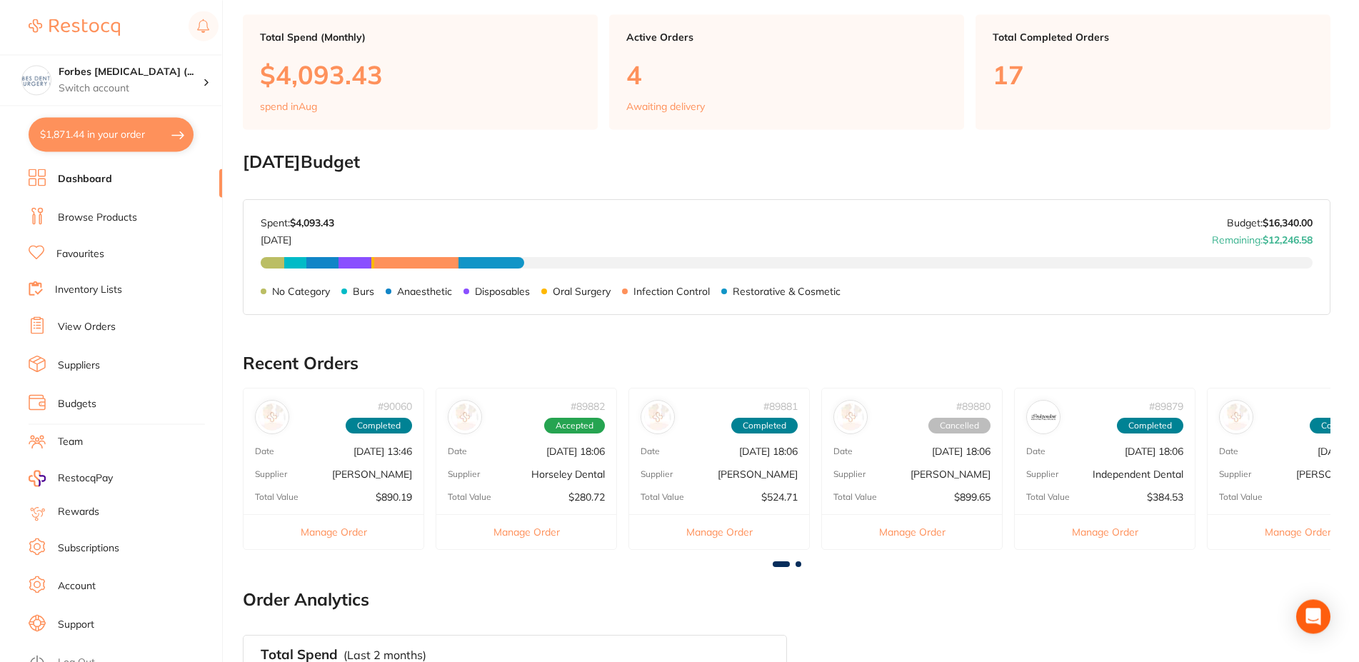
scroll to position [246, 0]
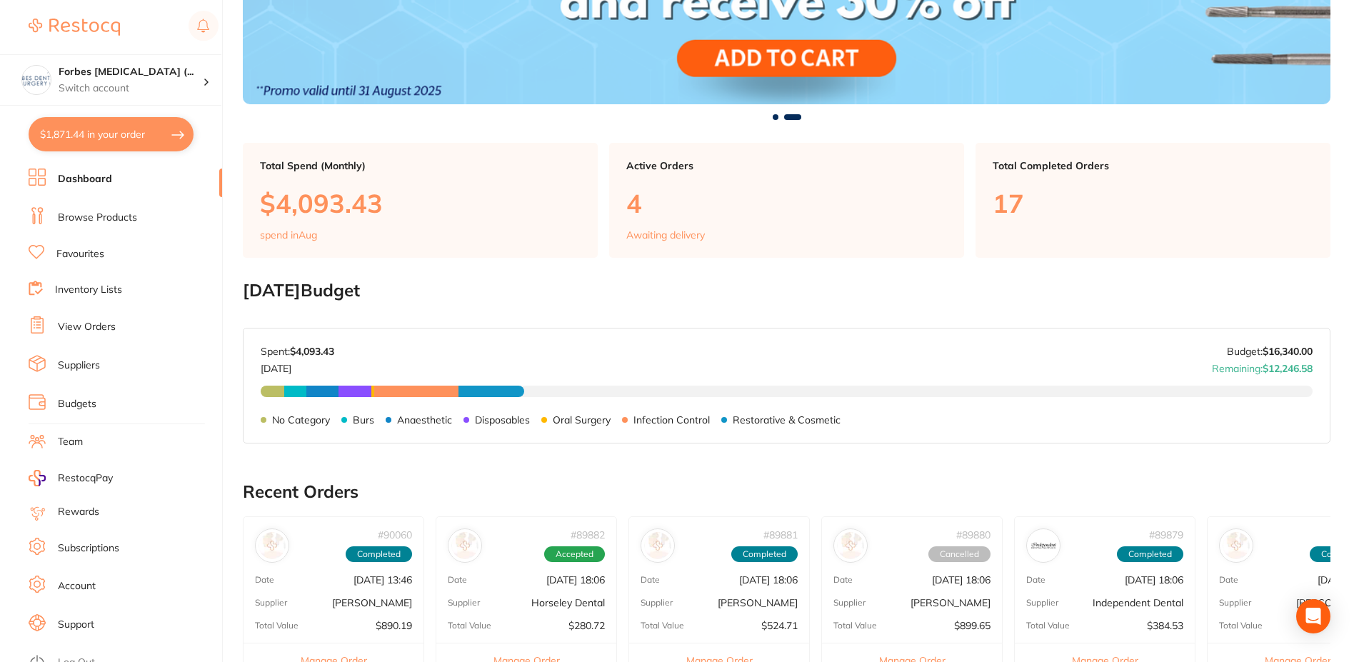
click at [120, 138] on button "$1,871.44 in your order" at bounding box center [111, 134] width 165 height 34
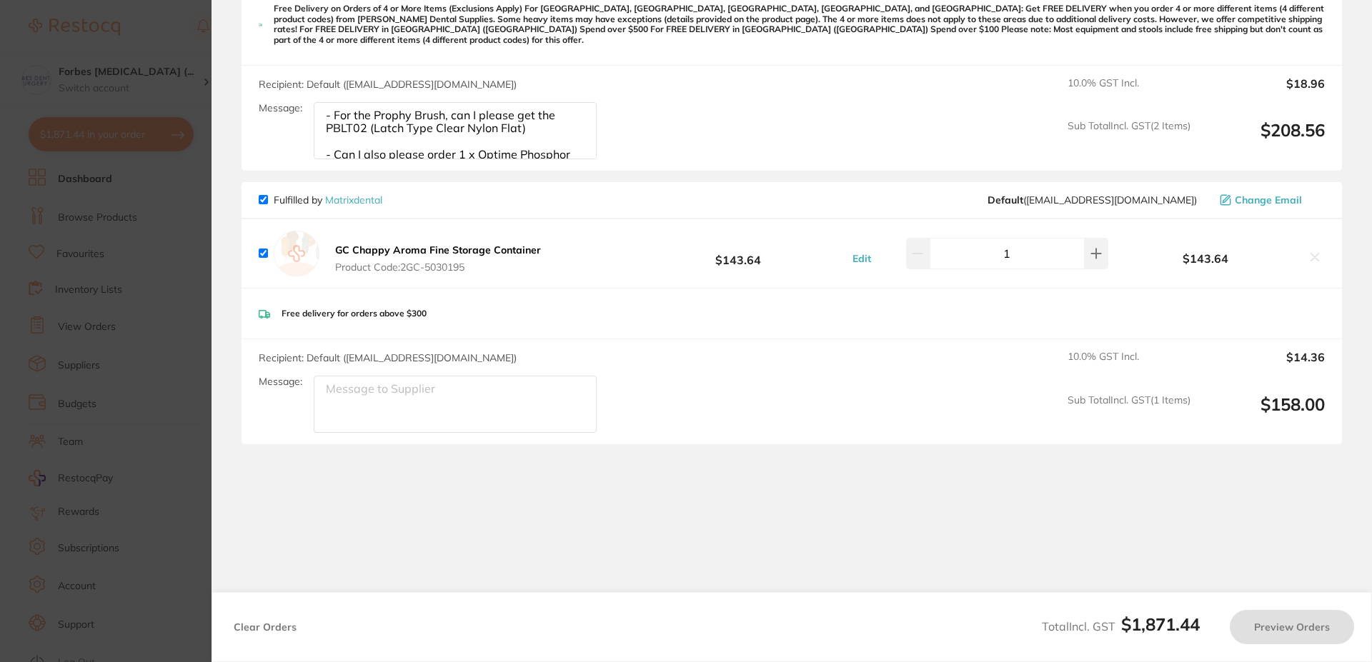
scroll to position [1516, 0]
click at [1301, 621] on button "Preview Orders" at bounding box center [1291, 627] width 124 height 34
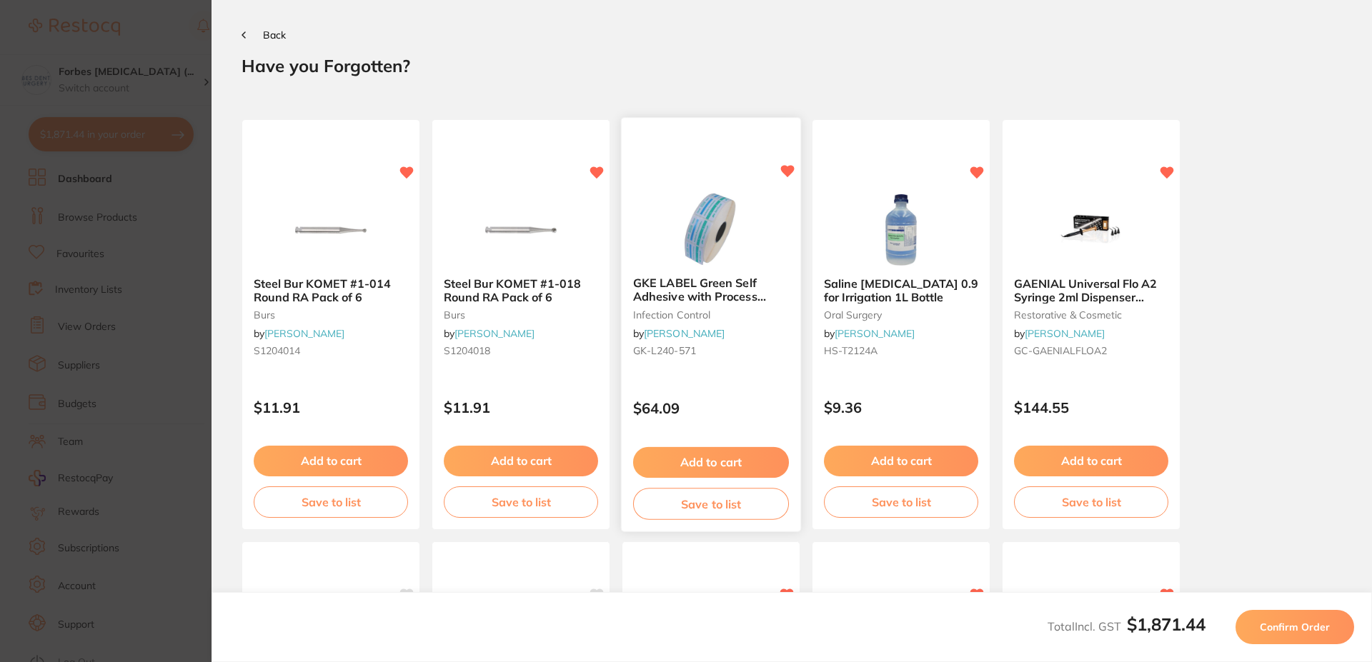
scroll to position [0, 0]
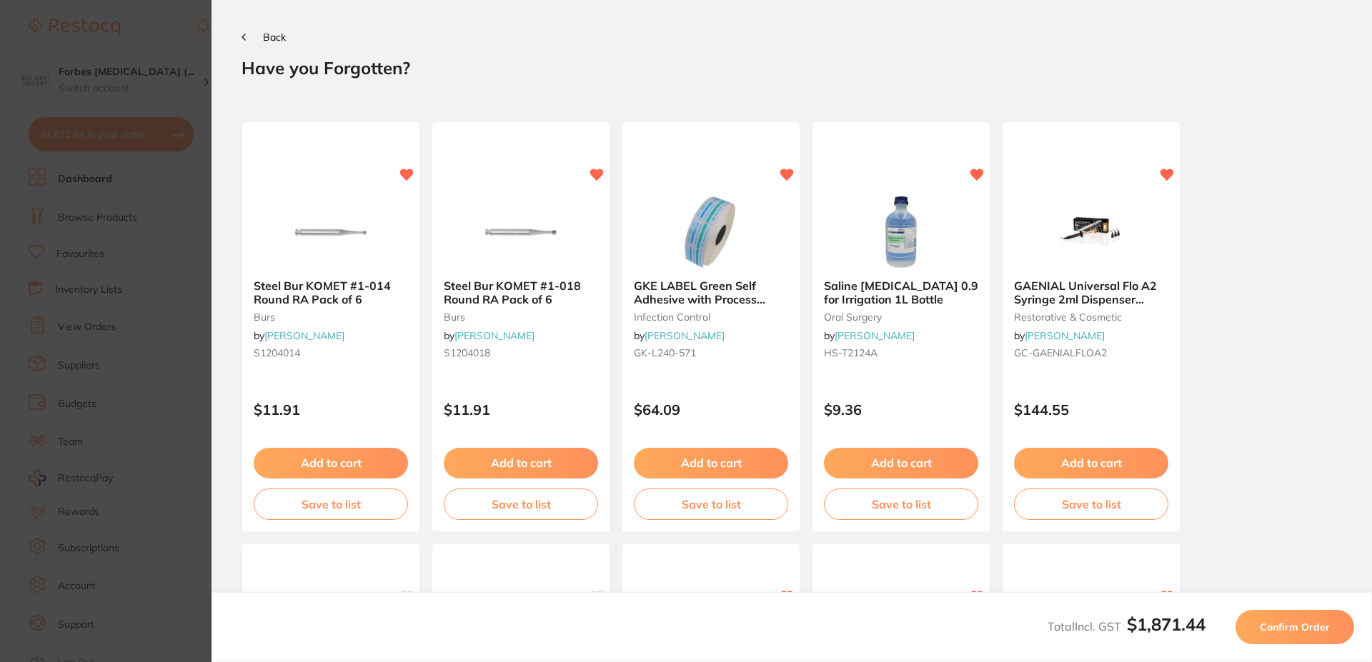
click at [1279, 621] on span "Confirm Order" at bounding box center [1294, 627] width 70 height 13
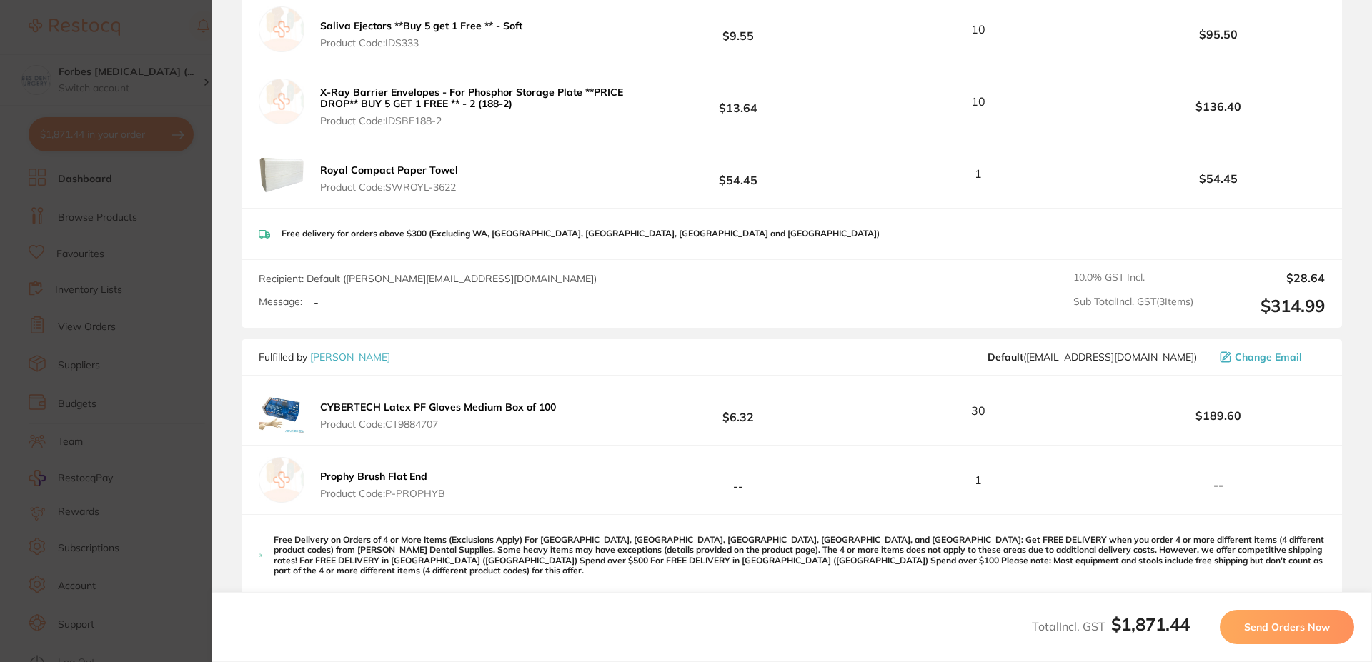
scroll to position [1114, 0]
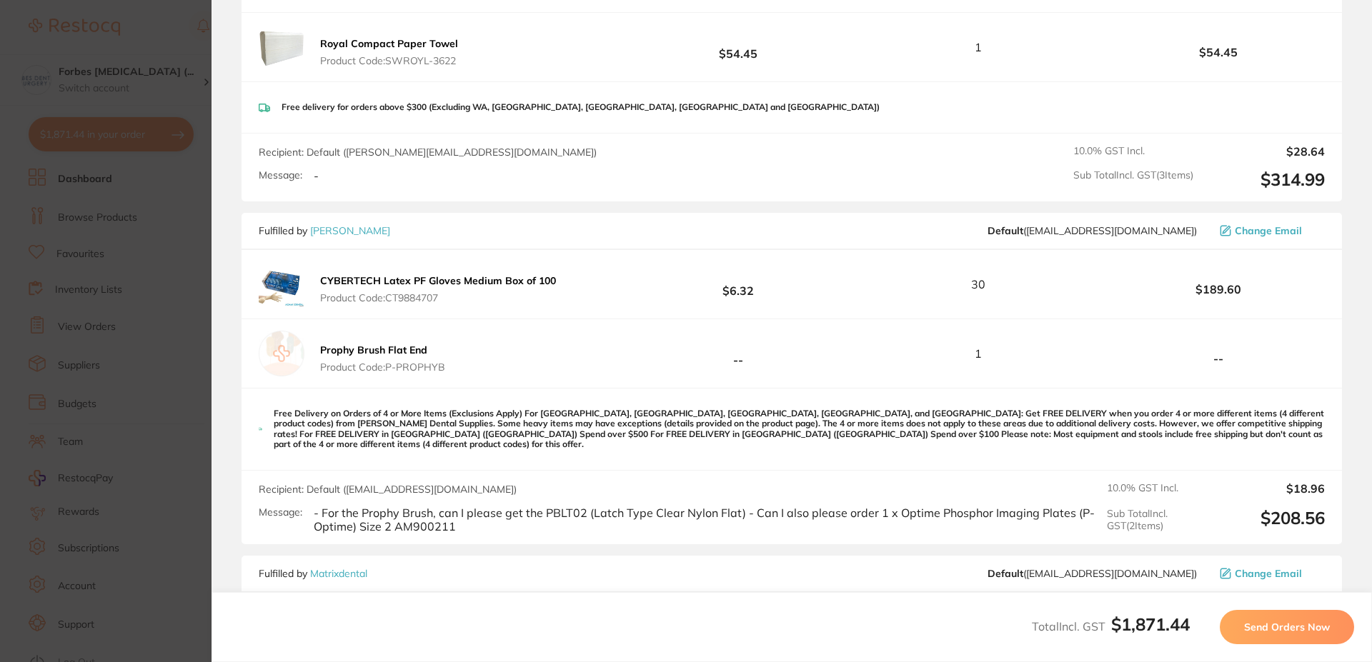
click at [1257, 636] on button "Send Orders Now" at bounding box center [1286, 627] width 134 height 34
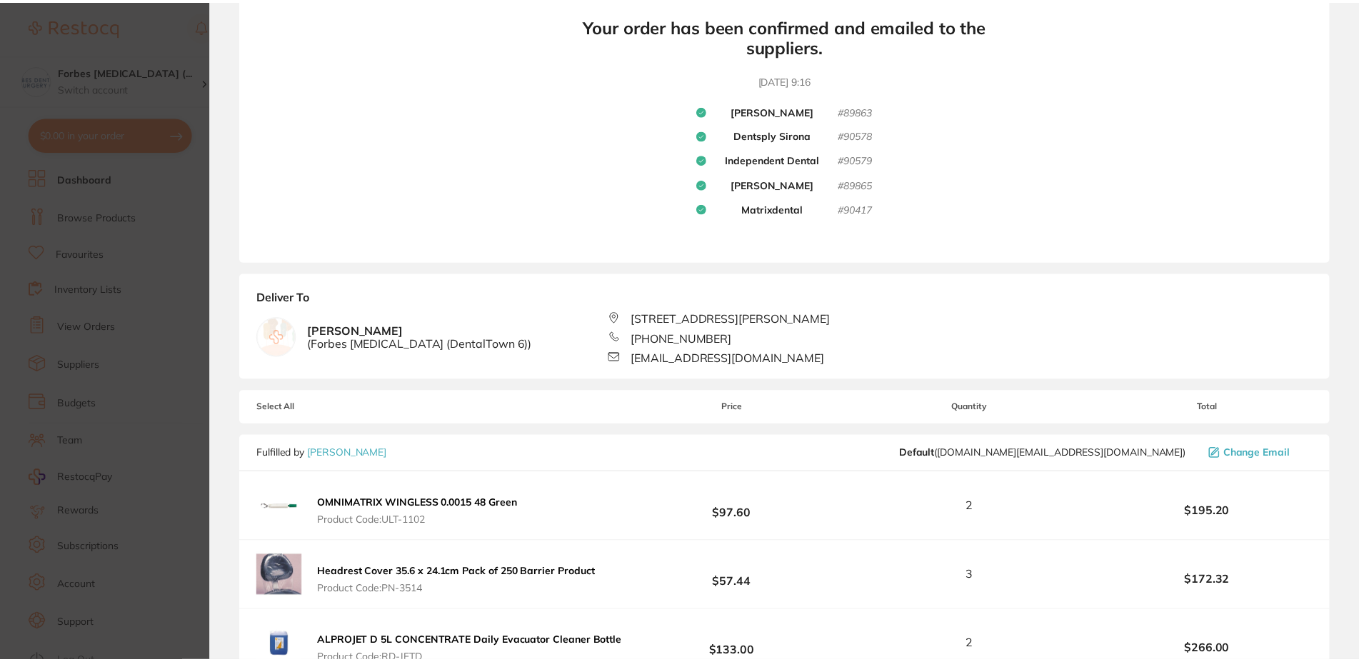
scroll to position [0, 0]
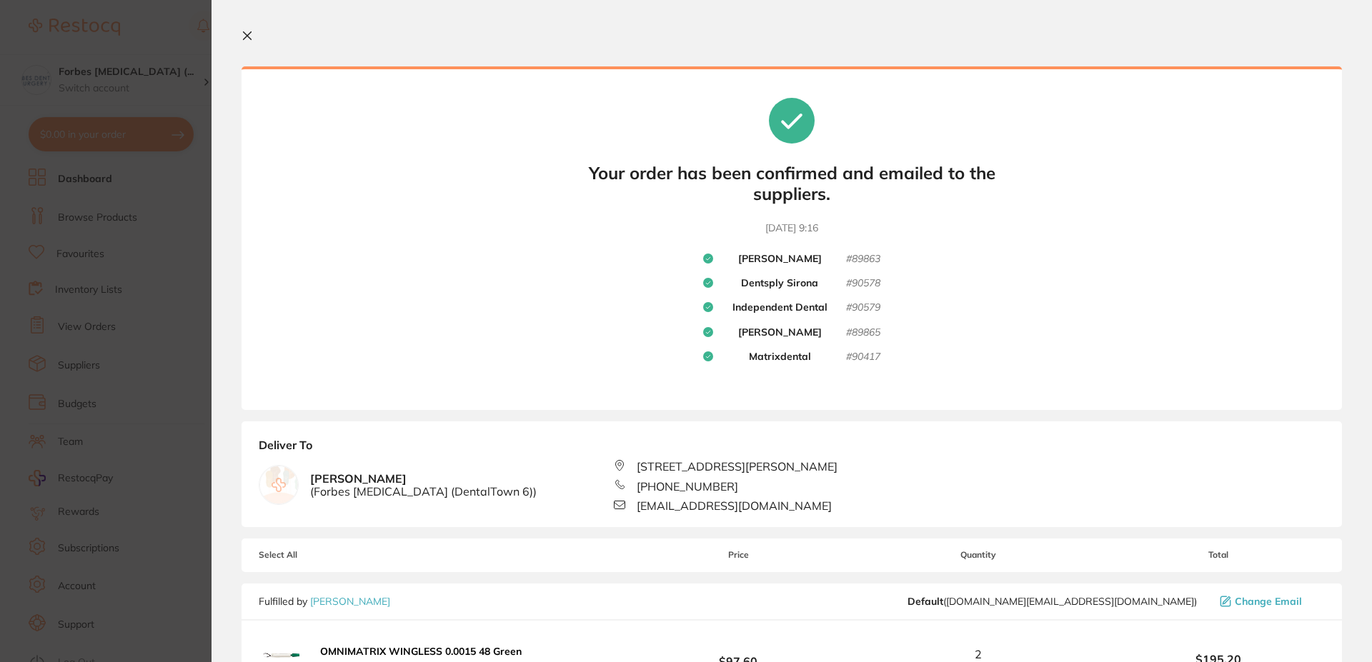
click at [252, 37] on icon at bounding box center [246, 35] width 11 height 11
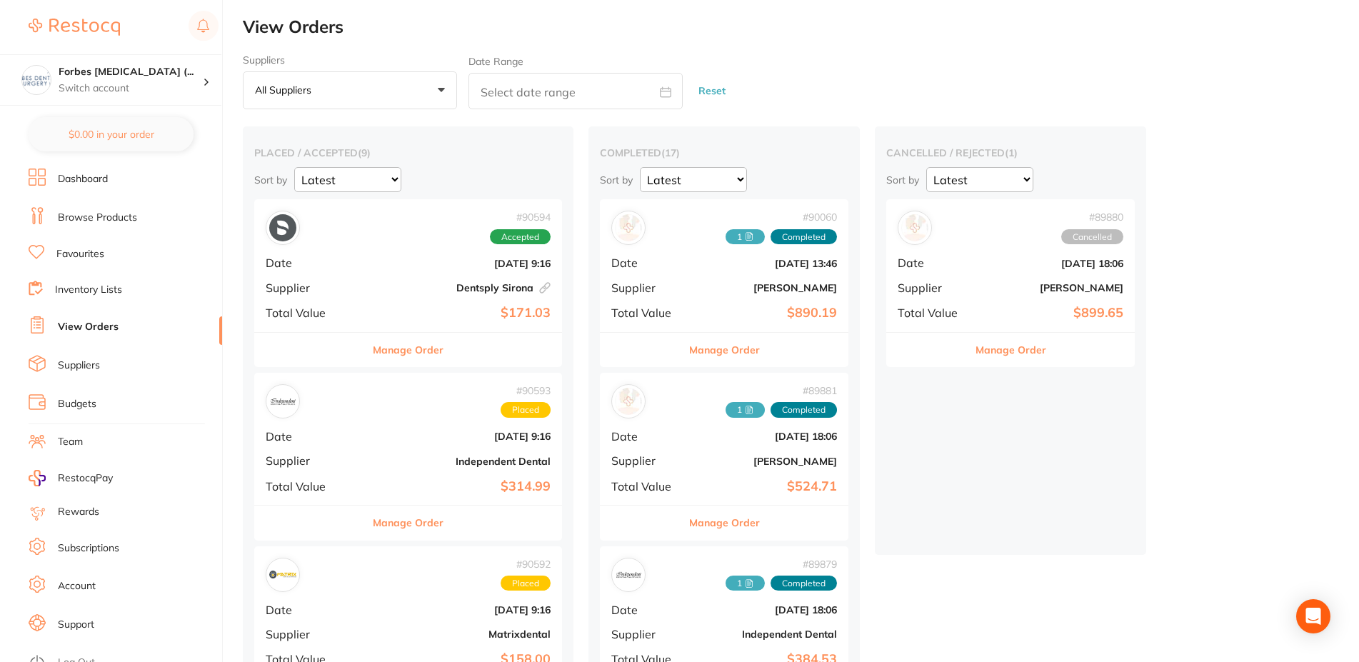
scroll to position [73, 0]
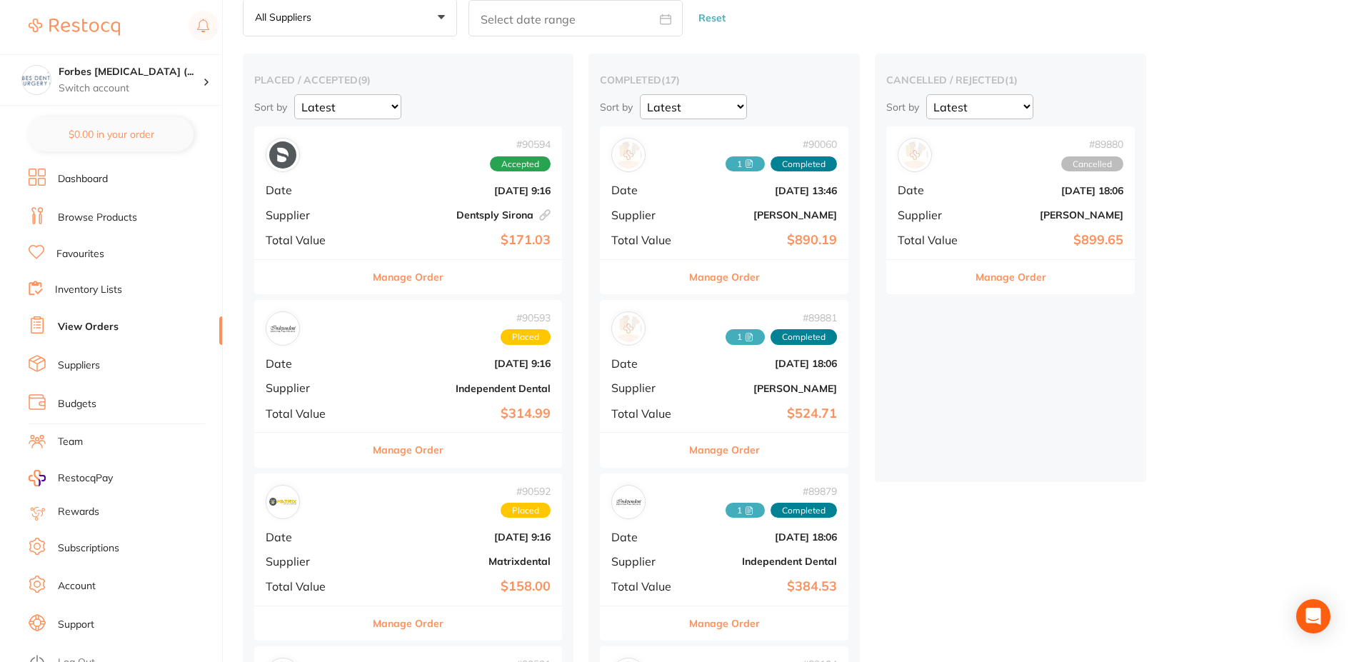
click at [996, 204] on div "# 89880 Cancelled Date Aug 11 2025, 18:06 Supplier Henry Schein Halas Total Val…" at bounding box center [1010, 192] width 249 height 132
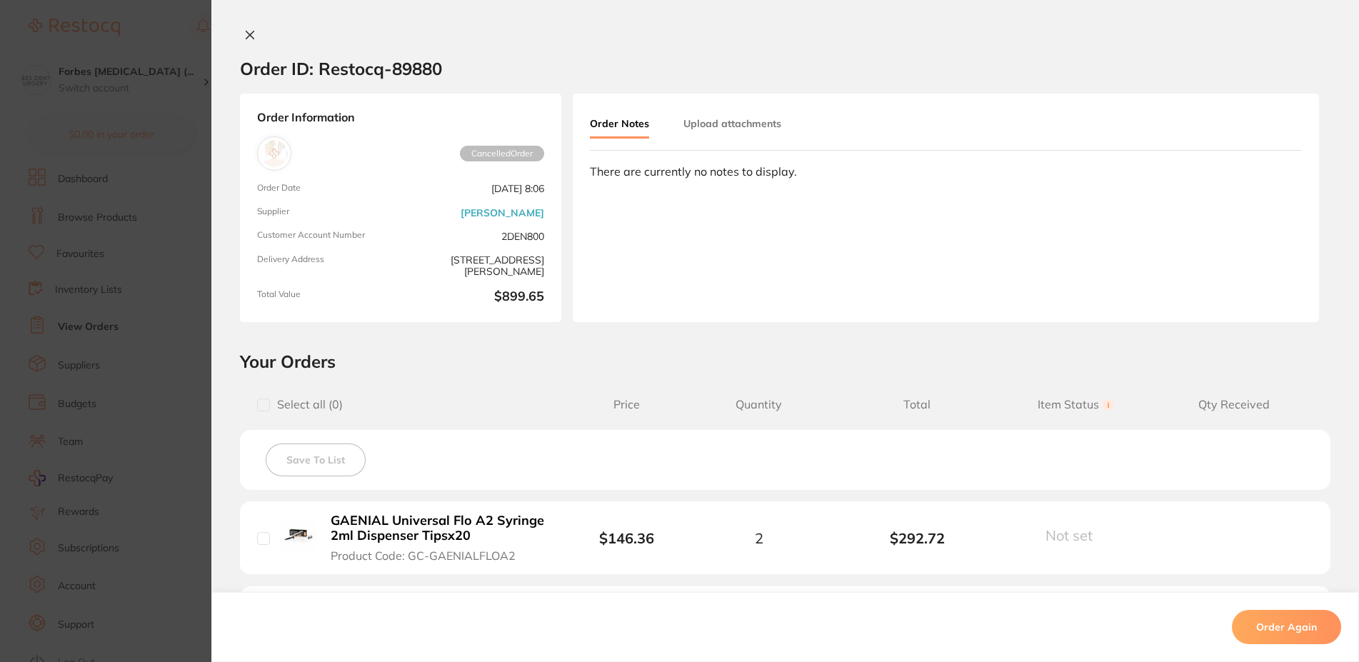
click at [129, 197] on section "Order ID: Restocq- 89880 Order Information Cancelled Order Order Date Aug 11 20…" at bounding box center [679, 331] width 1359 height 662
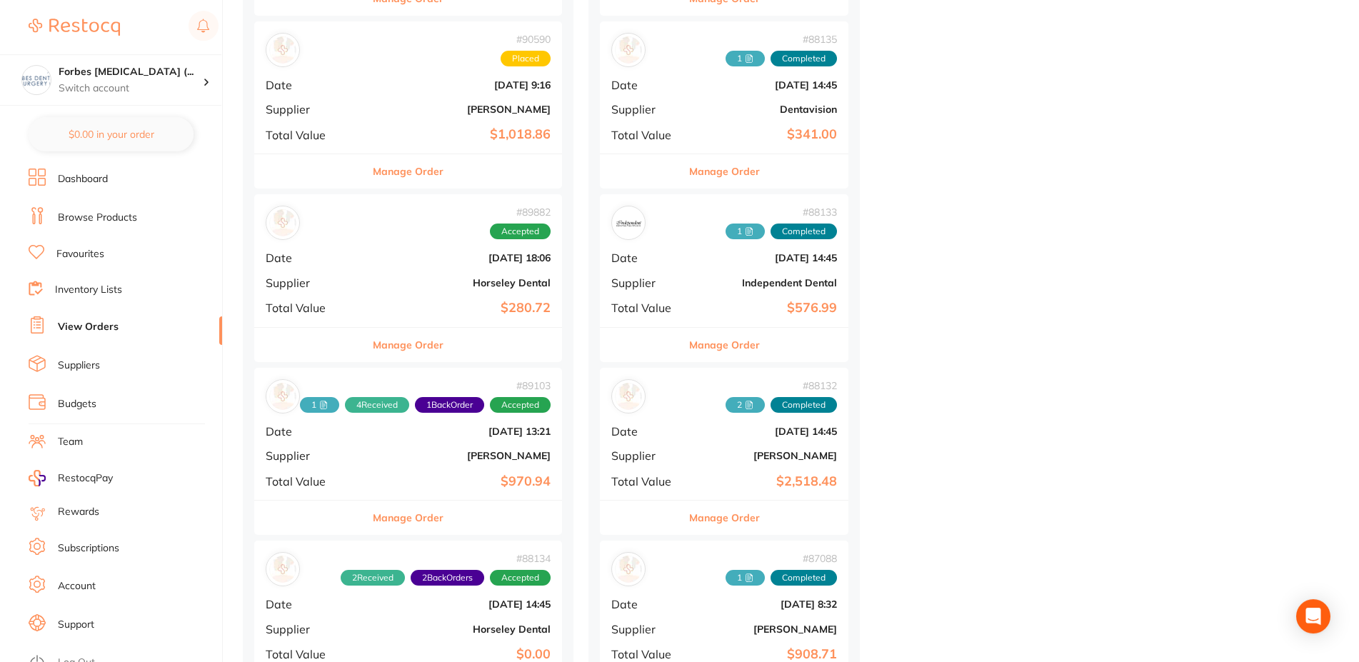
scroll to position [874, 0]
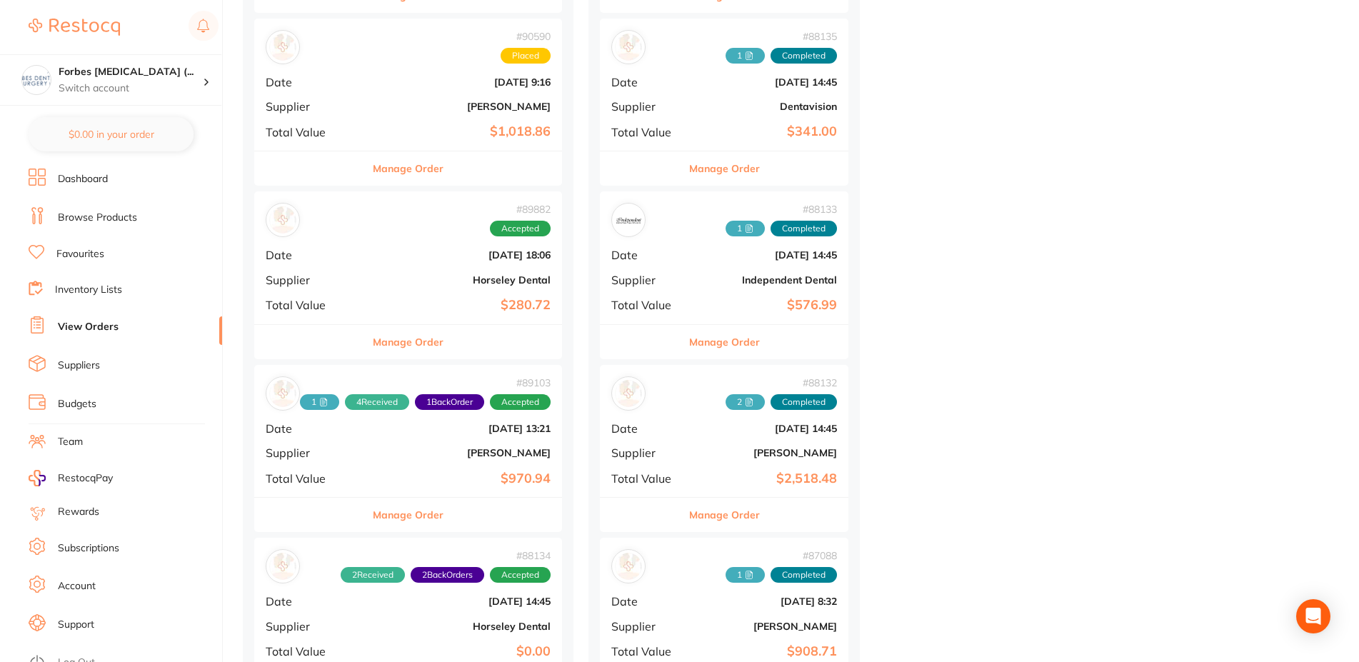
click at [377, 434] on b "Aug 5 2025, 13:21" at bounding box center [460, 428] width 182 height 11
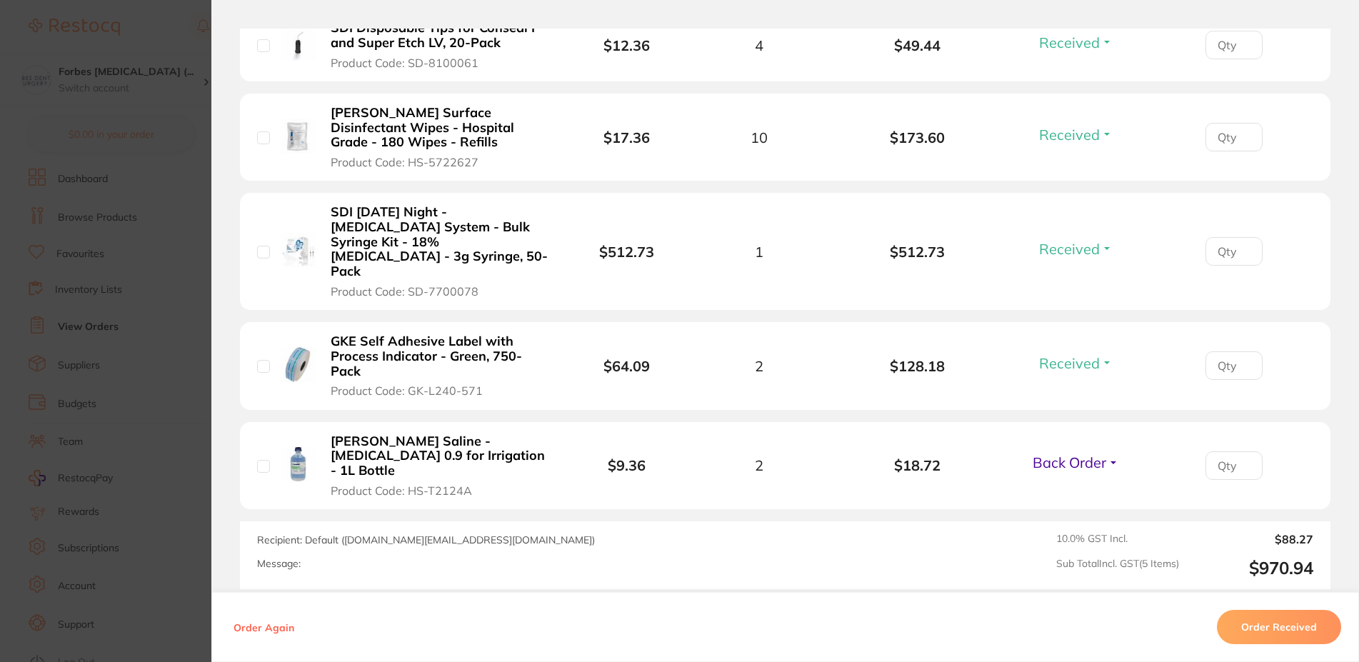
scroll to position [514, 0]
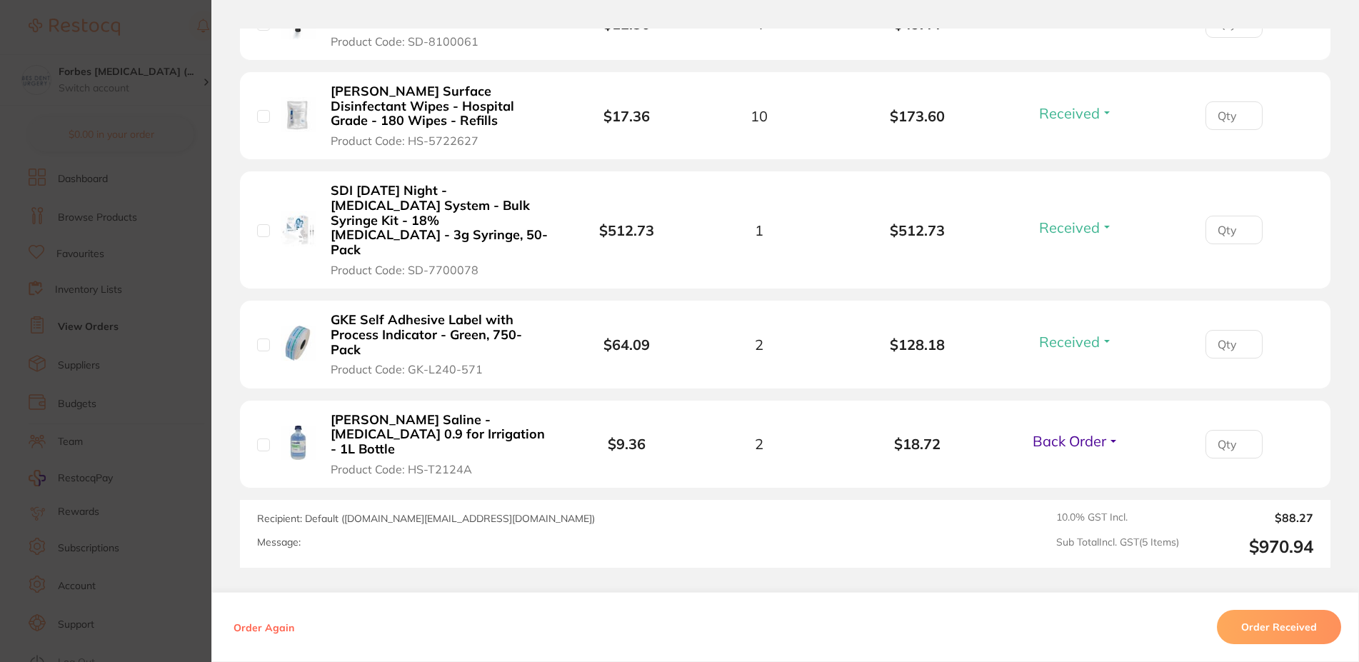
click at [1072, 432] on span "Back Order" at bounding box center [1070, 441] width 74 height 18
click at [1038, 403] on li "Henry Schein Saline - Sodium Chloride 0.9 for Irrigation - 1L Bottle Product Co…" at bounding box center [785, 445] width 1091 height 88
click at [1053, 432] on span "Back Order" at bounding box center [1070, 441] width 74 height 18
click at [1058, 466] on span "Received" at bounding box center [1076, 471] width 36 height 11
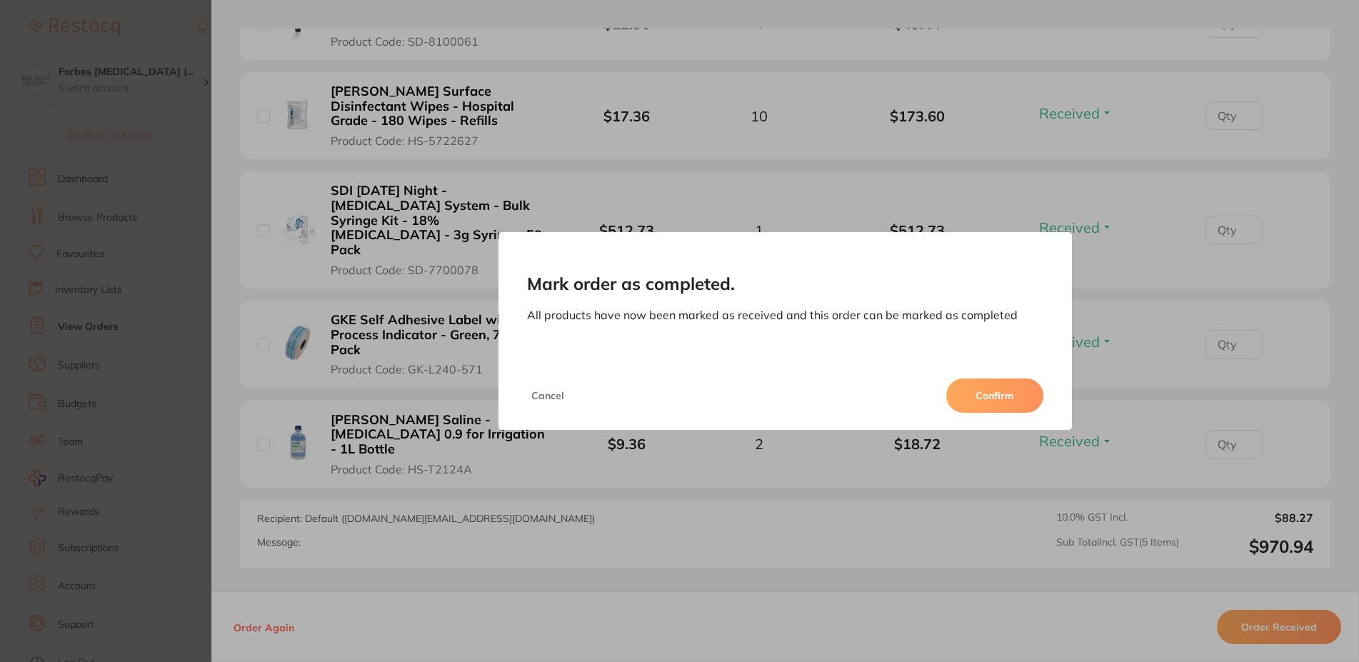
click at [1001, 391] on button "Confirm" at bounding box center [994, 396] width 97 height 34
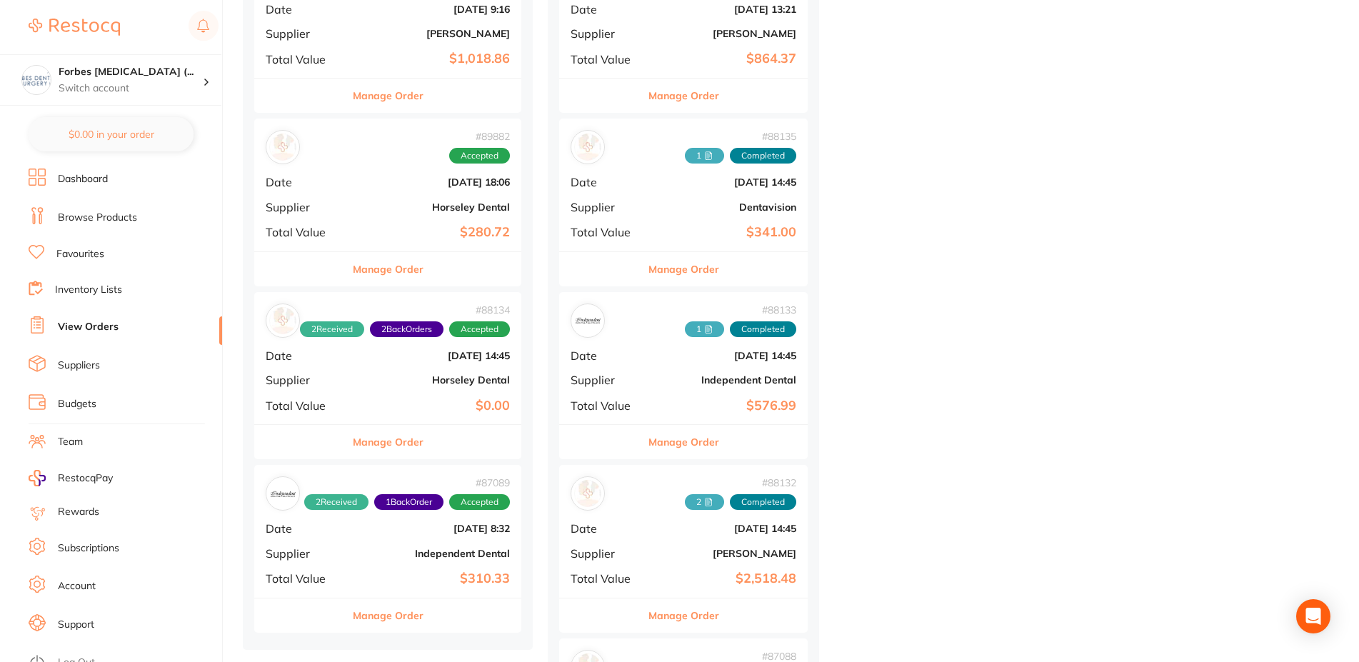
scroll to position [1020, 0]
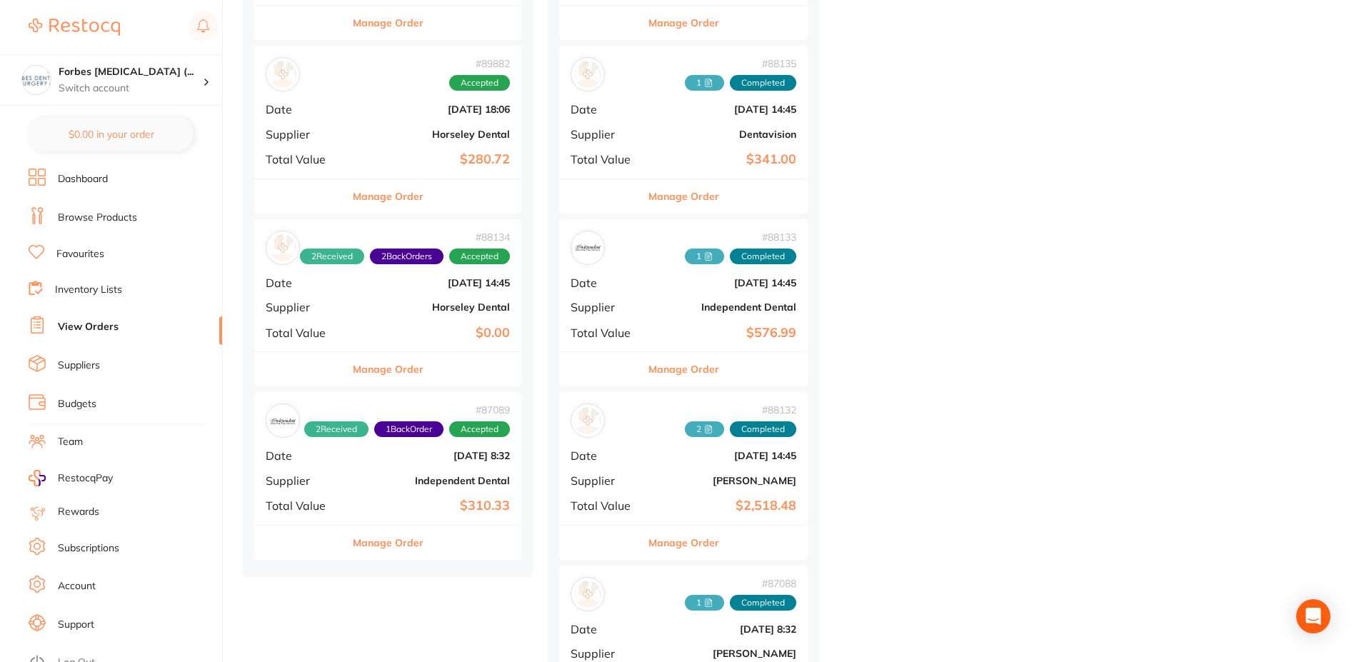
click at [369, 281] on b "Jul 30 2025, 14:45" at bounding box center [432, 282] width 155 height 11
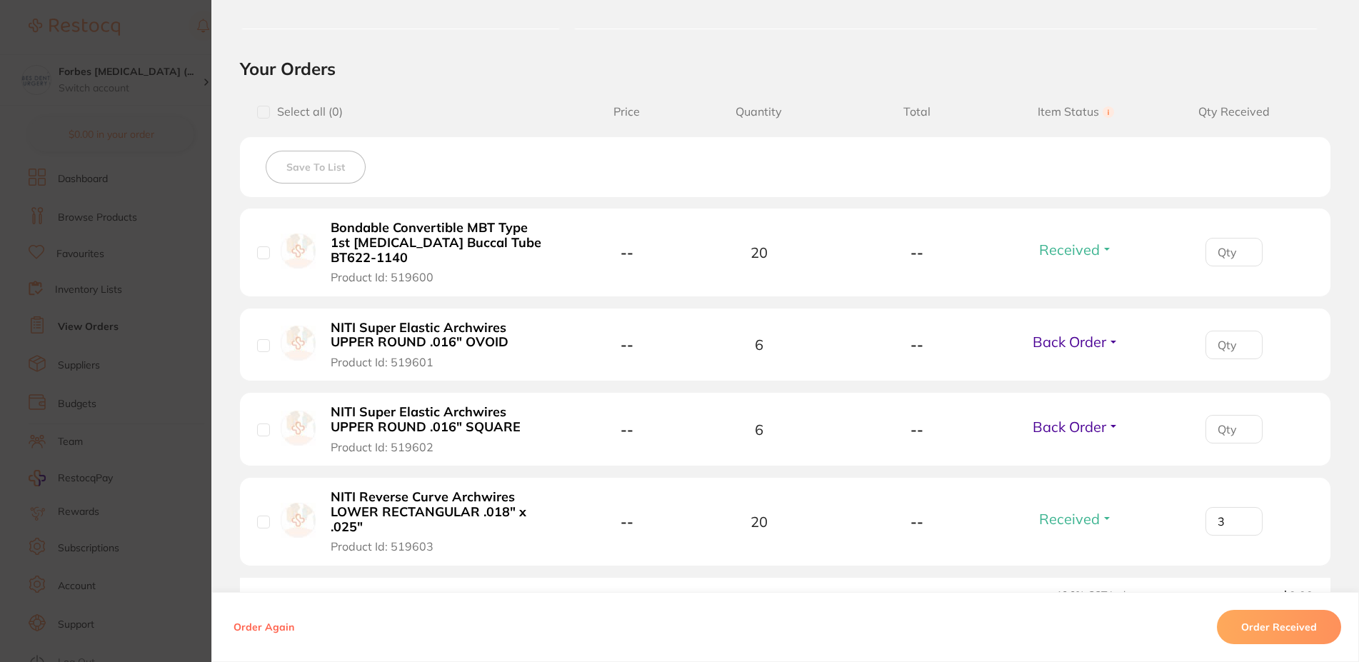
scroll to position [343, 0]
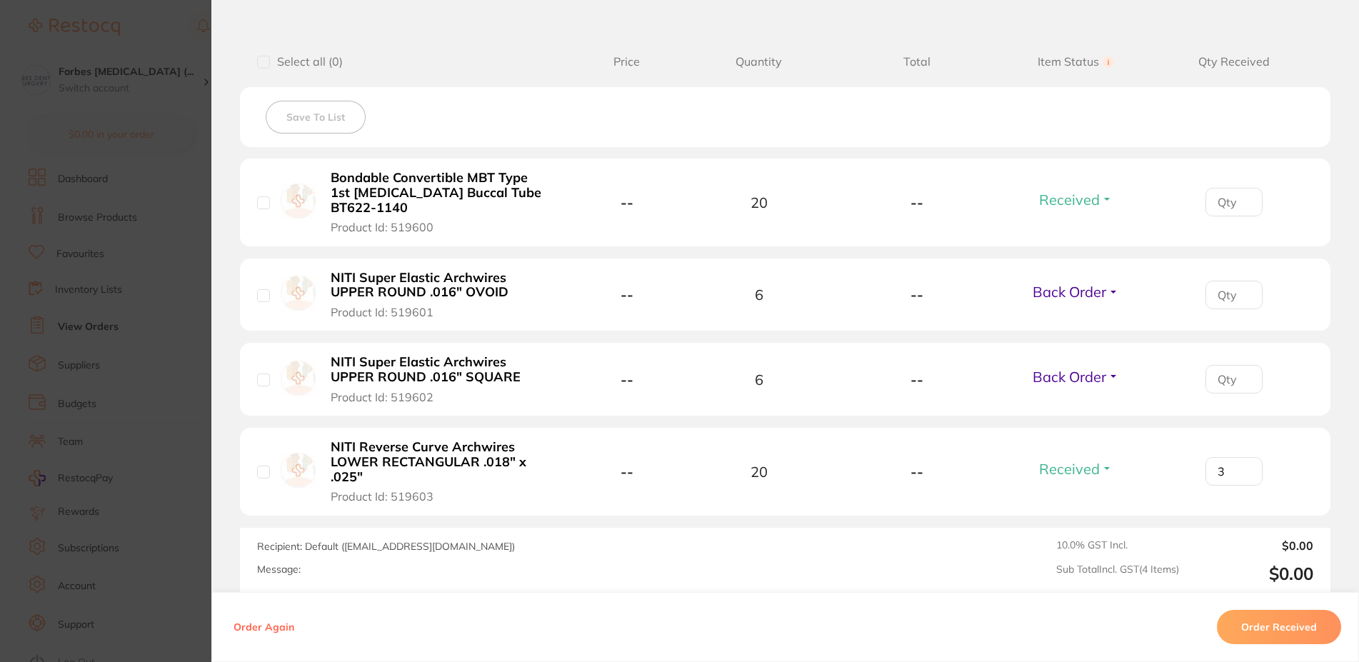
click at [144, 321] on section "Order ID: Restocq- 88134 Order Information 2 Received 2 Back Orders Accepted Or…" at bounding box center [679, 331] width 1359 height 662
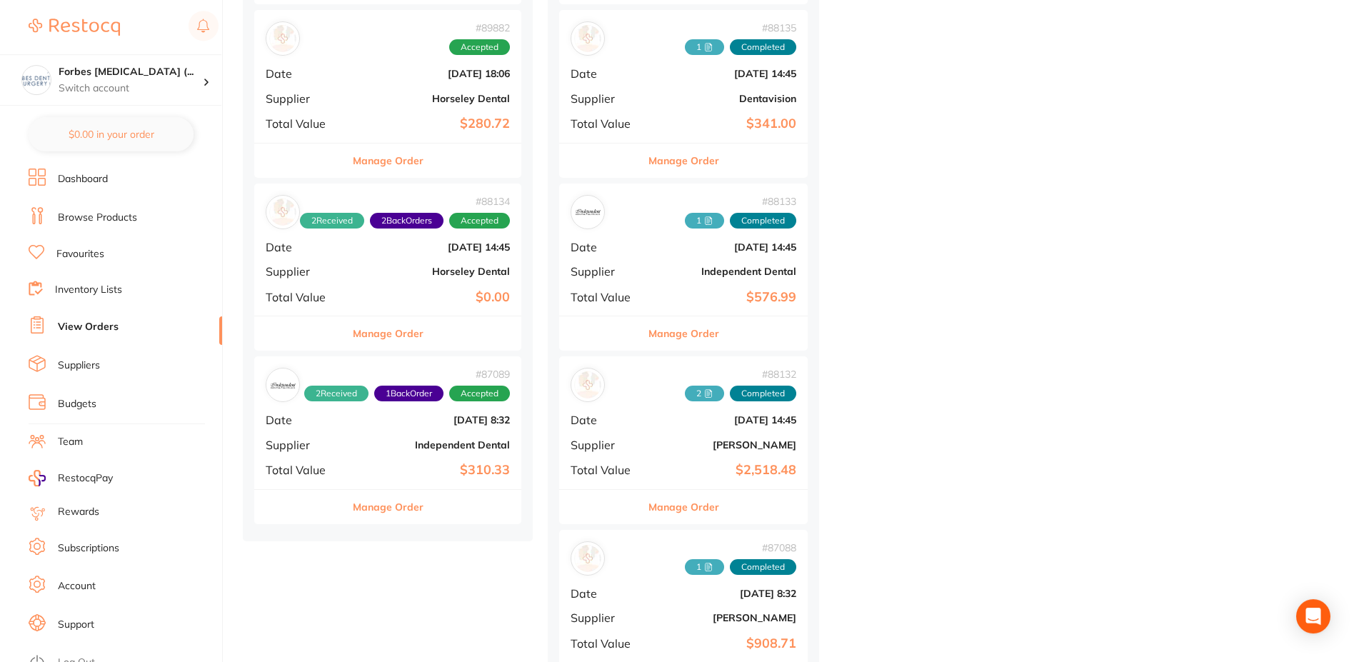
scroll to position [1093, 0]
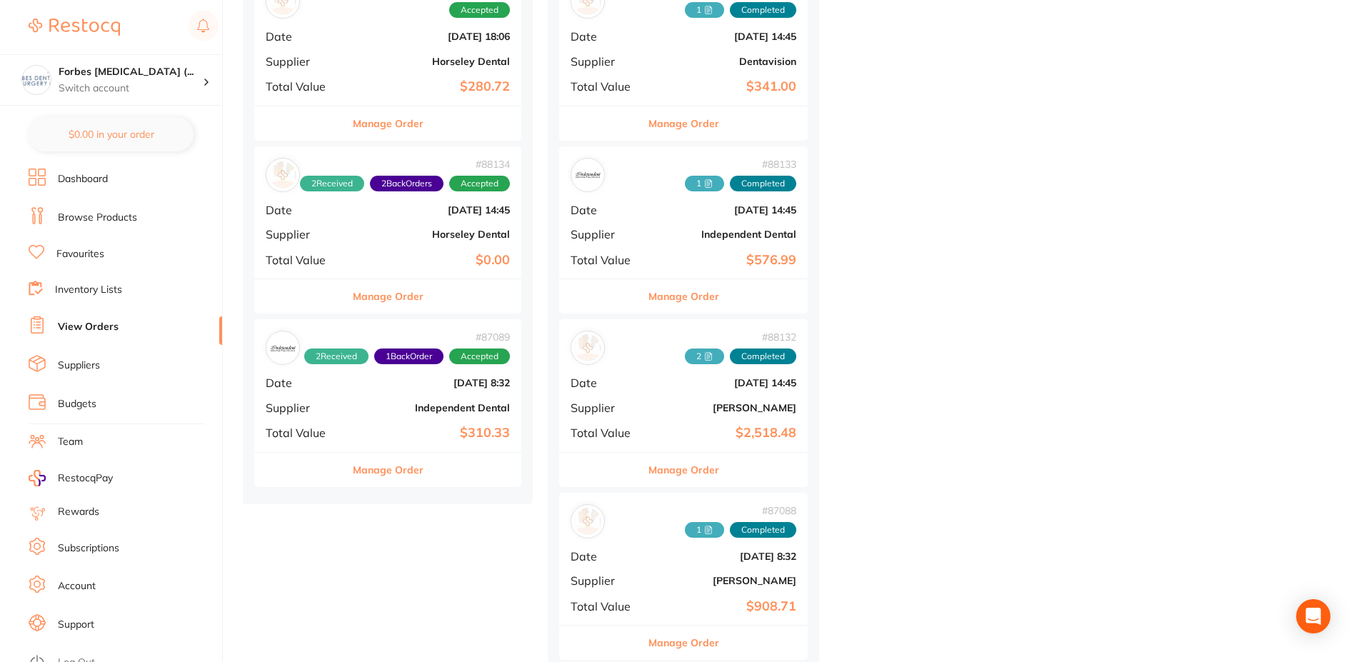
click at [357, 412] on b "Independent Dental" at bounding box center [432, 407] width 155 height 11
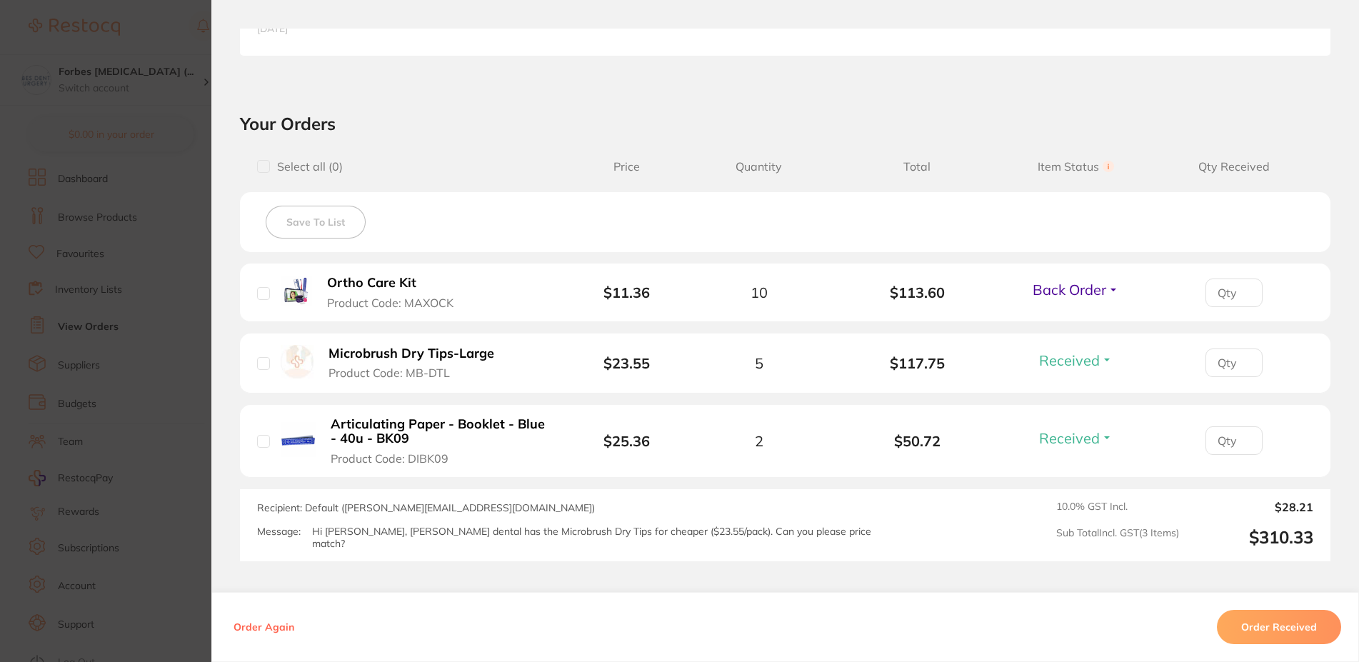
scroll to position [429, 0]
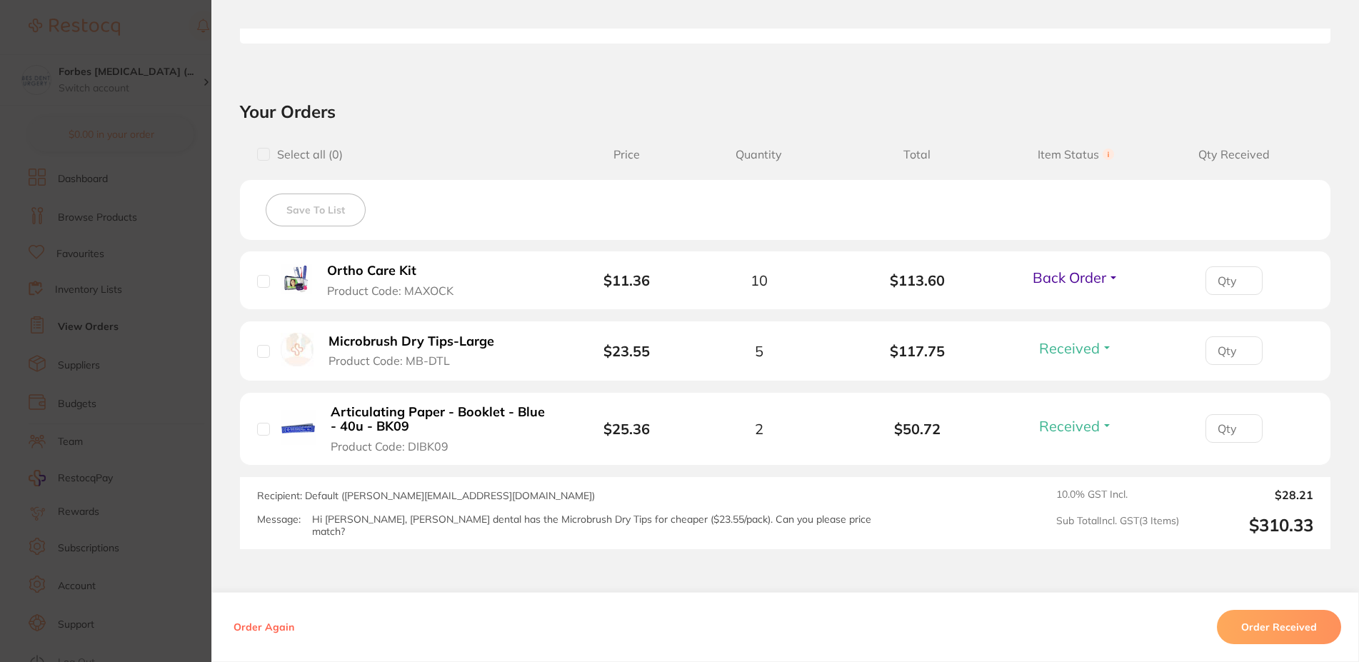
click at [142, 326] on section "Order ID: Restocq- 87089 Order Information 2 Received 1 Back Order Accepted Ord…" at bounding box center [679, 331] width 1359 height 662
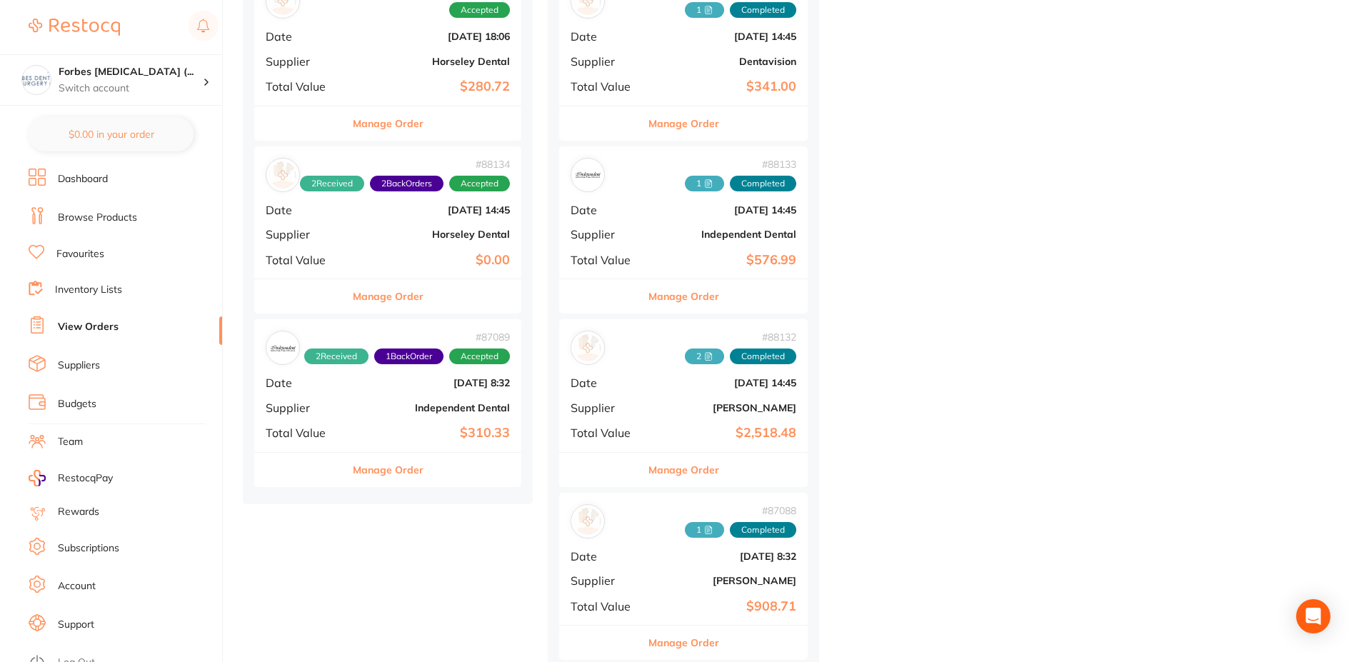
click at [101, 216] on link "Browse Products" at bounding box center [97, 218] width 79 height 14
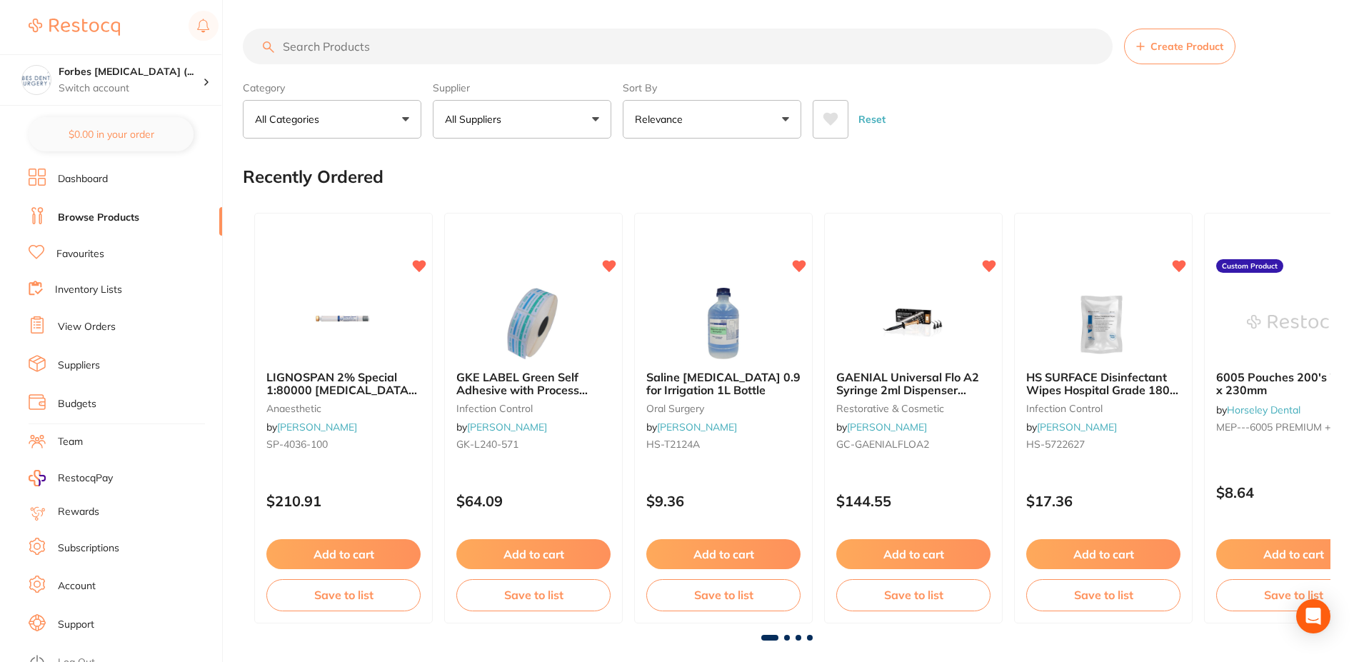
click at [461, 116] on p "All Suppliers" at bounding box center [476, 119] width 62 height 14
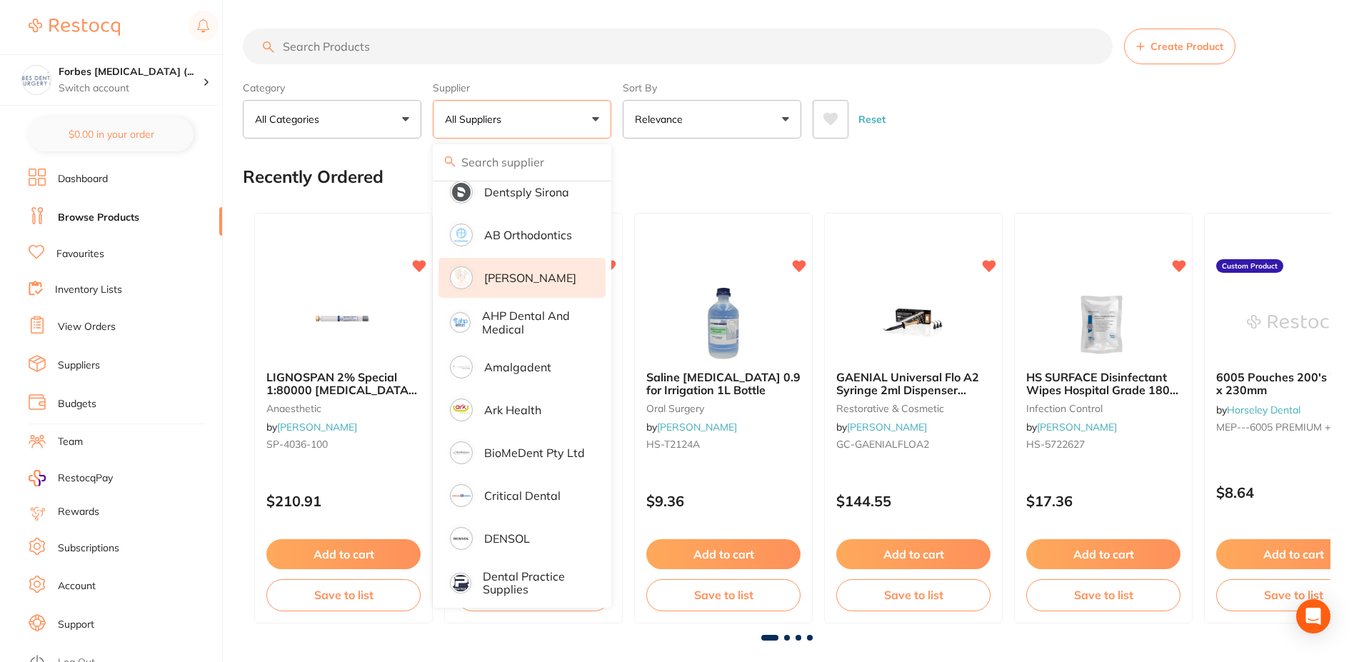
scroll to position [86, 0]
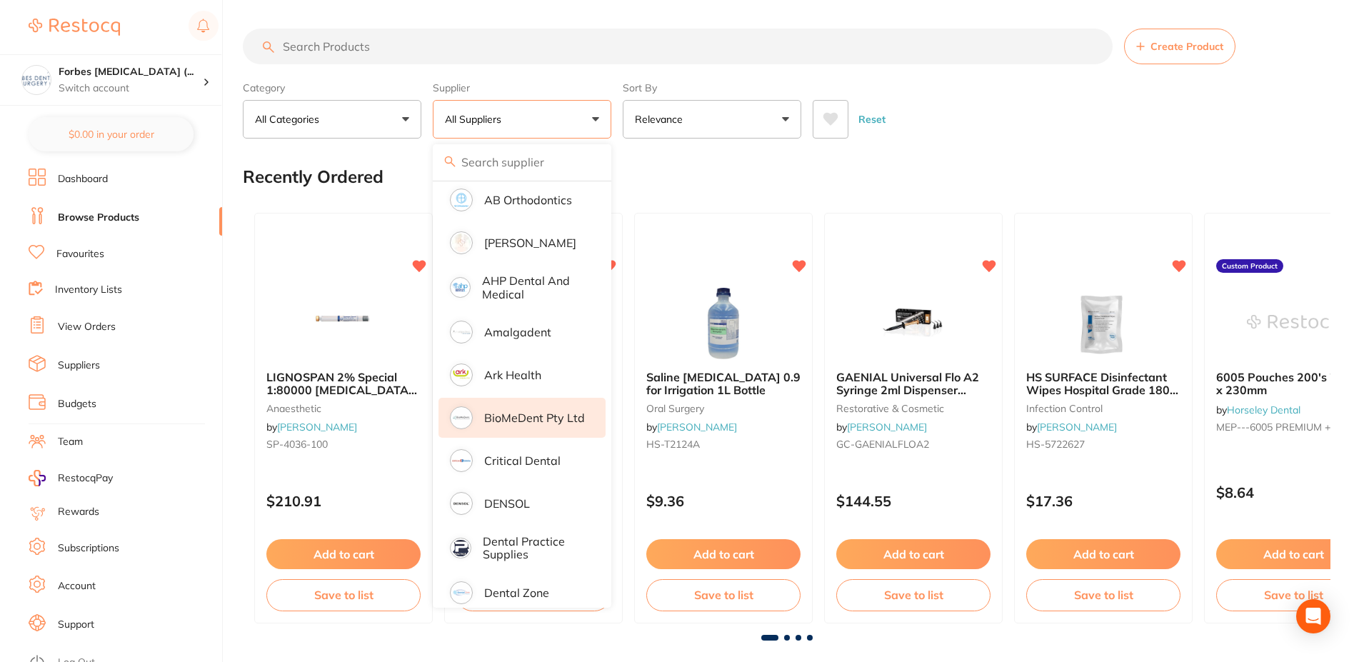
click at [531, 412] on p "BioMeDent Pty Ltd" at bounding box center [534, 417] width 101 height 13
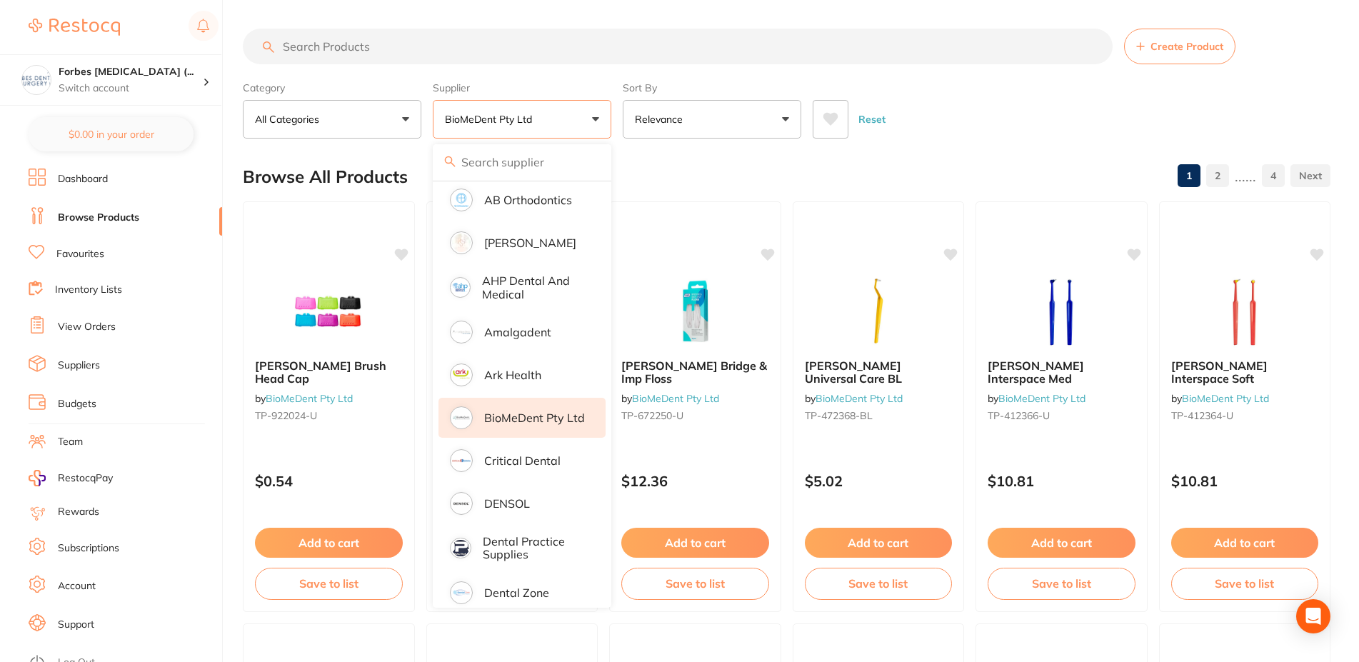
click at [784, 71] on section "Create Product Category All Categories All Categories equipment Clear Category …" at bounding box center [787, 84] width 1088 height 110
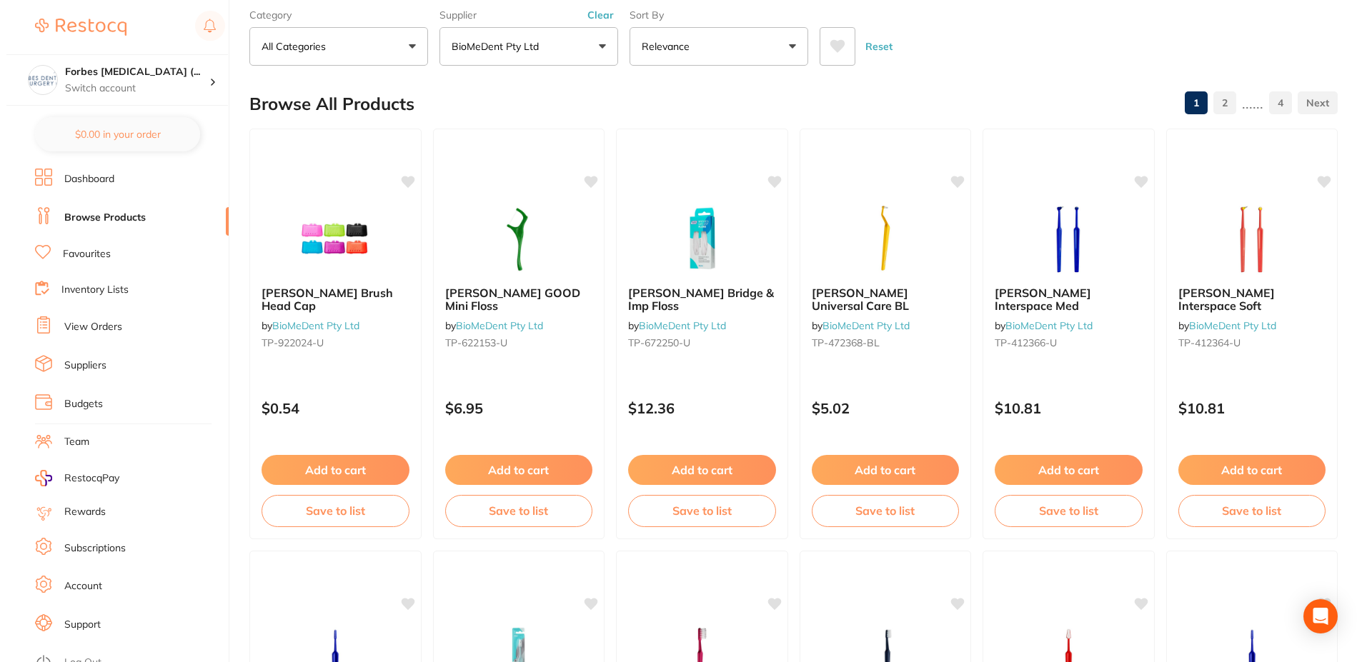
scroll to position [0, 0]
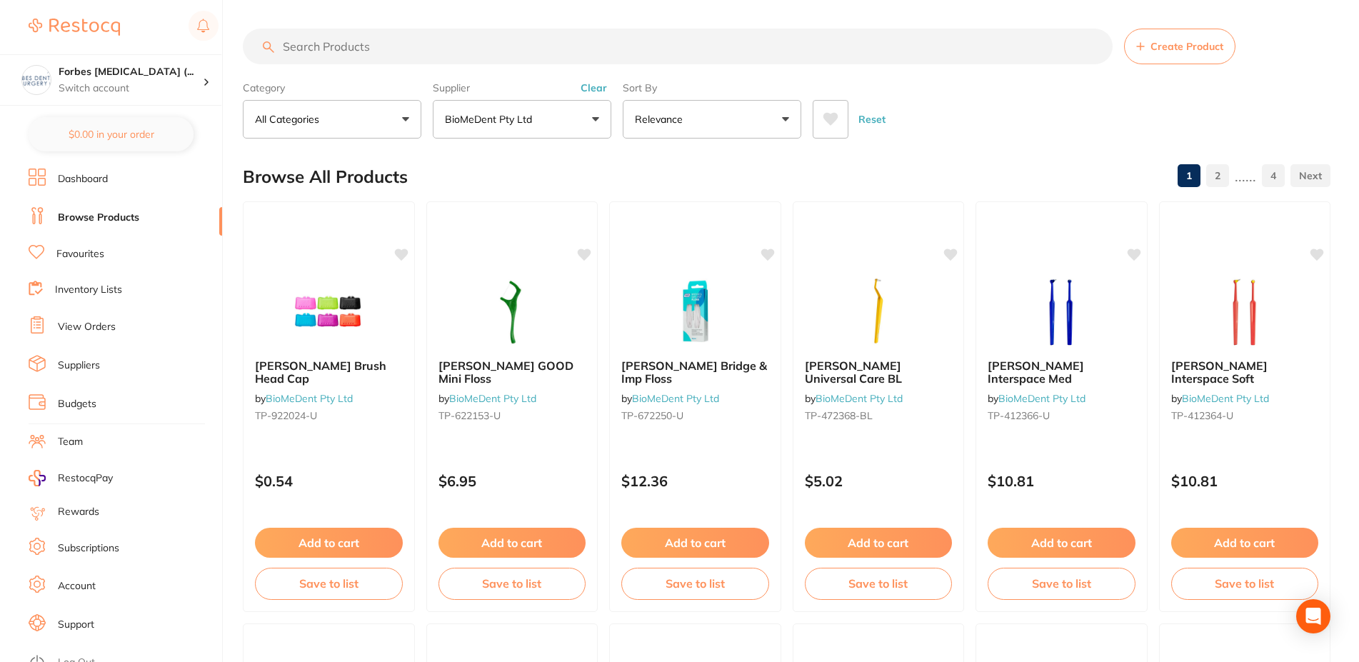
click at [379, 39] on input "search" at bounding box center [678, 47] width 870 height 36
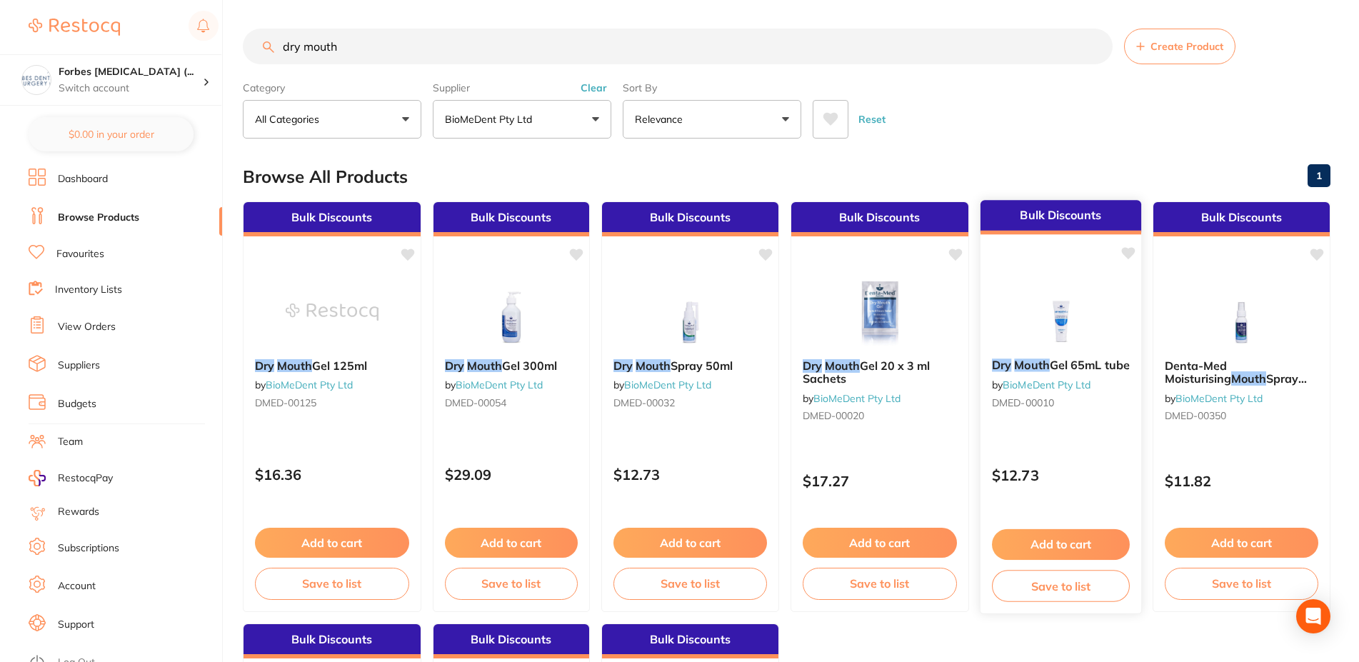
click at [1066, 314] on img at bounding box center [1061, 311] width 94 height 72
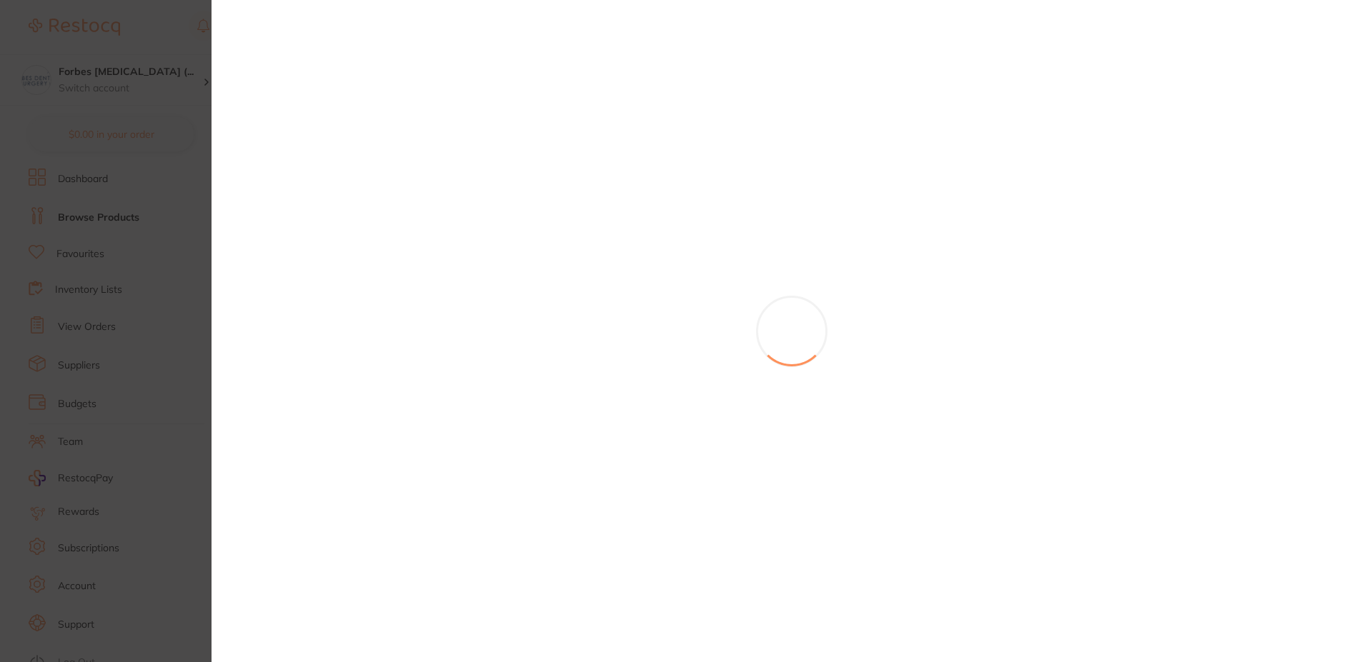
scroll to position [86, 0]
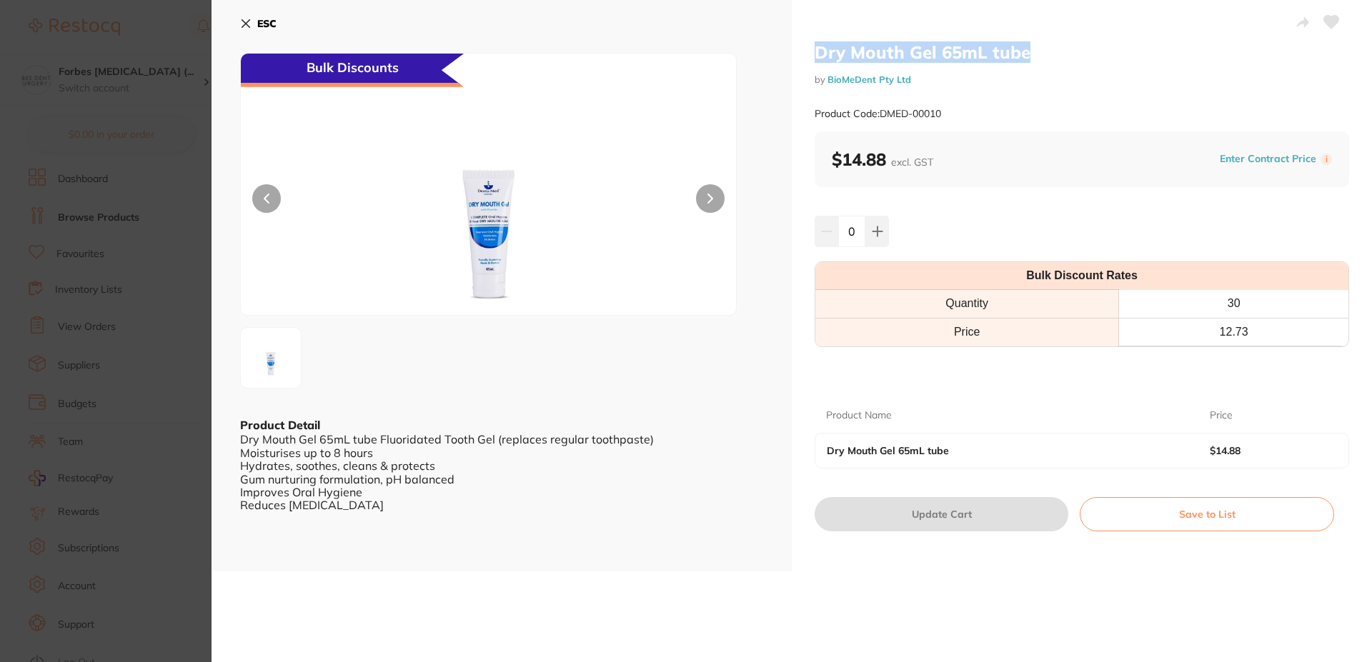
drag, startPoint x: 824, startPoint y: 49, endPoint x: 1022, endPoint y: 54, distance: 197.2
click at [1022, 54] on div "Dry Mouth Gel 65mL tube by BioMeDent Pty Ltd Product Code: DMED-00010 $14.88 ex…" at bounding box center [1081, 285] width 580 height 571
copy h2 "Dry Mouth Gel 65mL tube"
click at [159, 352] on section "Dry Mouth Gel 65mL tube by BioMeDent Pty Ltd Product Code: DMED-00010 ESC Bulk …" at bounding box center [686, 331] width 1372 height 662
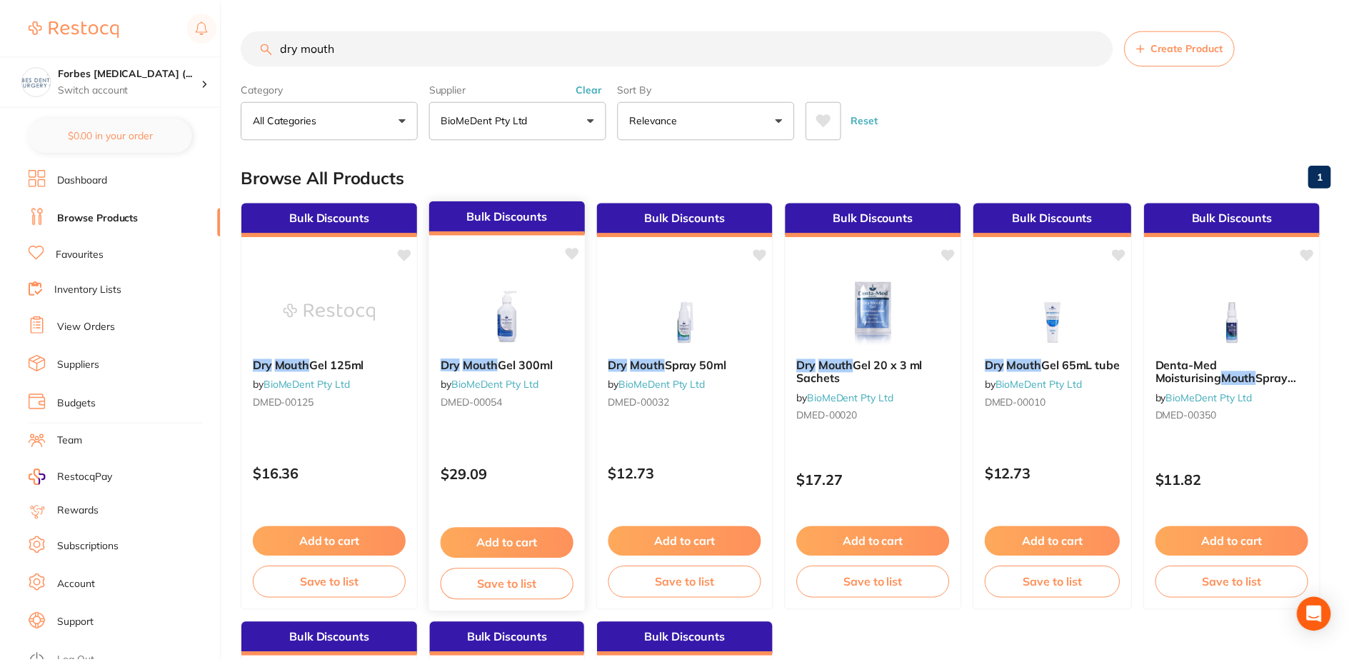
scroll to position [86, 0]
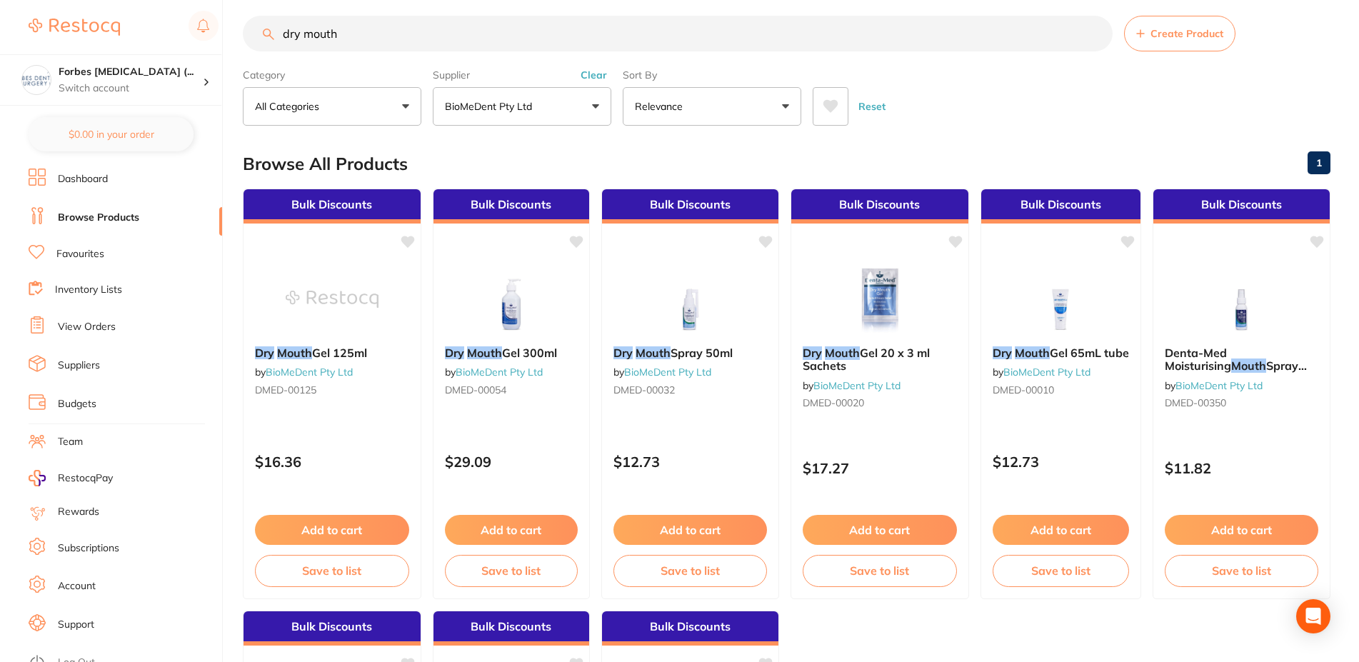
click at [521, 115] on button "BioMeDent Pty Ltd" at bounding box center [522, 106] width 179 height 39
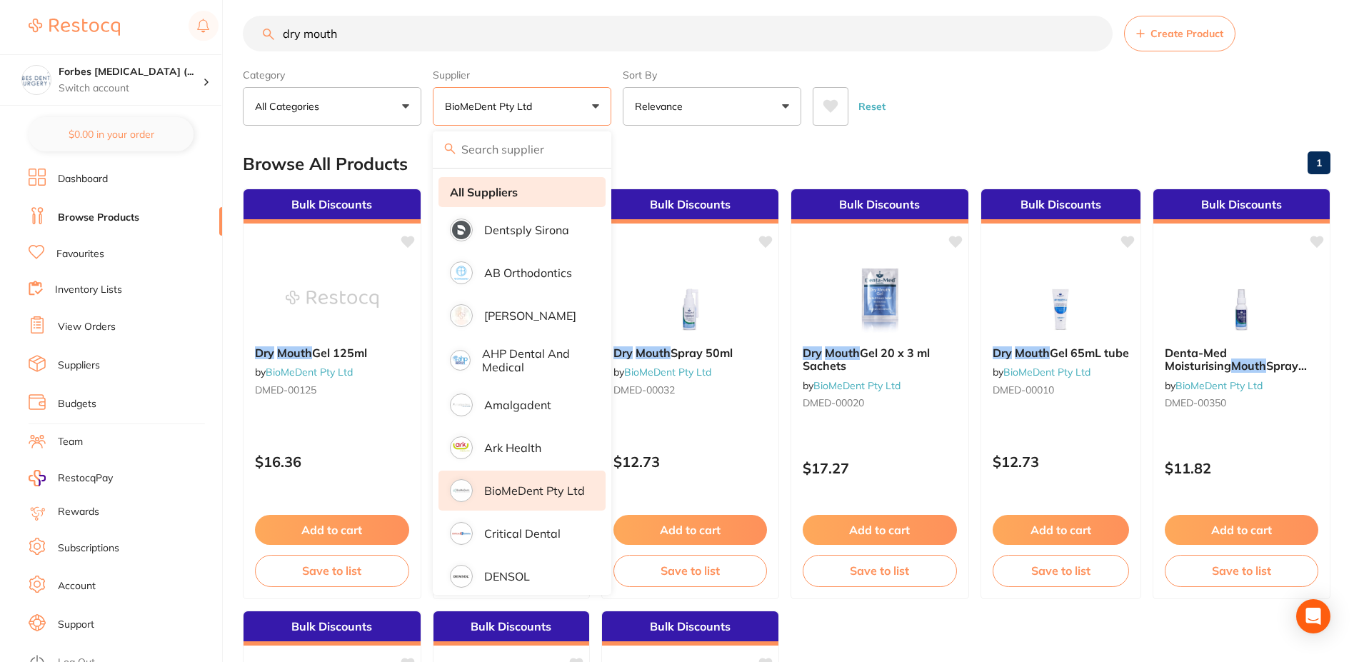
scroll to position [0, 0]
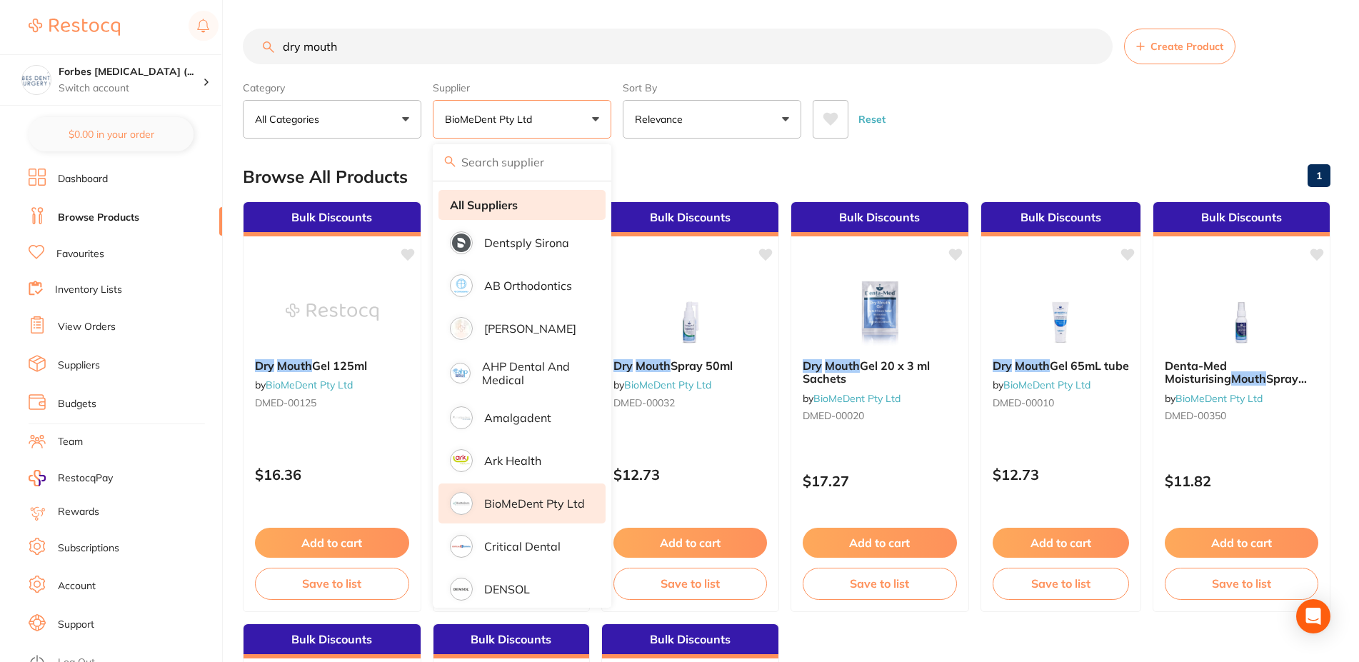
click at [525, 215] on li "All Suppliers" at bounding box center [522, 205] width 167 height 30
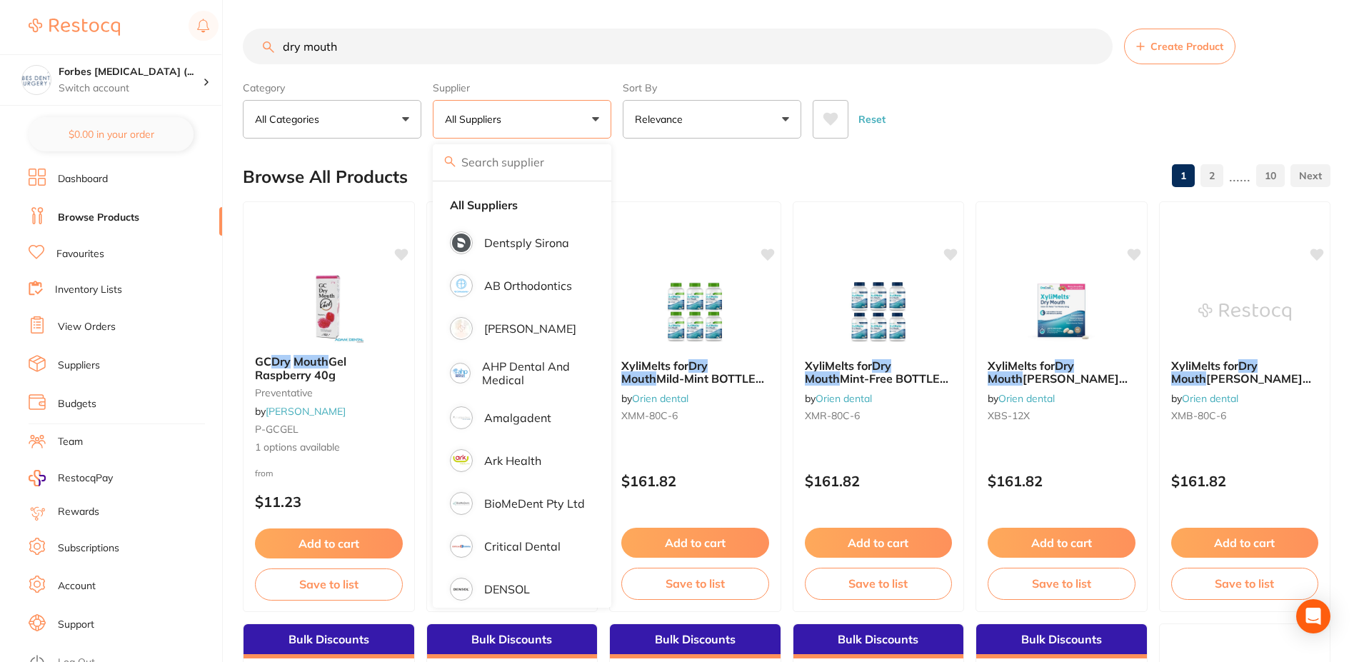
click at [989, 94] on div "Reset" at bounding box center [1066, 114] width 506 height 50
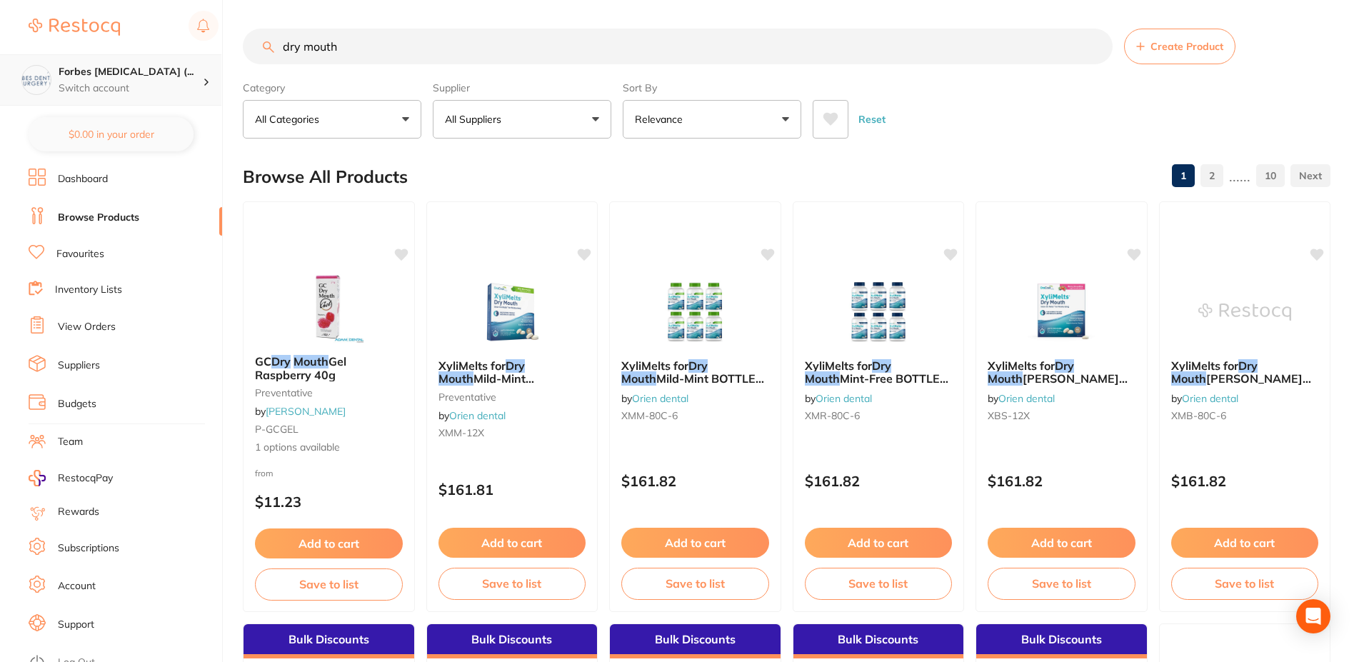
drag, startPoint x: 328, startPoint y: 51, endPoint x: 169, endPoint y: 79, distance: 161.0
click at [243, 64] on input "dry mouth" at bounding box center [678, 47] width 870 height 36
type input "dry mouth oral hygiene gel"
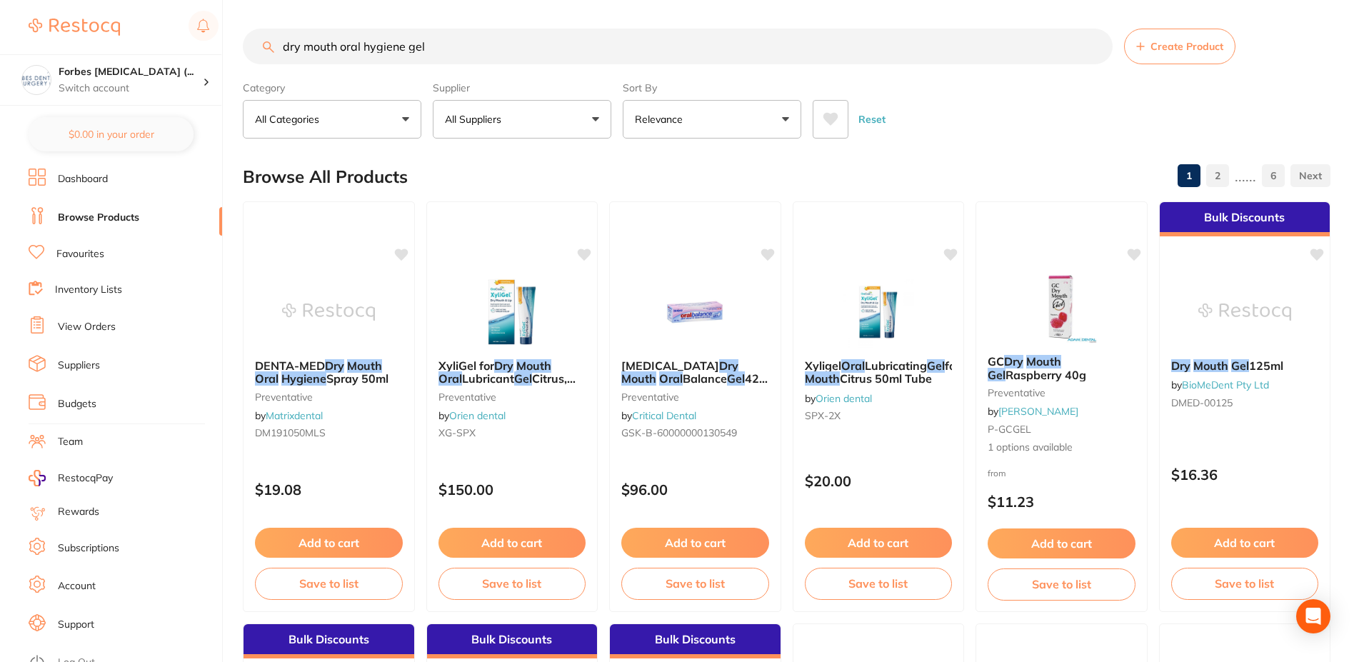
click at [720, 126] on button "Relevance" at bounding box center [712, 119] width 179 height 39
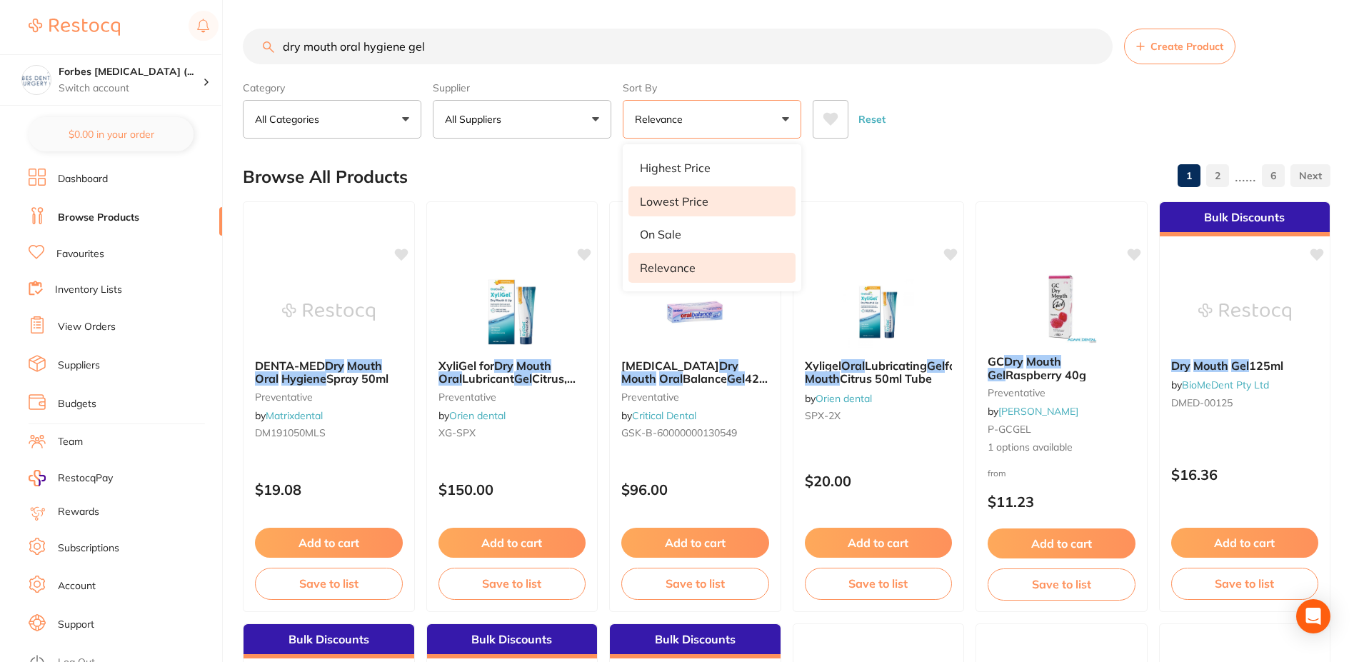
click at [686, 202] on p "Lowest Price" at bounding box center [674, 201] width 69 height 13
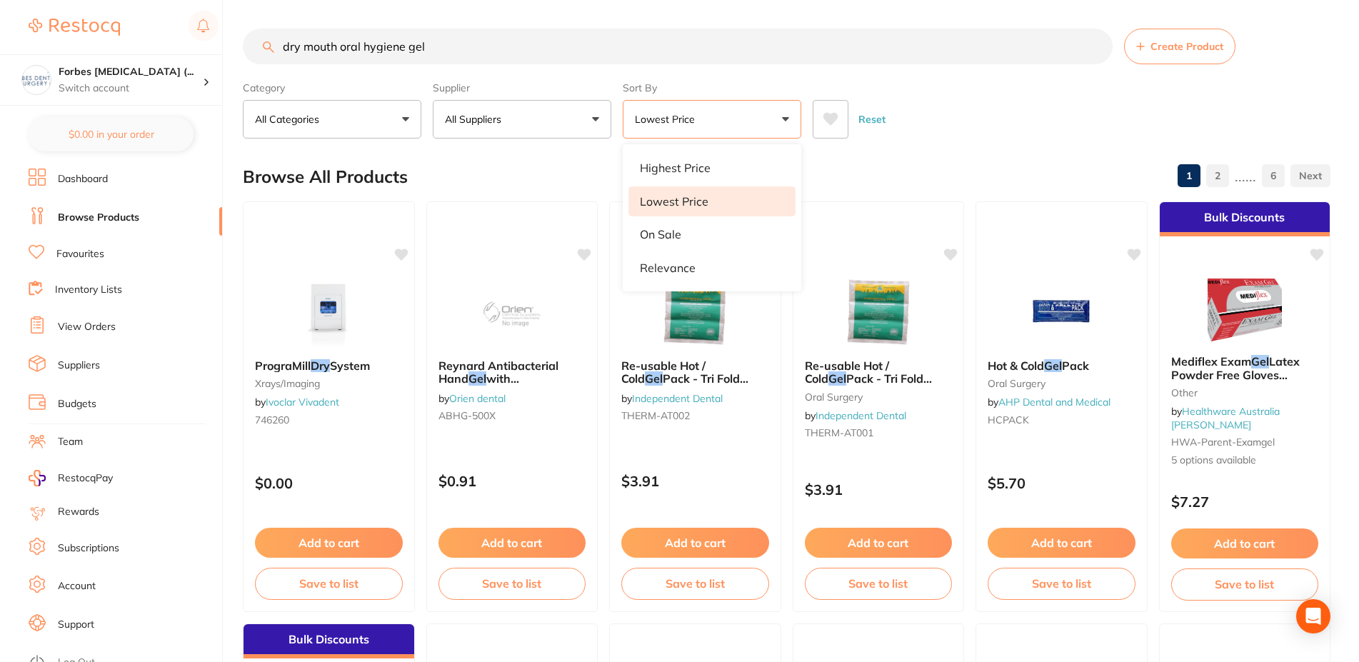
click at [802, 68] on section "dry mouth oral hygiene gel Create Product Category All Categories All Categorie…" at bounding box center [787, 84] width 1088 height 110
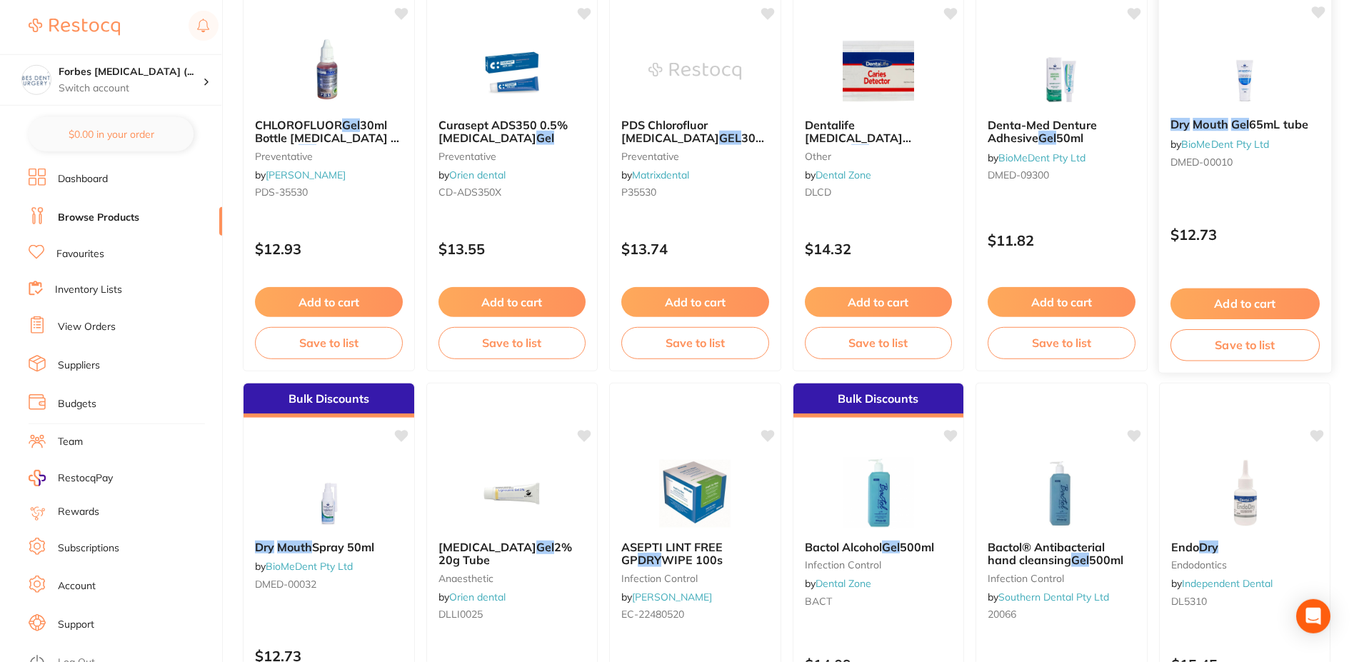
scroll to position [1530, 0]
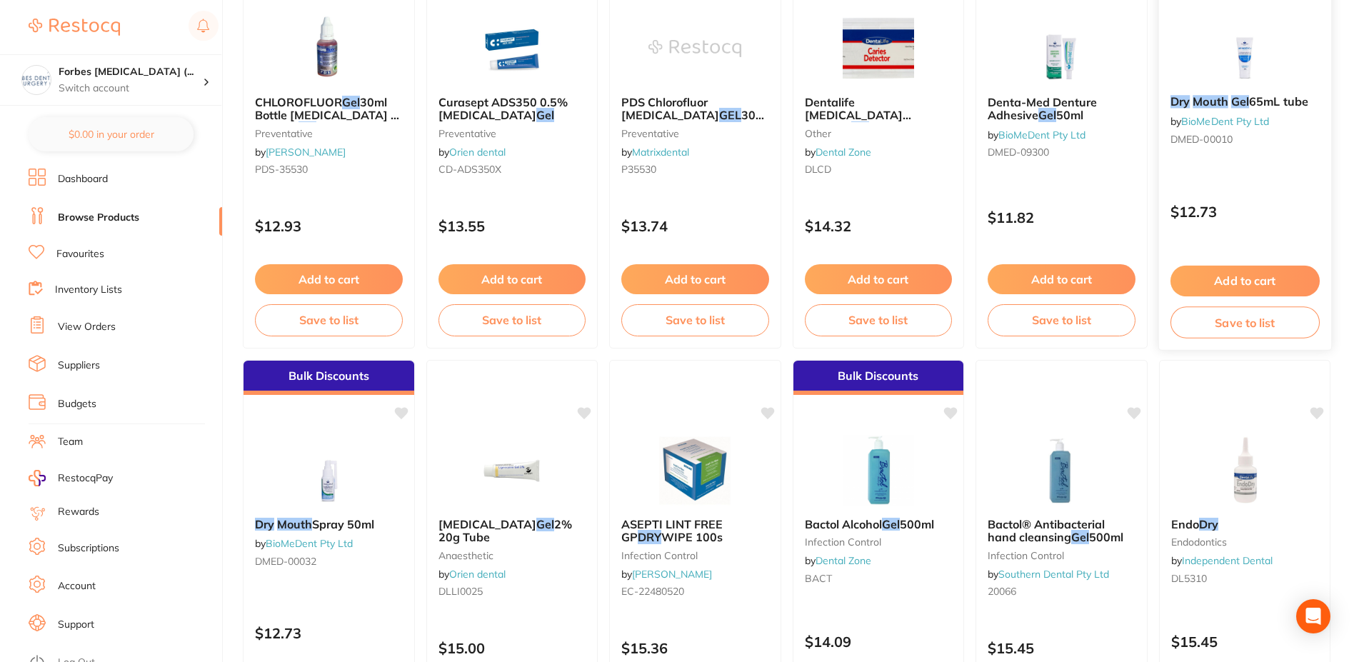
click at [1259, 100] on span "65mL tube" at bounding box center [1278, 101] width 59 height 14
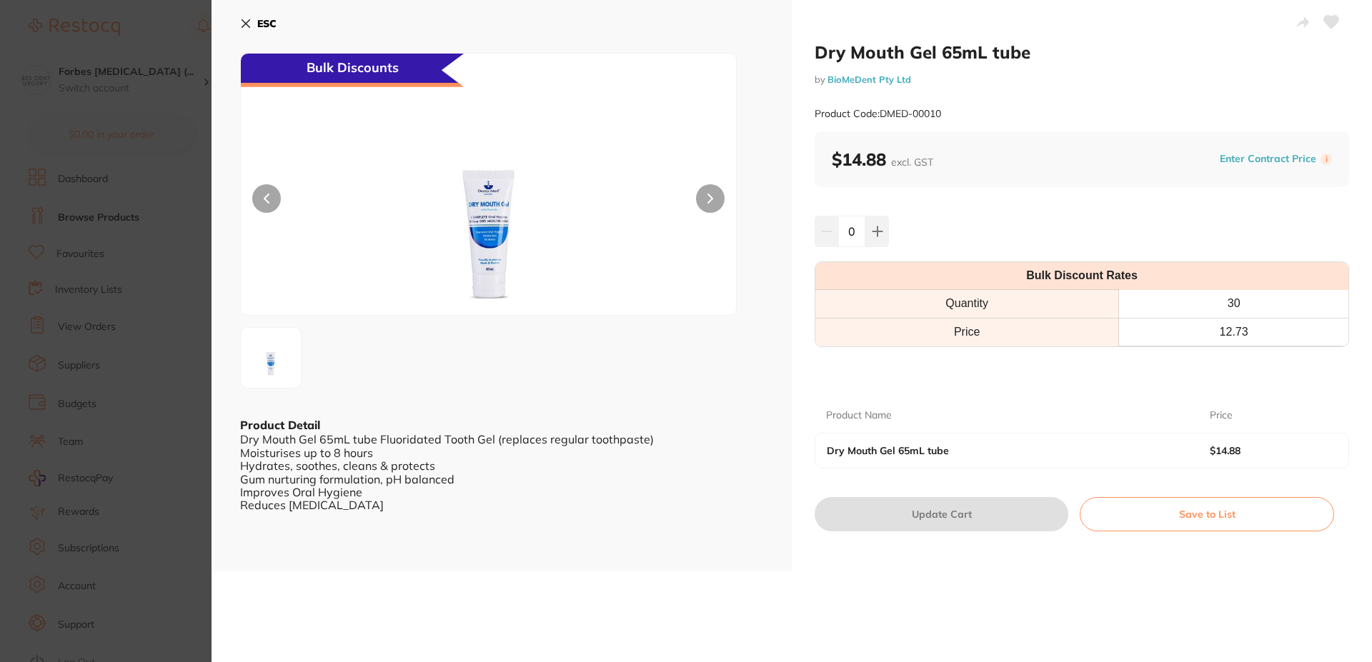
click at [843, 234] on input "0" at bounding box center [851, 231] width 27 height 31
type input "2"
click at [761, 551] on div "ESC Bulk Discounts Product Detail Dry Mouth Gel 65mL tube Fluoridated Tooth Gel…" at bounding box center [501, 285] width 580 height 571
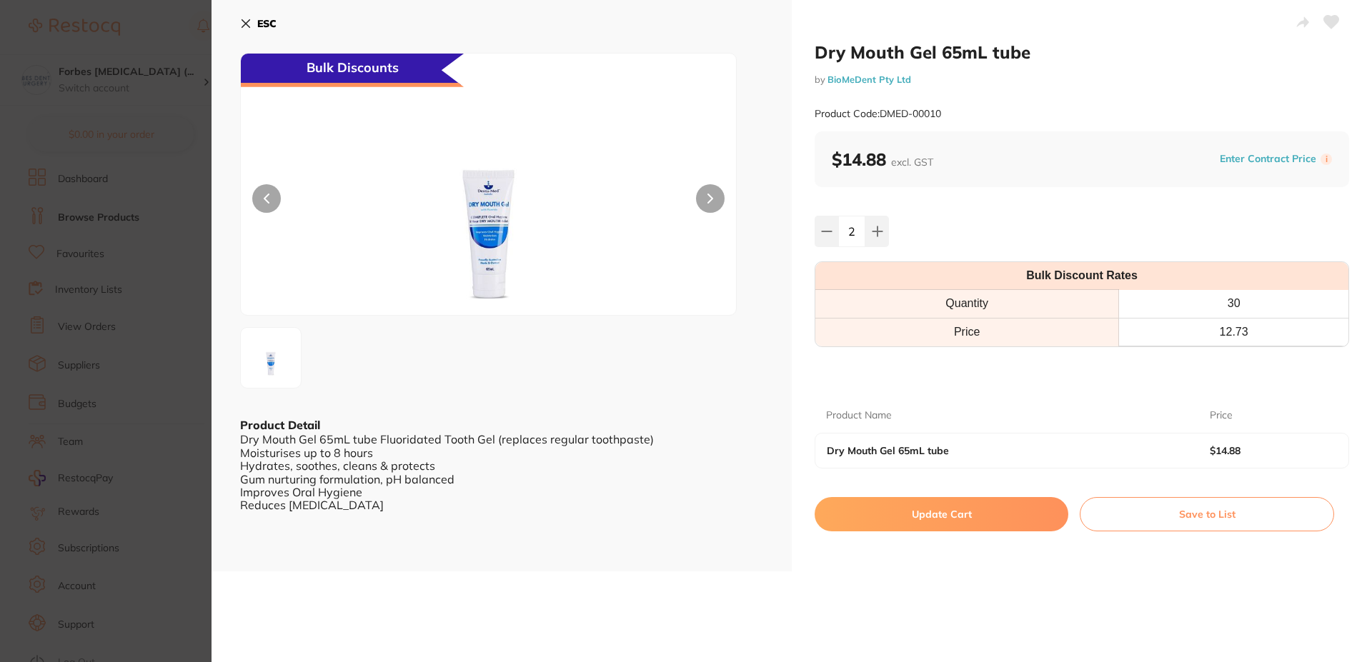
scroll to position [1, 0]
click at [919, 527] on button "Update Cart" at bounding box center [941, 514] width 254 height 34
checkbox input "false"
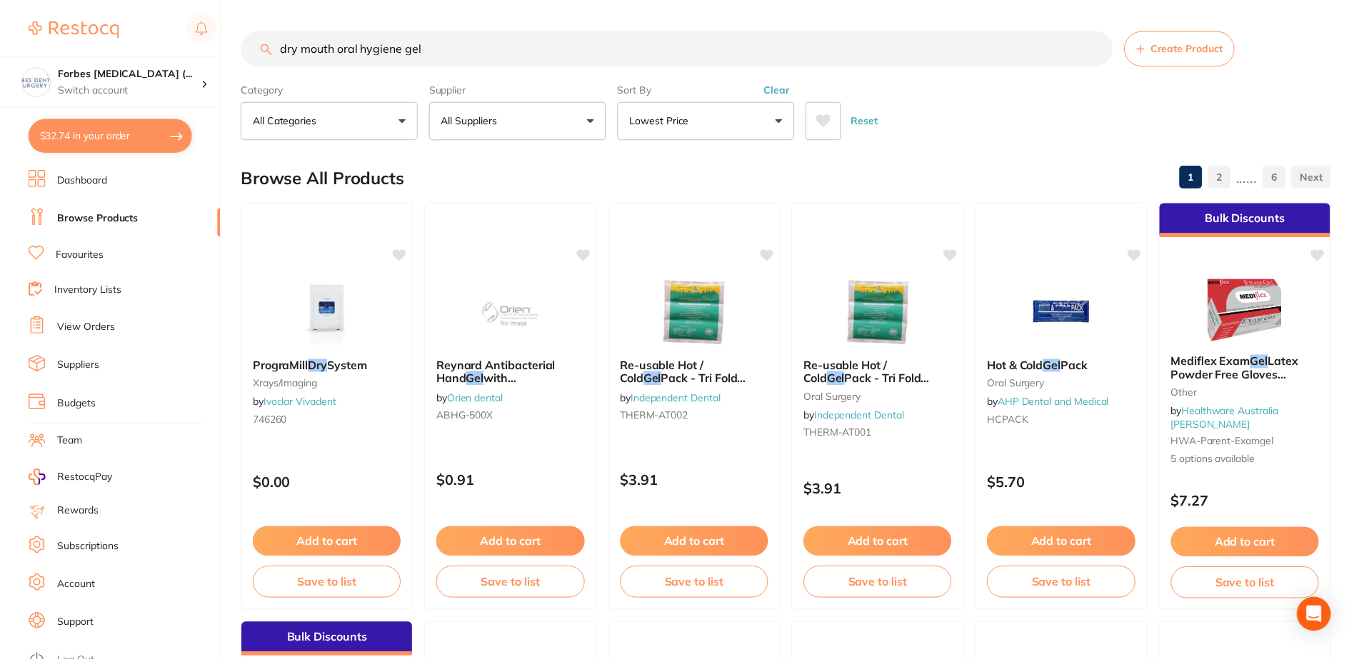
scroll to position [1530, 0]
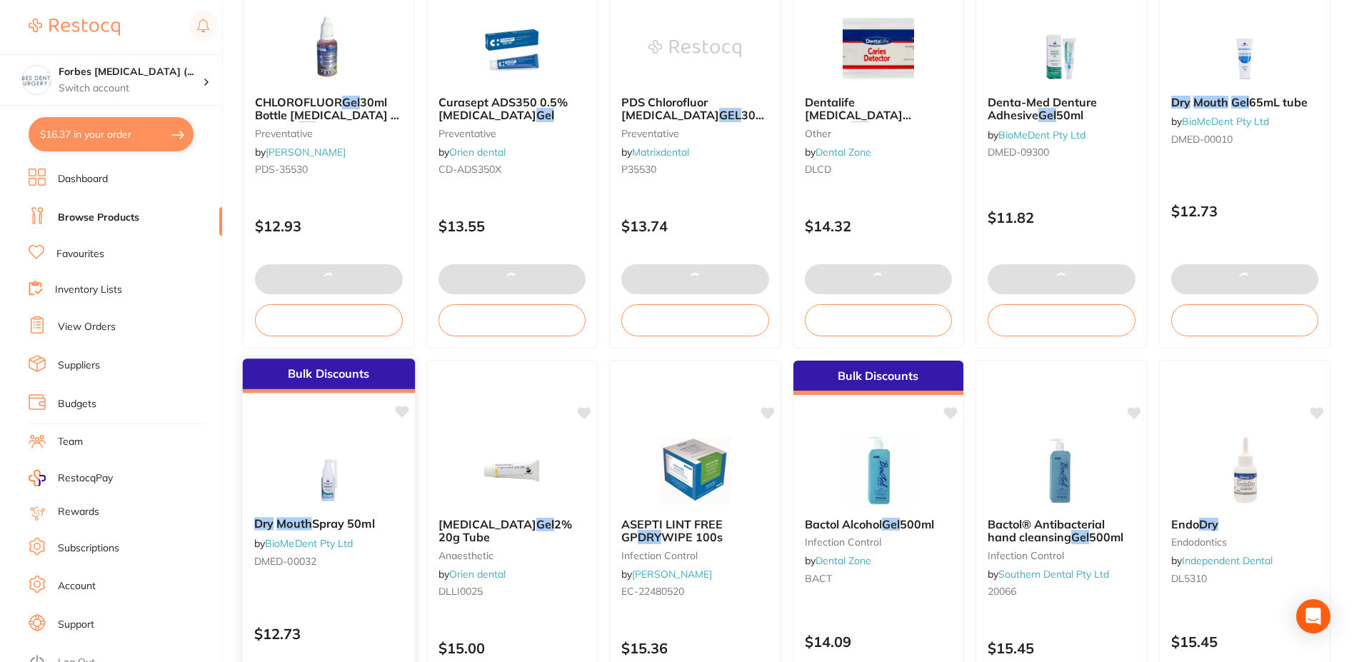
type input "2"
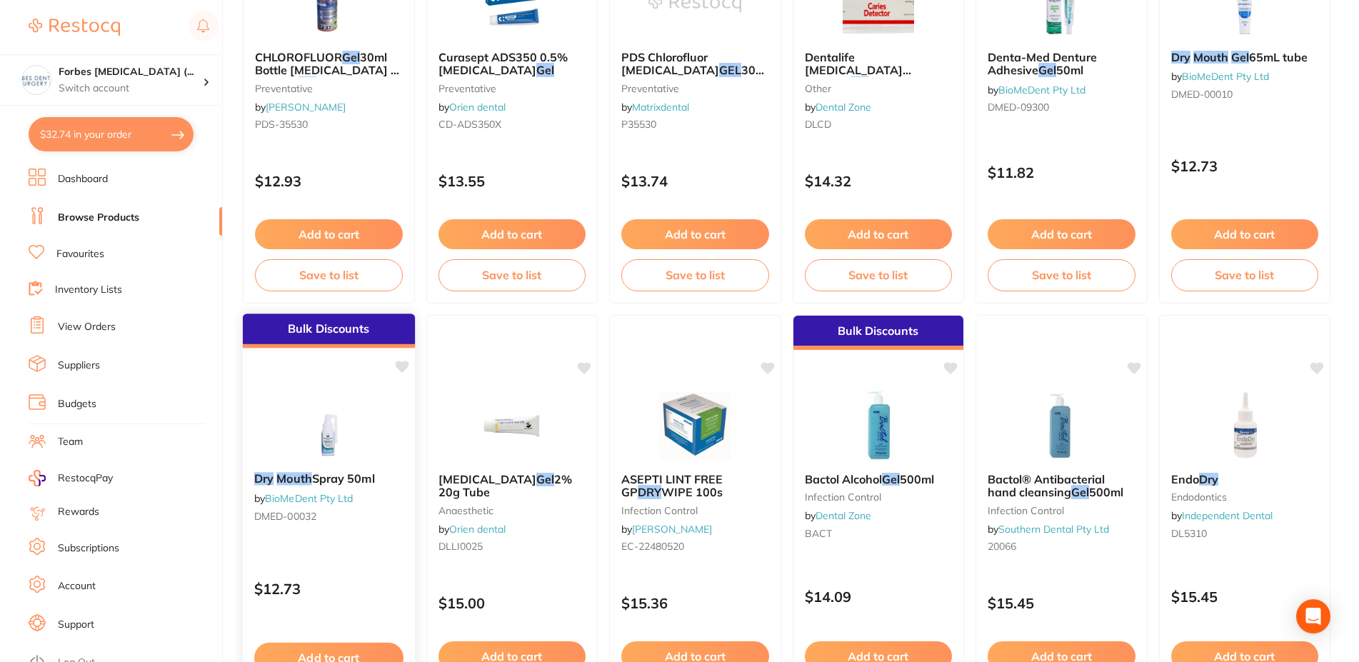
scroll to position [1603, 0]
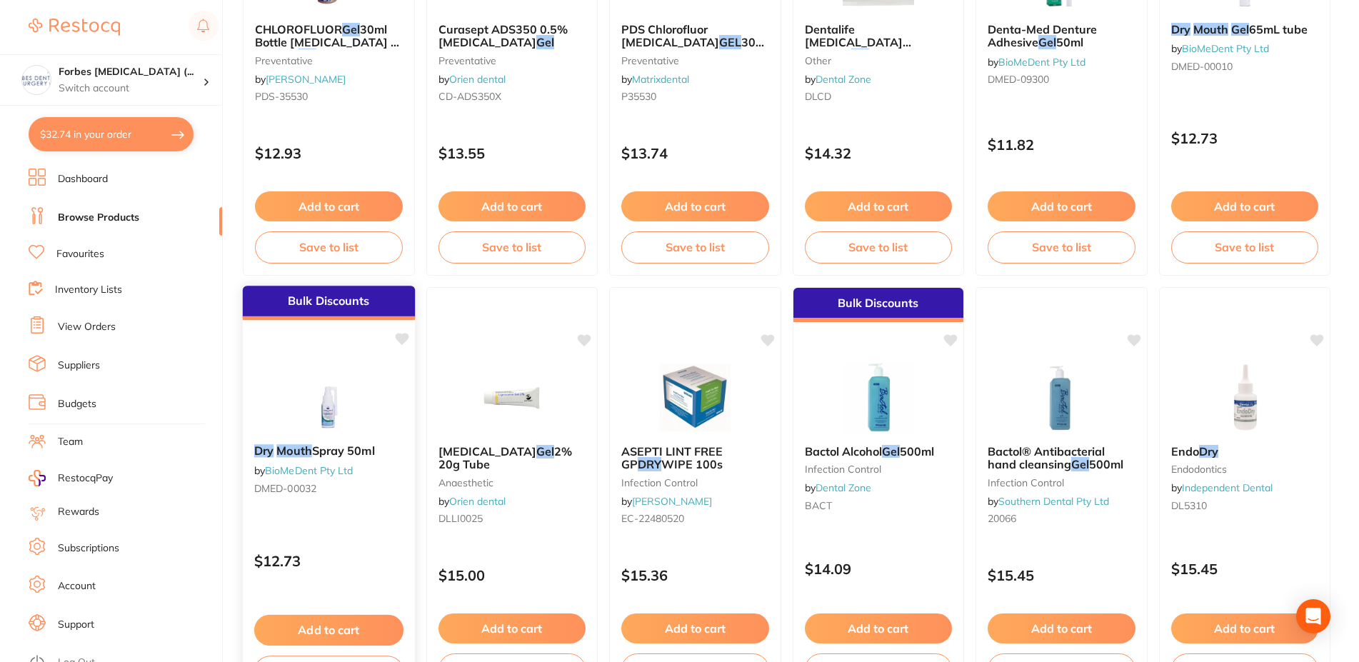
click at [327, 390] on img at bounding box center [329, 397] width 94 height 72
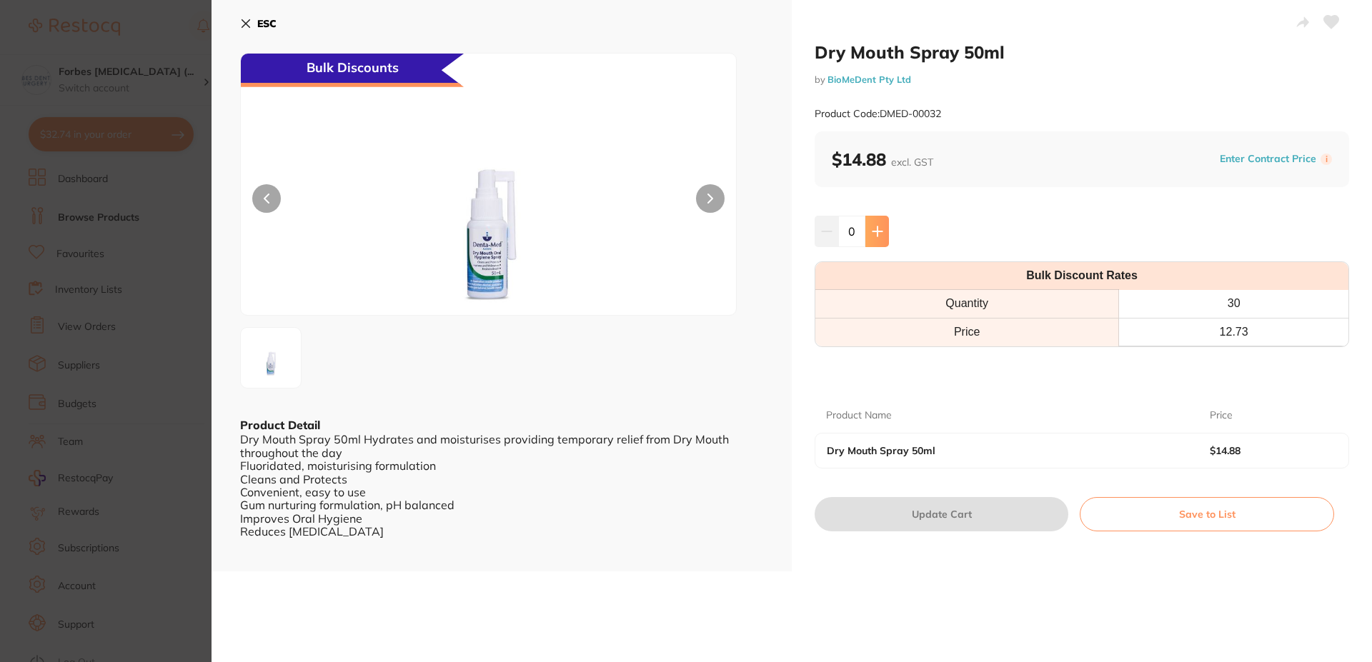
click at [872, 231] on icon at bounding box center [876, 231] width 11 height 11
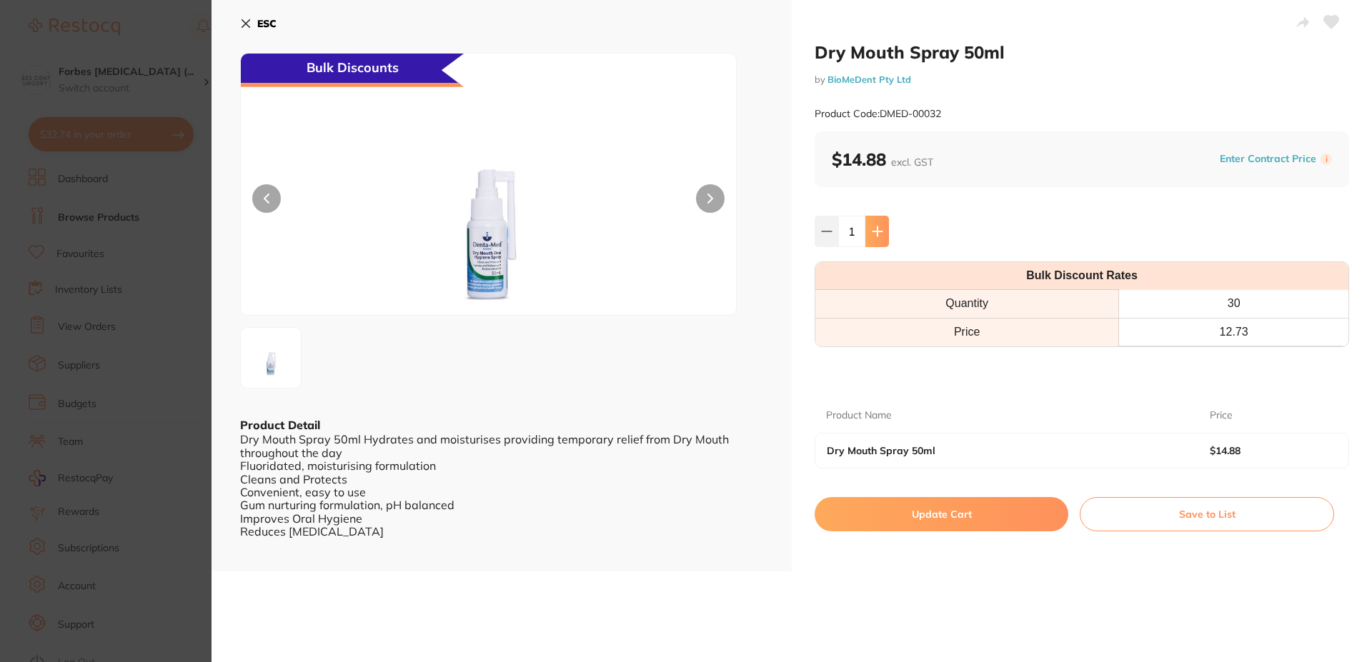
click at [872, 231] on icon at bounding box center [876, 231] width 11 height 11
type input "2"
click at [944, 528] on button "Update Cart" at bounding box center [941, 514] width 254 height 34
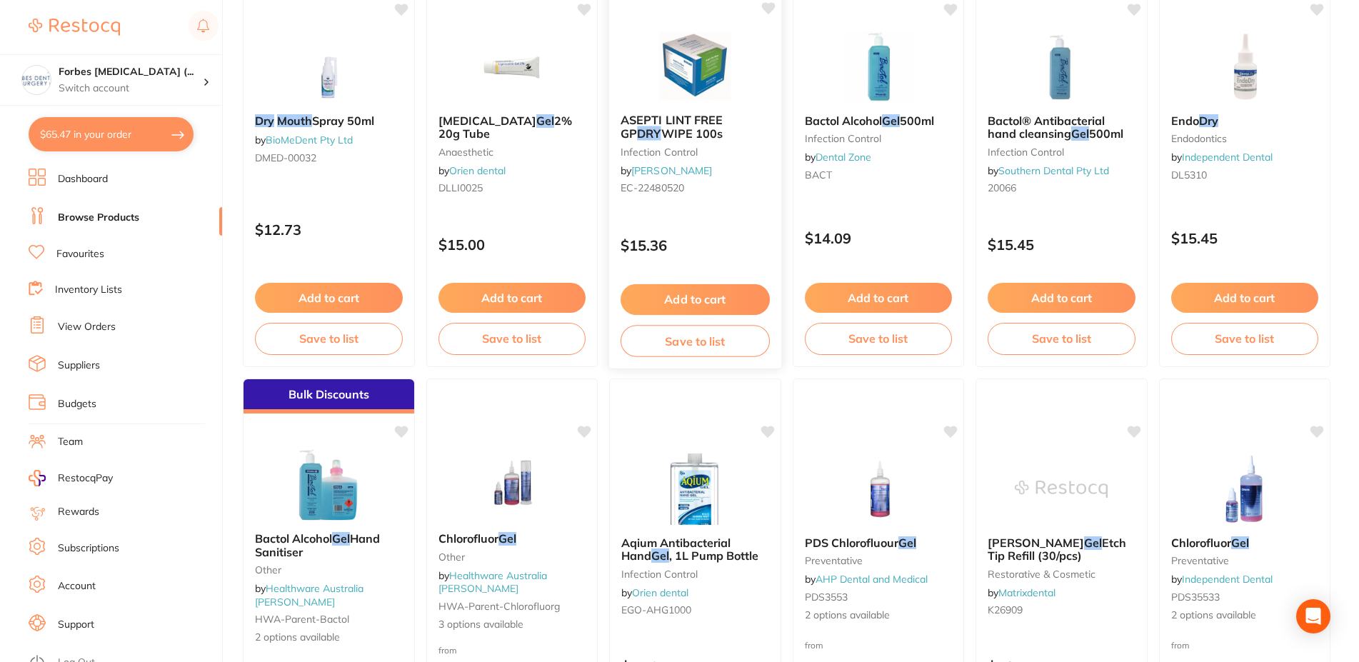
scroll to position [1967, 0]
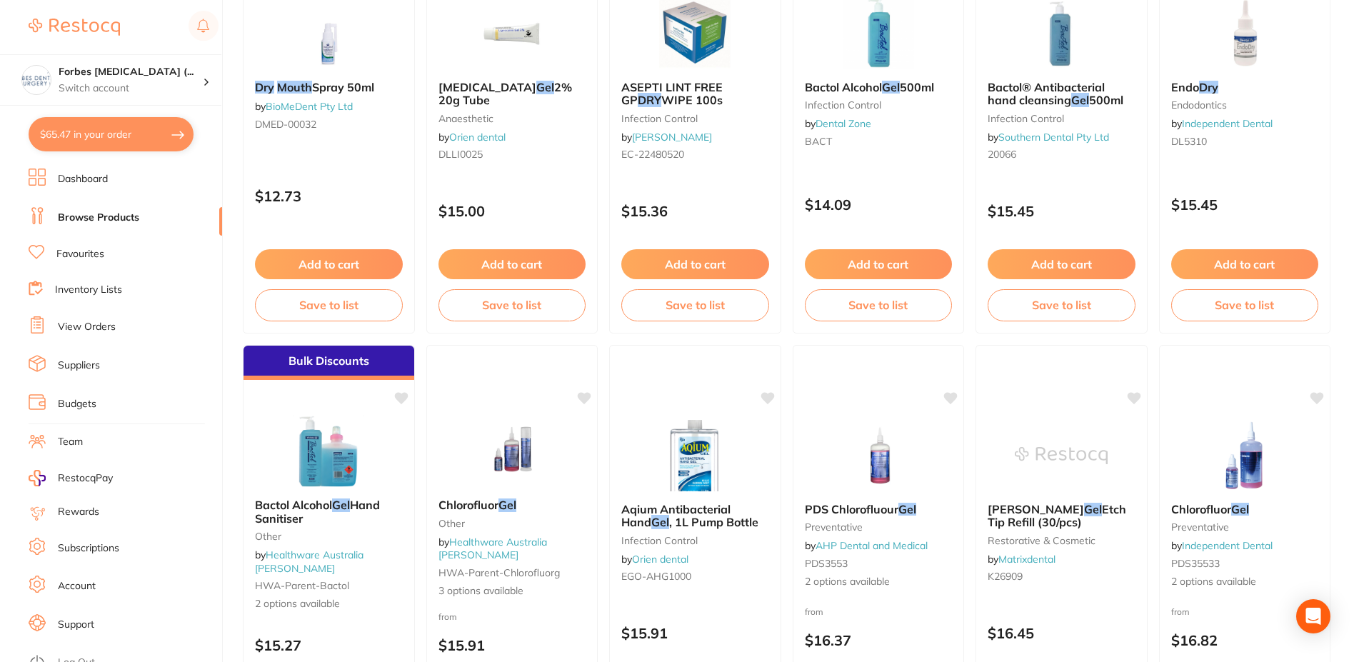
click at [147, 122] on button "$65.47 in your order" at bounding box center [111, 134] width 165 height 34
checkbox input "true"
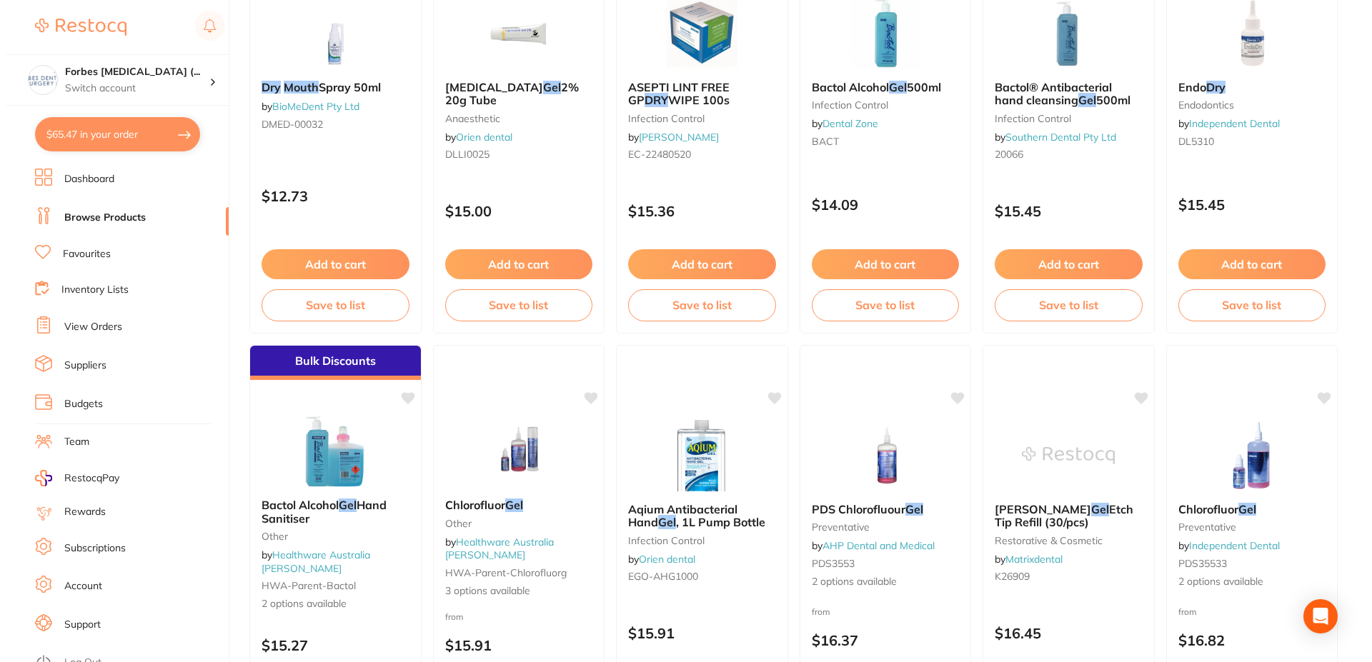
scroll to position [0, 0]
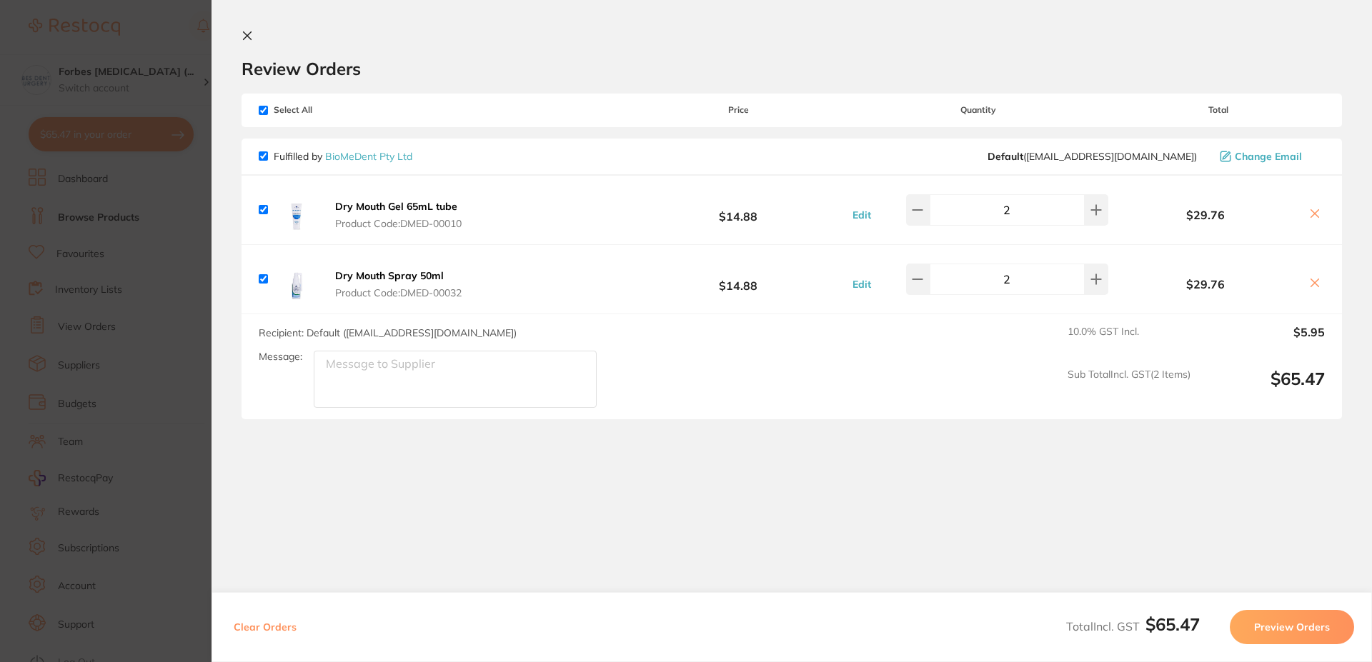
click at [1266, 621] on button "Preview Orders" at bounding box center [1291, 627] width 124 height 34
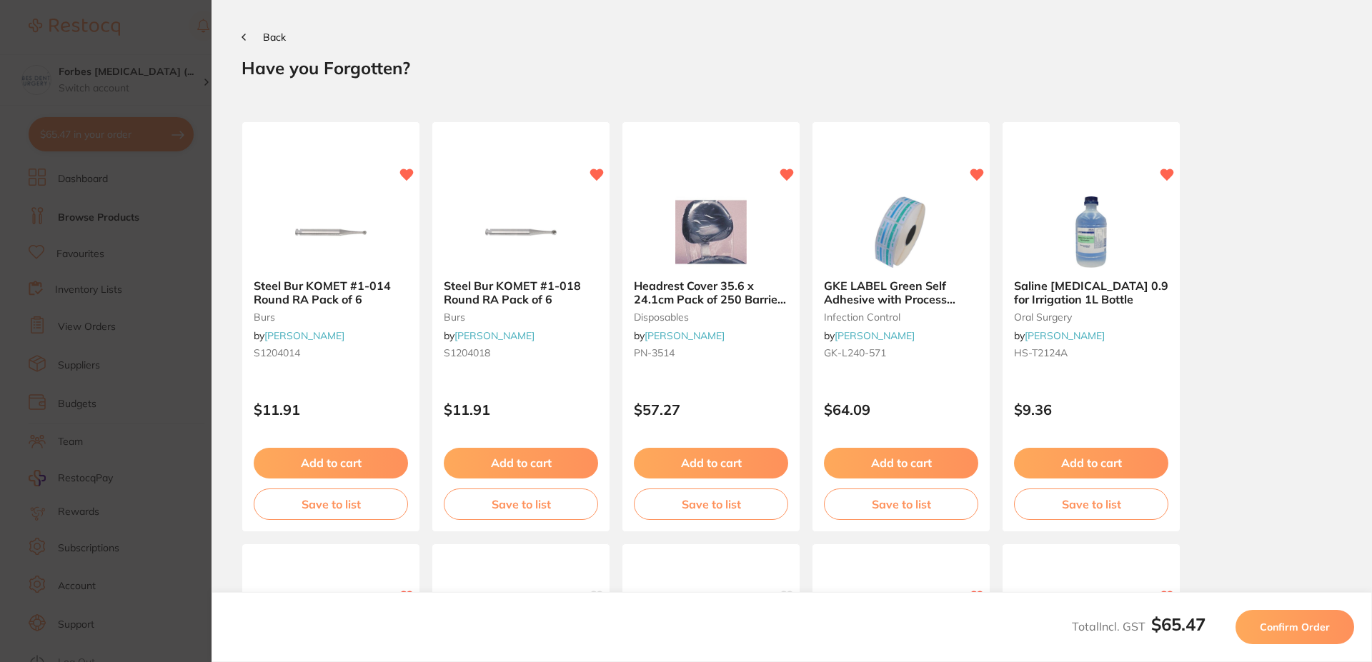
click at [1297, 623] on span "Confirm Order" at bounding box center [1294, 627] width 70 height 13
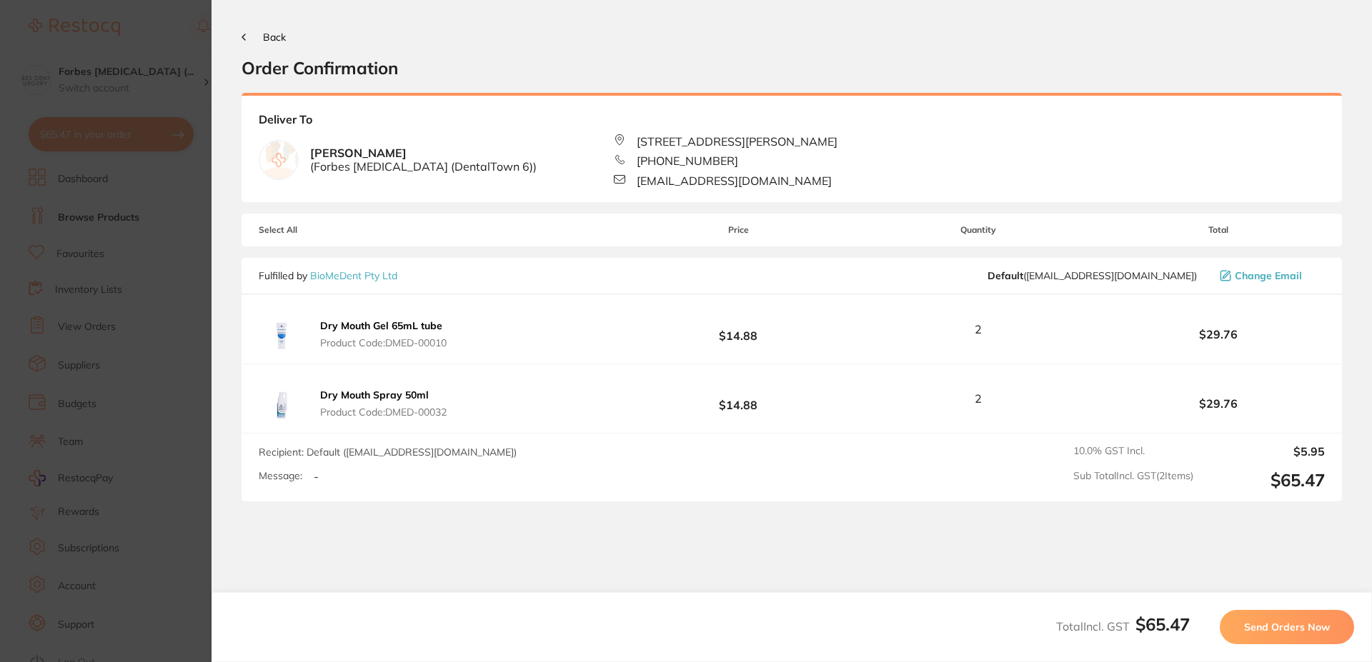
drag, startPoint x: 1269, startPoint y: 630, endPoint x: 743, endPoint y: 481, distance: 547.0
click at [1269, 630] on span "Send Orders Now" at bounding box center [1287, 627] width 86 height 13
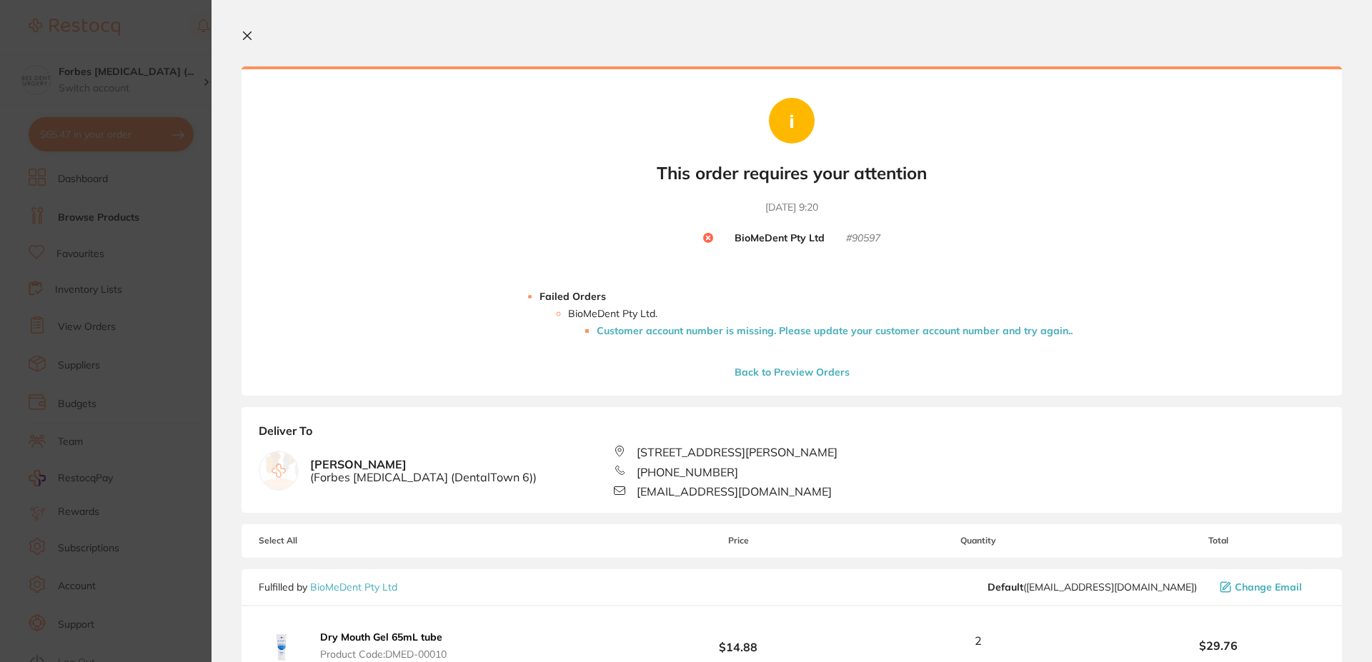
click at [681, 334] on li "Customer account number is missing. Please update your customer account number …" at bounding box center [834, 330] width 476 height 11
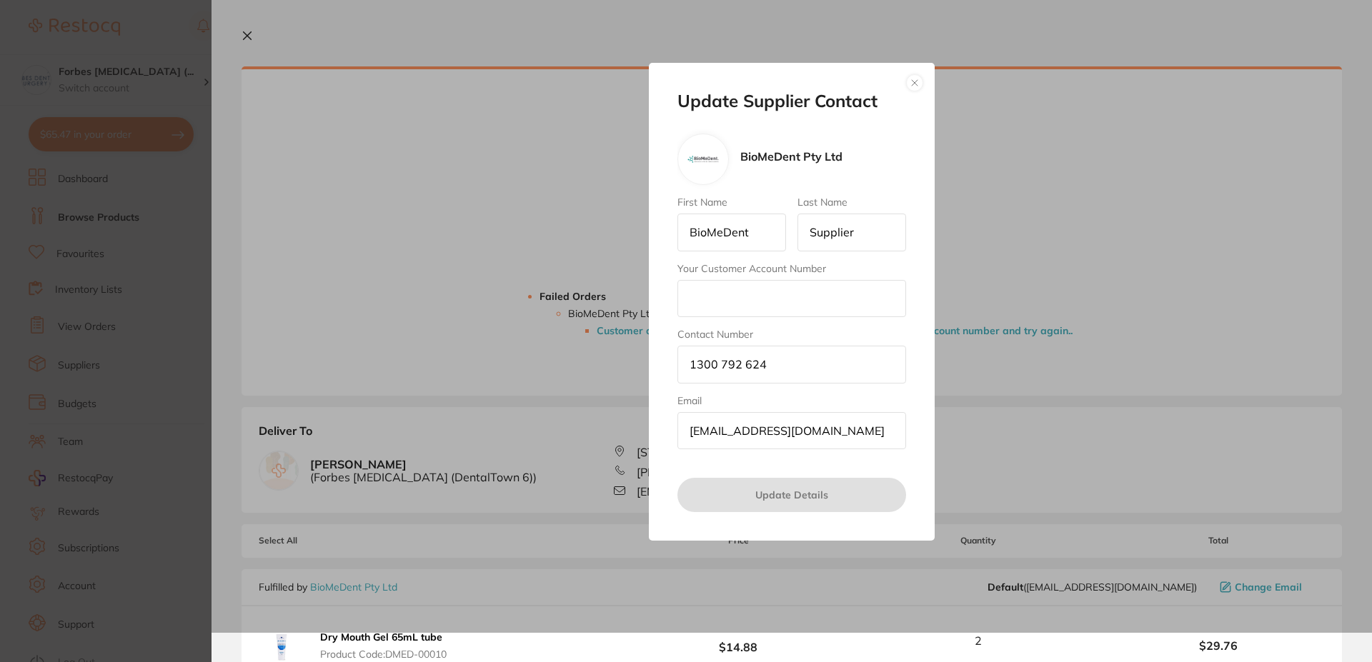
click at [915, 74] on button "button" at bounding box center [914, 82] width 17 height 17
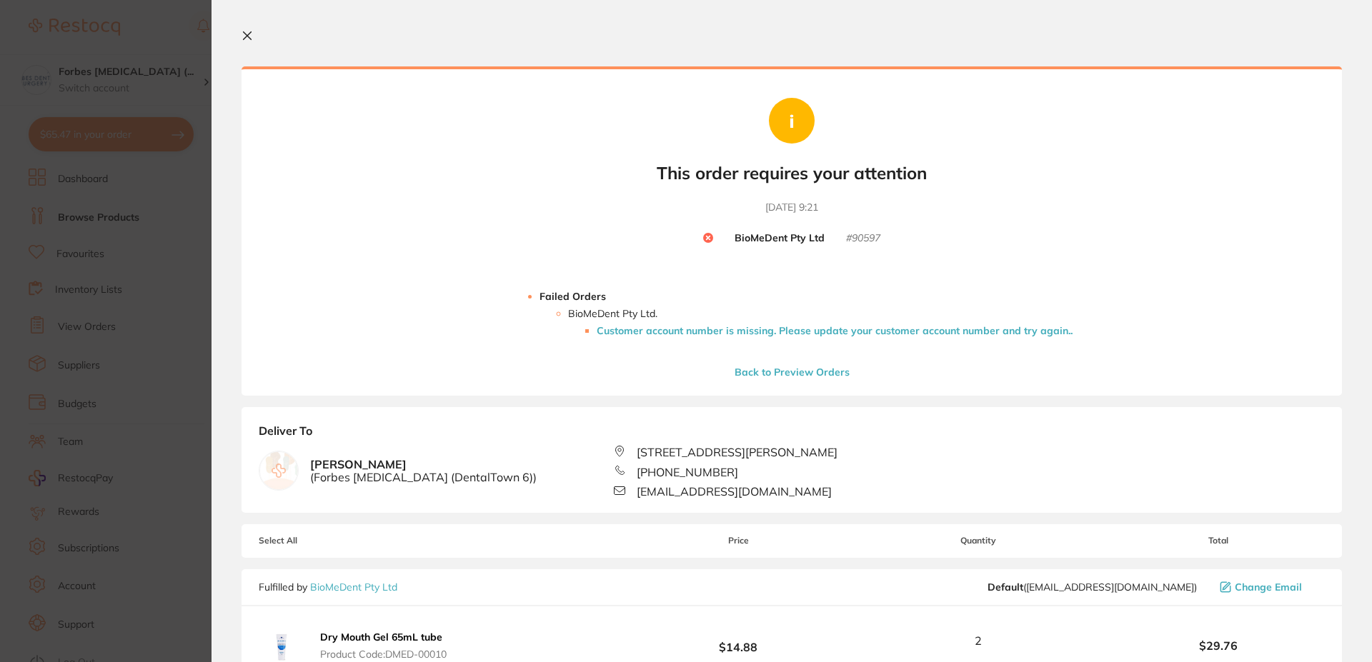
click at [172, 197] on section "Update RRP Set your pre negotiated price for this item. Item Agreed RRP (excl. …" at bounding box center [686, 331] width 1372 height 662
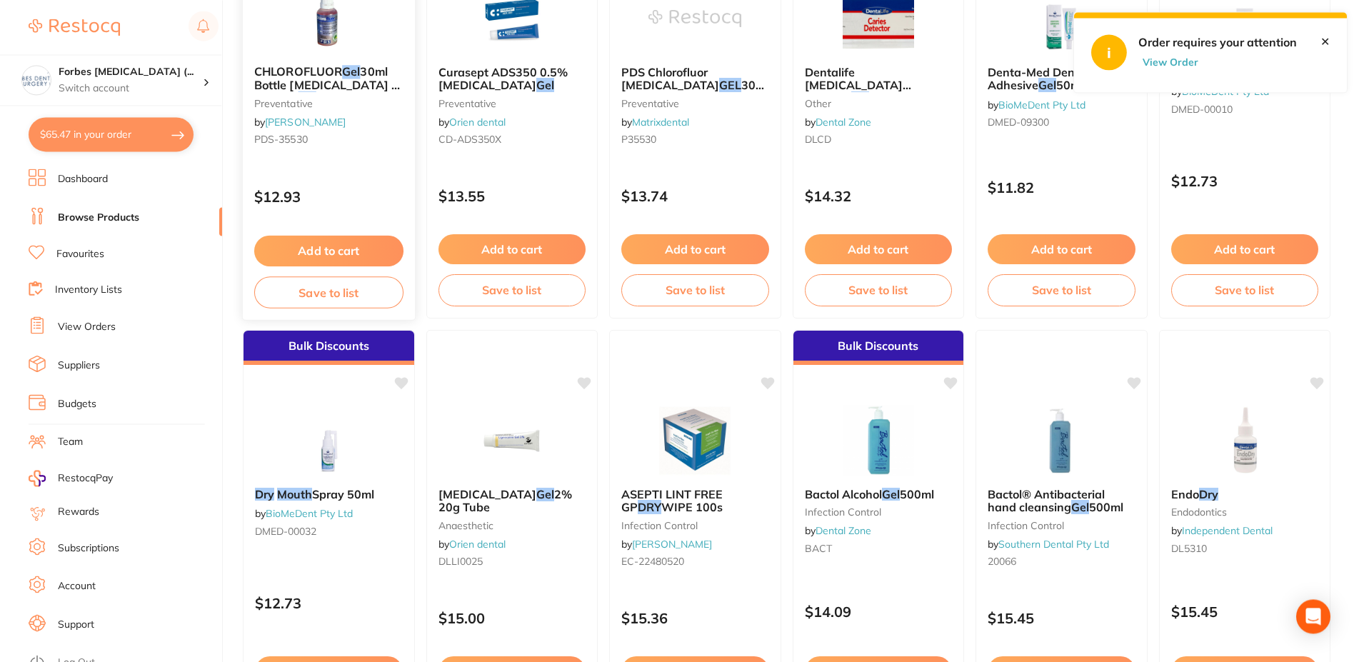
scroll to position [1530, 0]
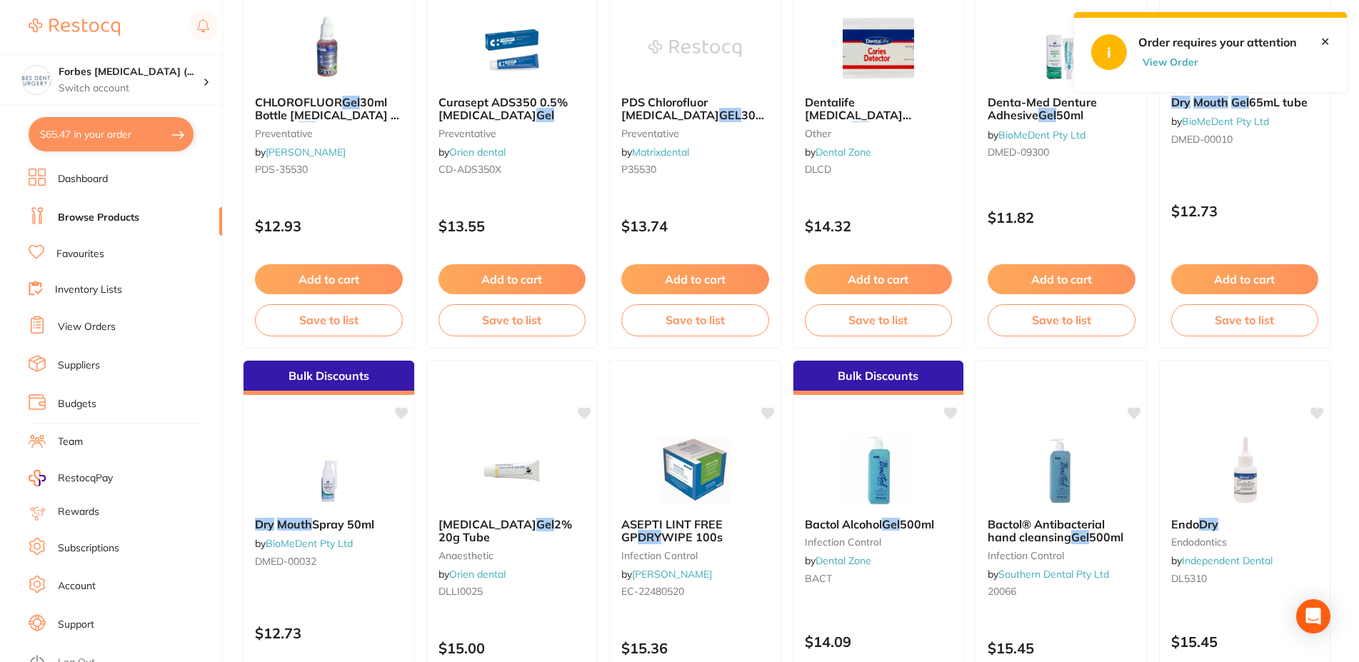
click at [149, 126] on button "$65.47 in your order" at bounding box center [111, 134] width 165 height 34
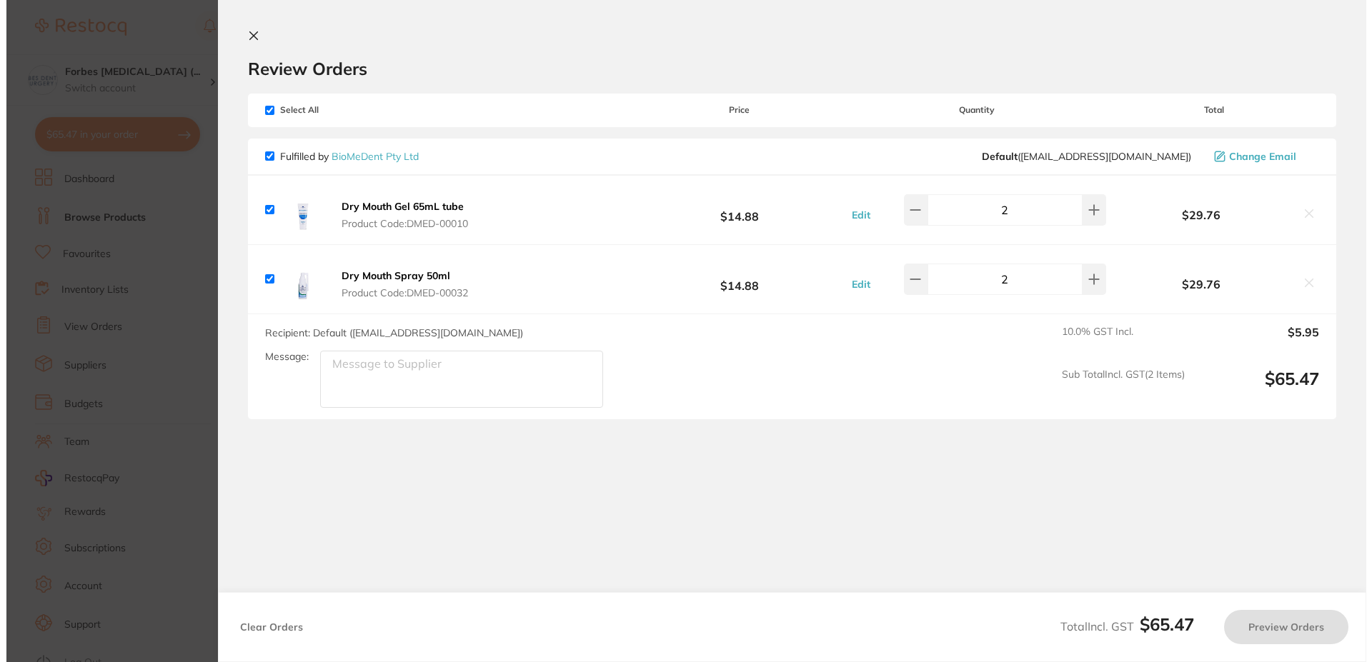
scroll to position [0, 0]
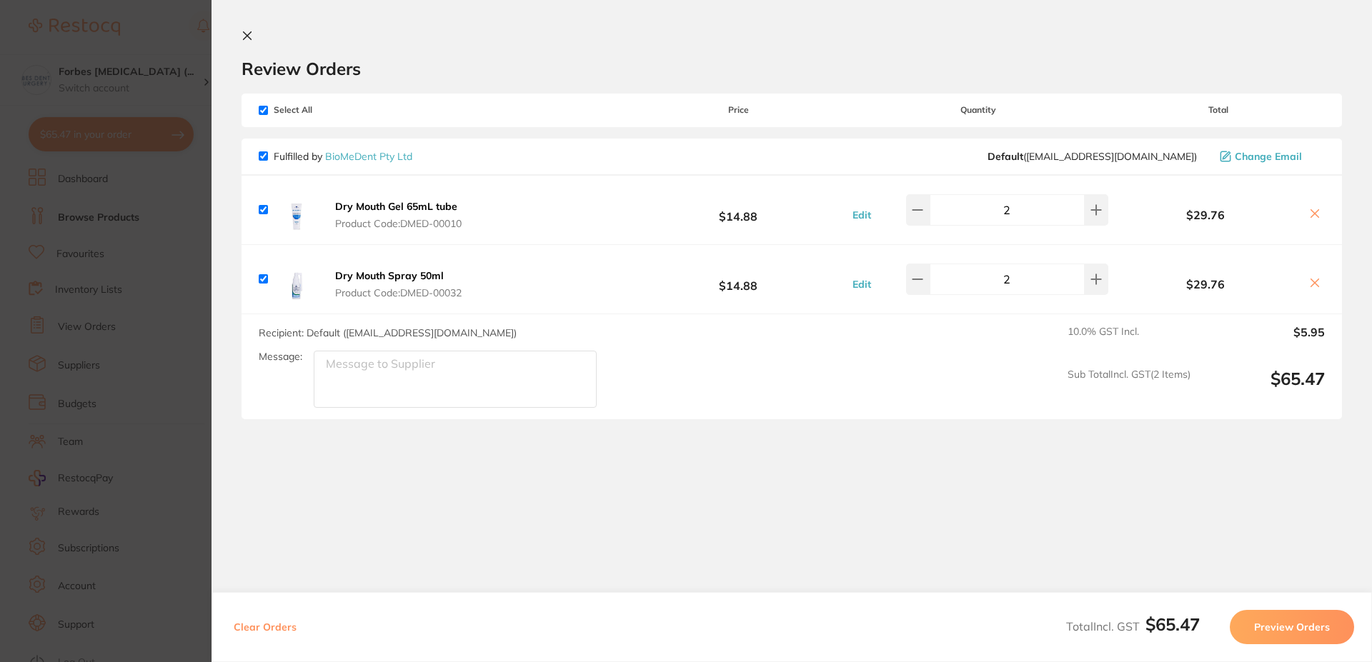
click at [269, 107] on span "Select All" at bounding box center [330, 110] width 143 height 10
click at [1309, 208] on icon at bounding box center [1314, 213] width 11 height 11
click at [1311, 214] on icon at bounding box center [1315, 214] width 8 height 8
click at [1311, 216] on icon at bounding box center [1315, 214] width 8 height 8
click at [1309, 284] on icon at bounding box center [1314, 282] width 11 height 11
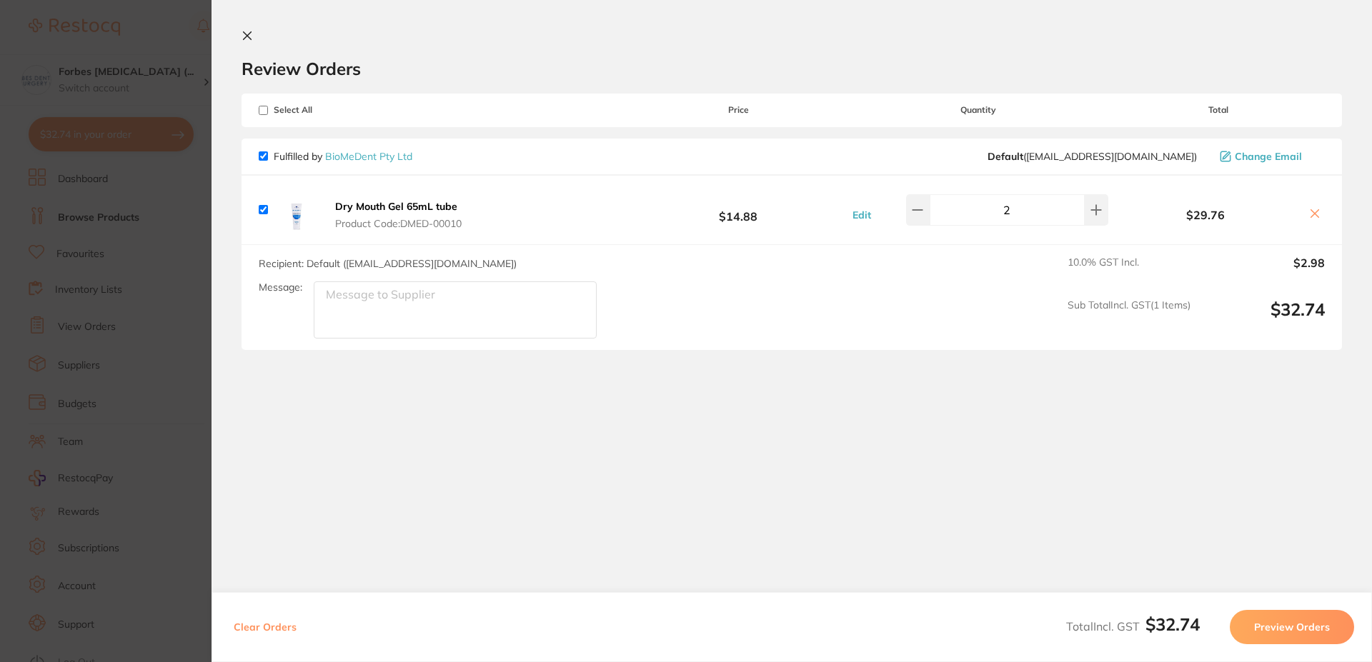
checkbox input "true"
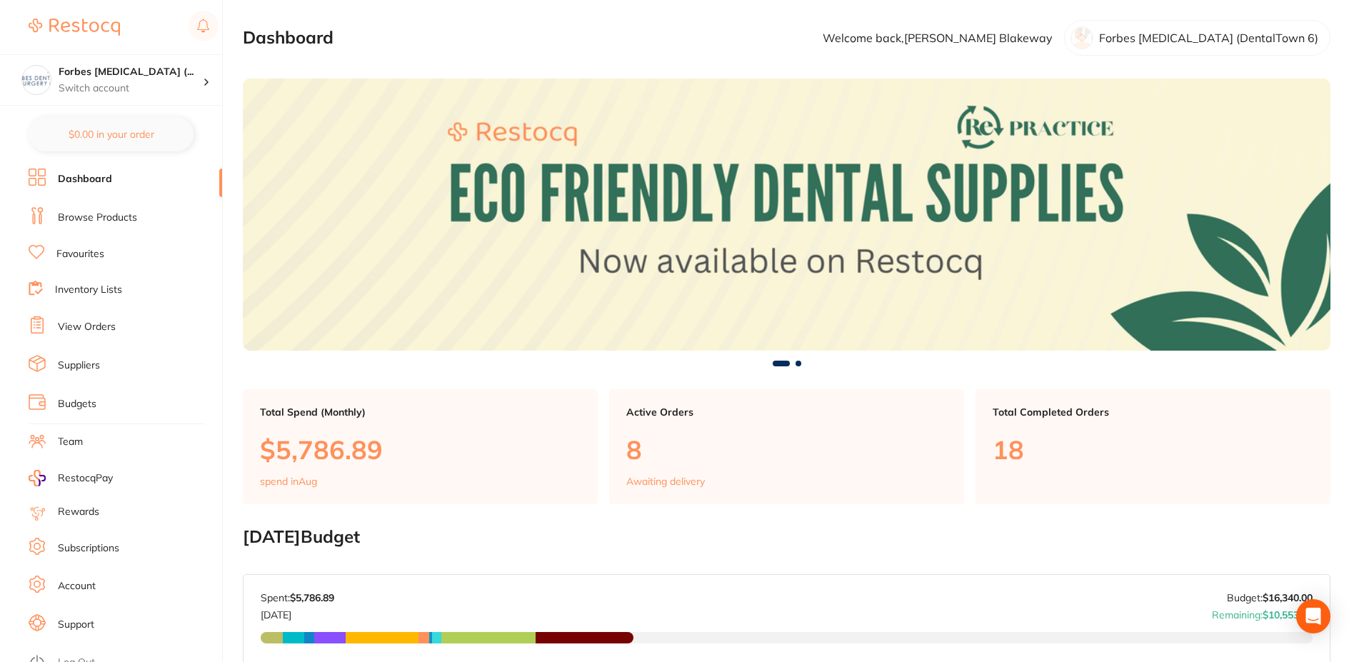
click at [104, 257] on link "Favourites" at bounding box center [80, 254] width 48 height 14
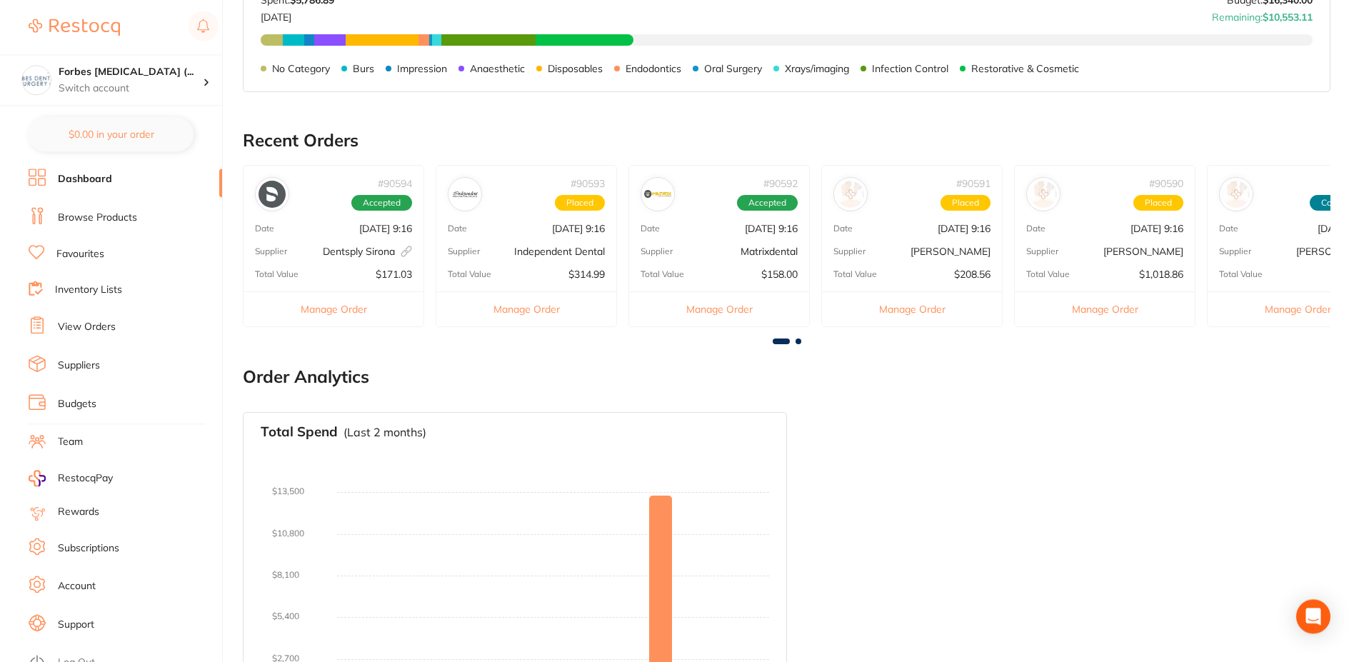
scroll to position [684, 0]
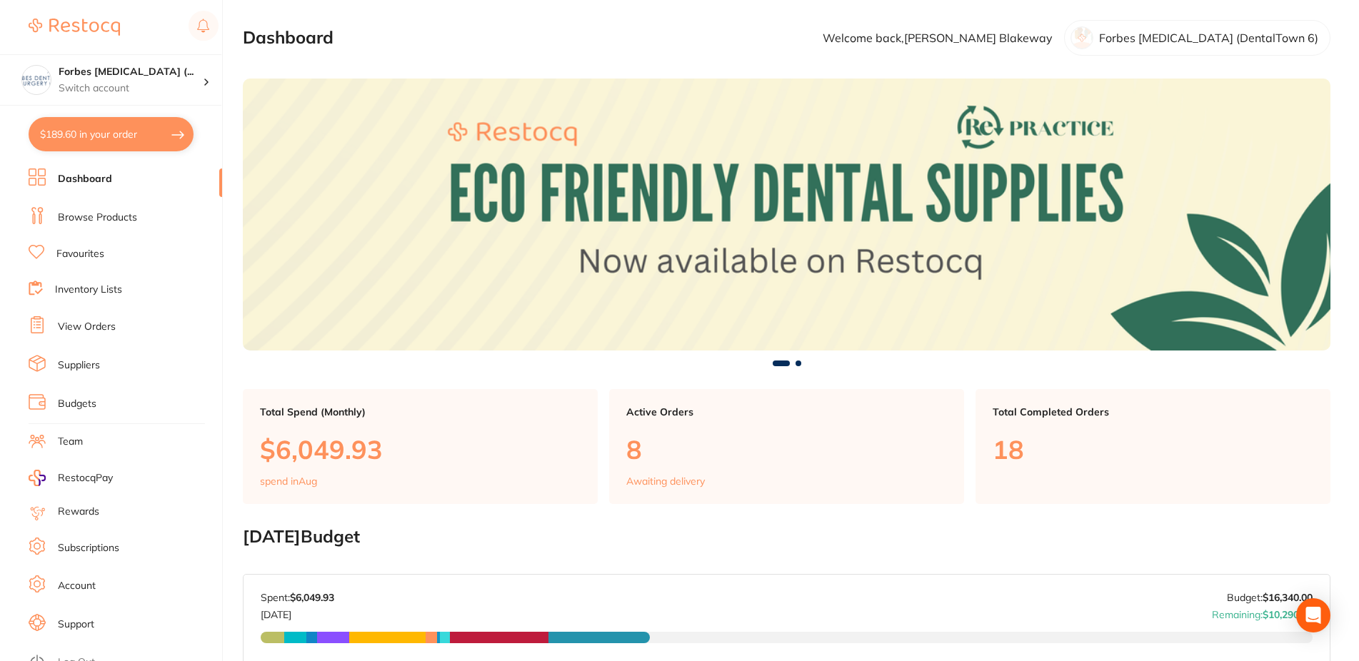
click at [74, 397] on link "Budgets" at bounding box center [77, 404] width 39 height 14
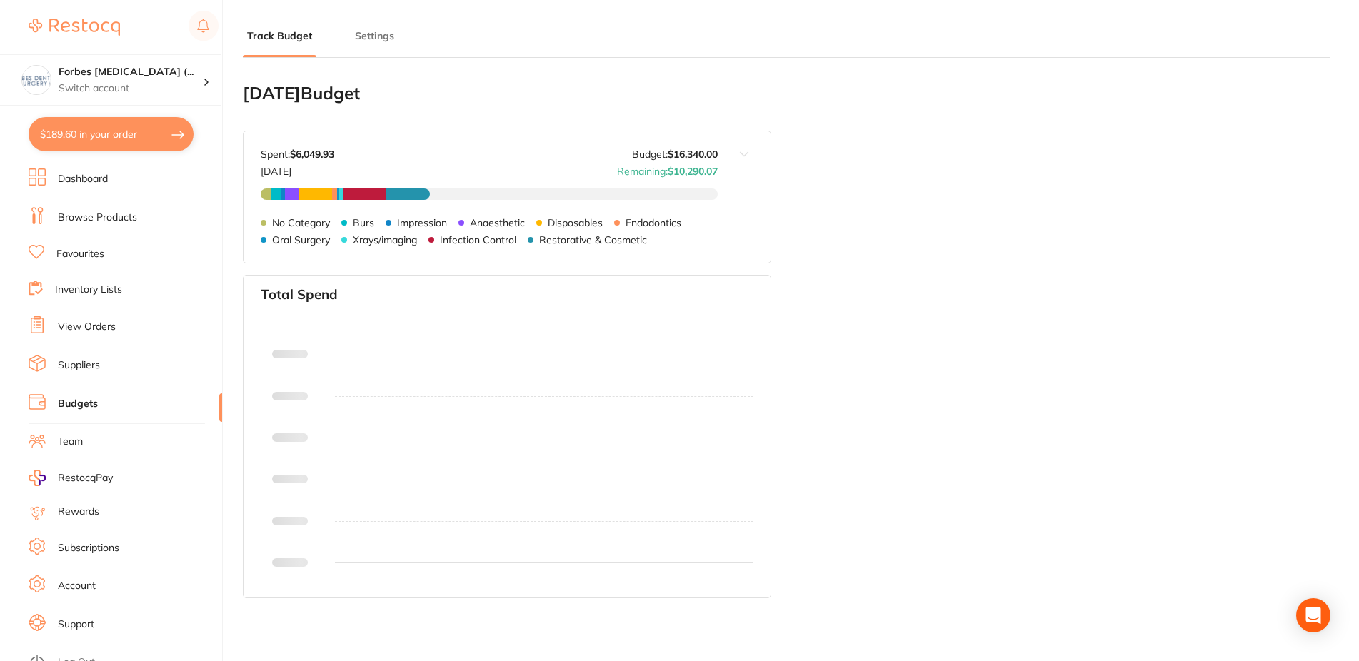
type input "16,340"
type input "8.0"
type input "204,250"
type input "16,340"
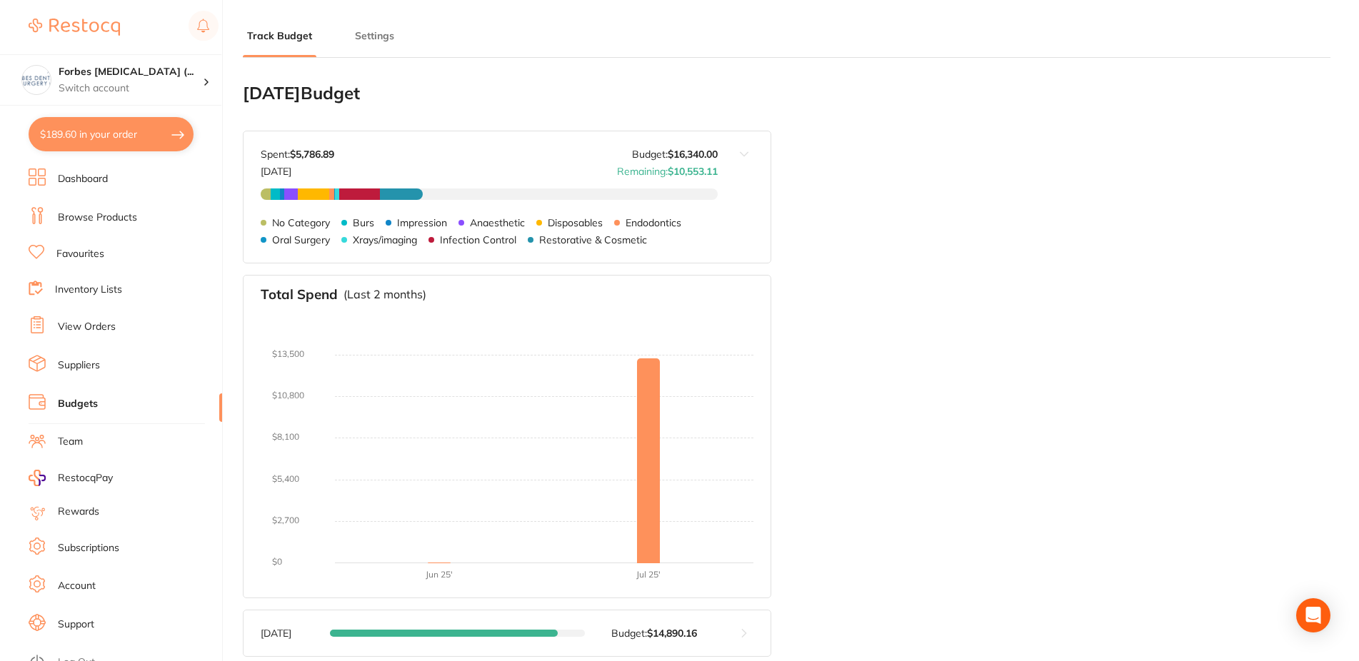
scroll to position [192, 0]
